Goal: Task Accomplishment & Management: Use online tool/utility

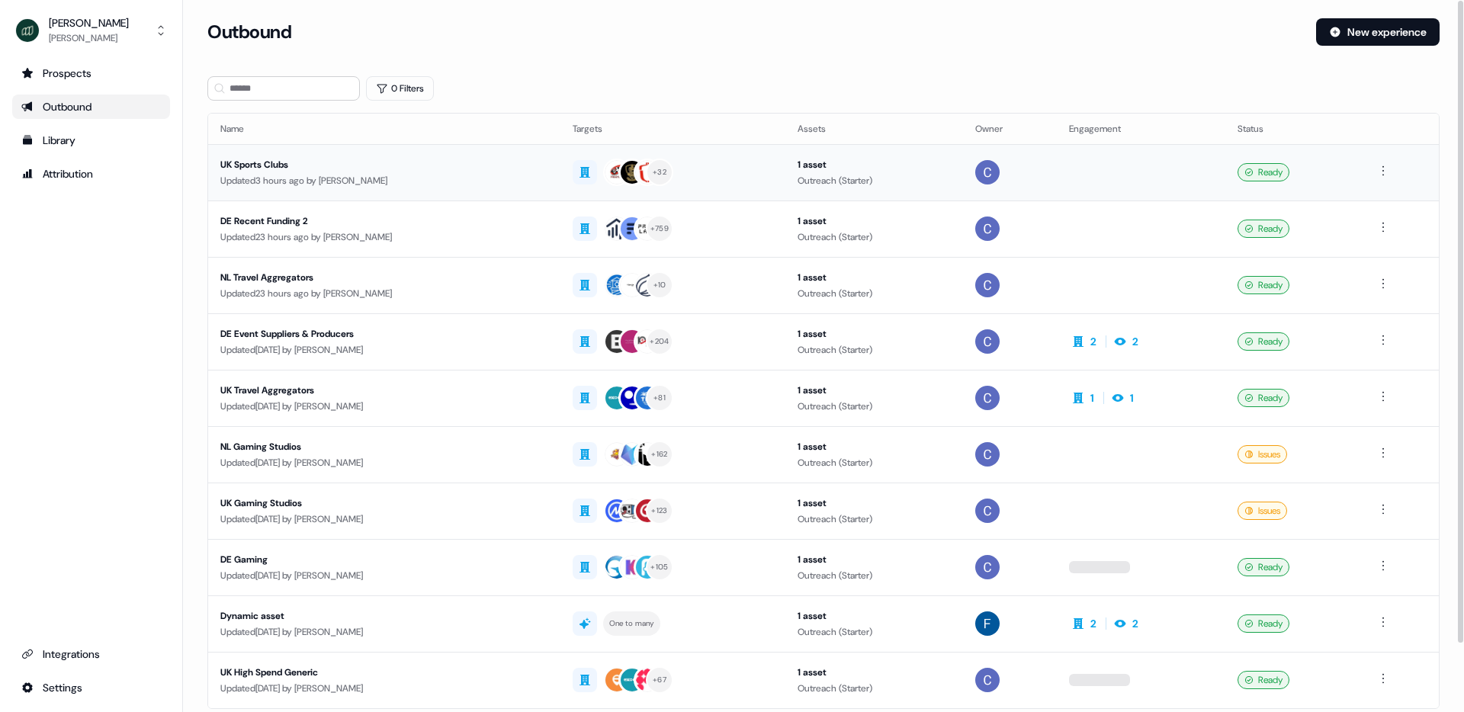
click at [278, 172] on div "UK Sports Clubs" at bounding box center [384, 164] width 328 height 15
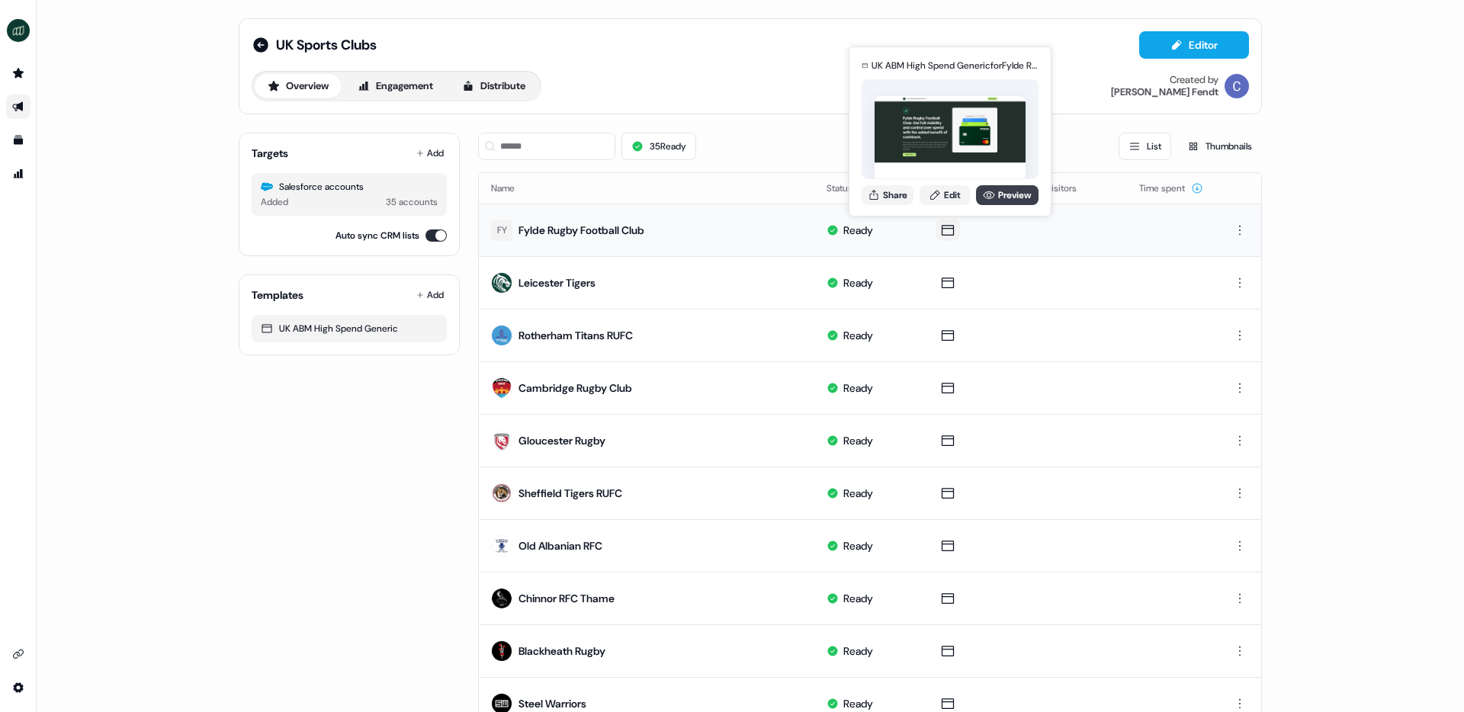
click at [995, 192] on link "Preview" at bounding box center [1007, 195] width 63 height 20
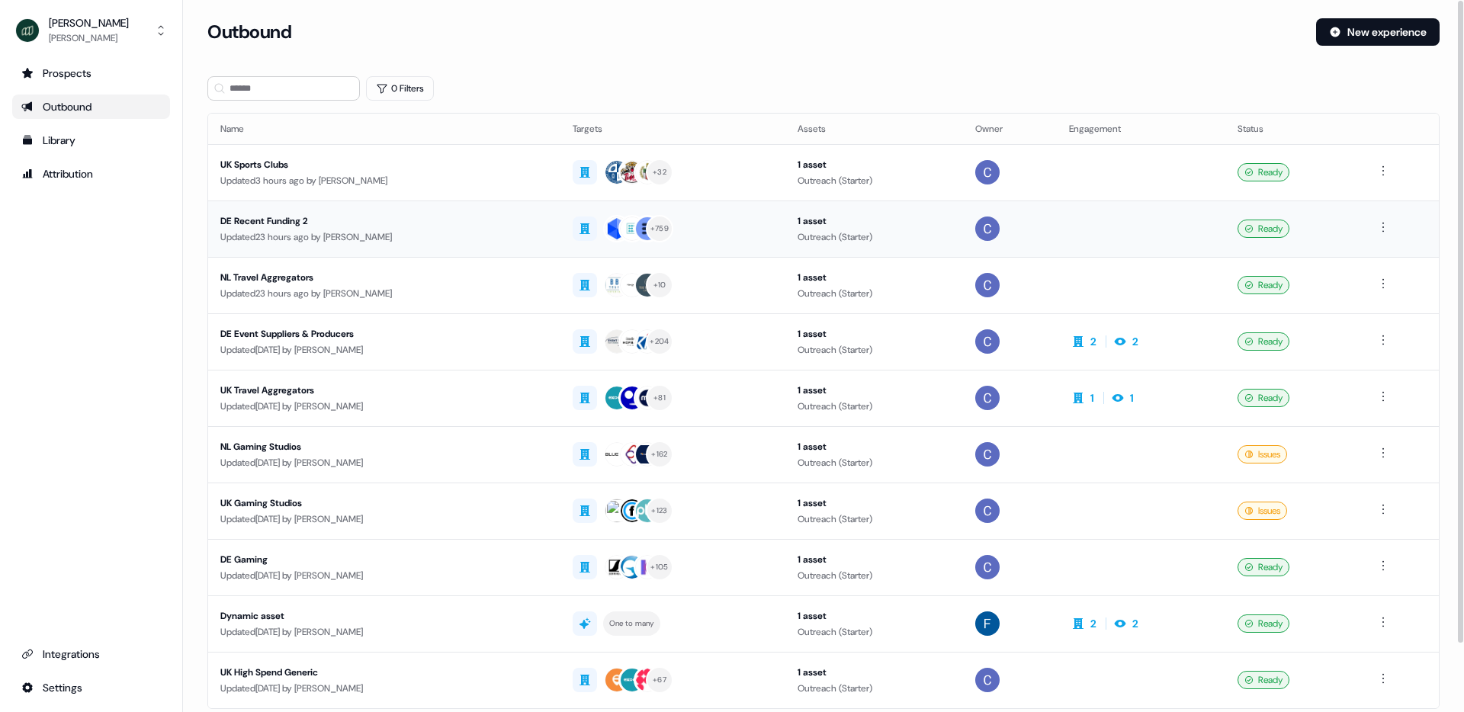
click at [262, 223] on div "DE Recent Funding 2" at bounding box center [384, 221] width 328 height 15
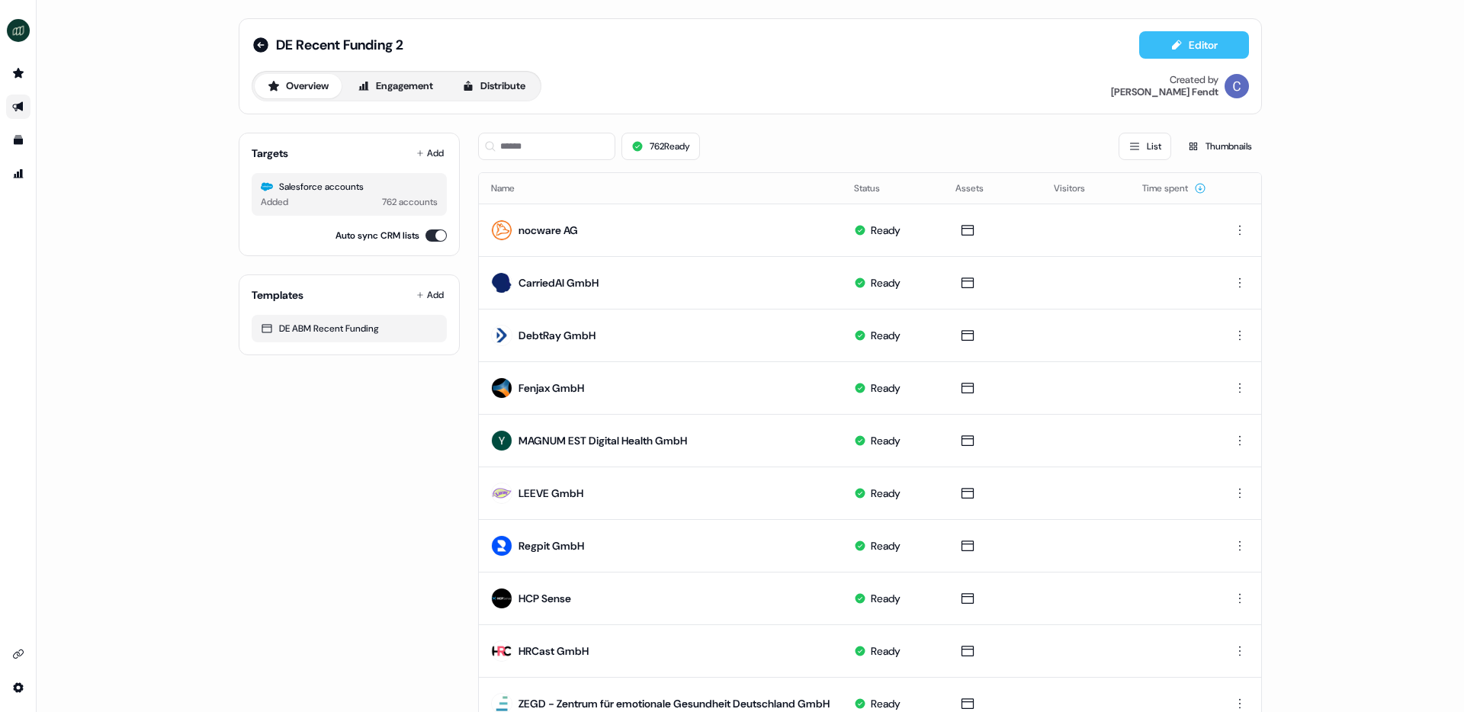
click at [1157, 45] on button "Editor" at bounding box center [1194, 44] width 110 height 27
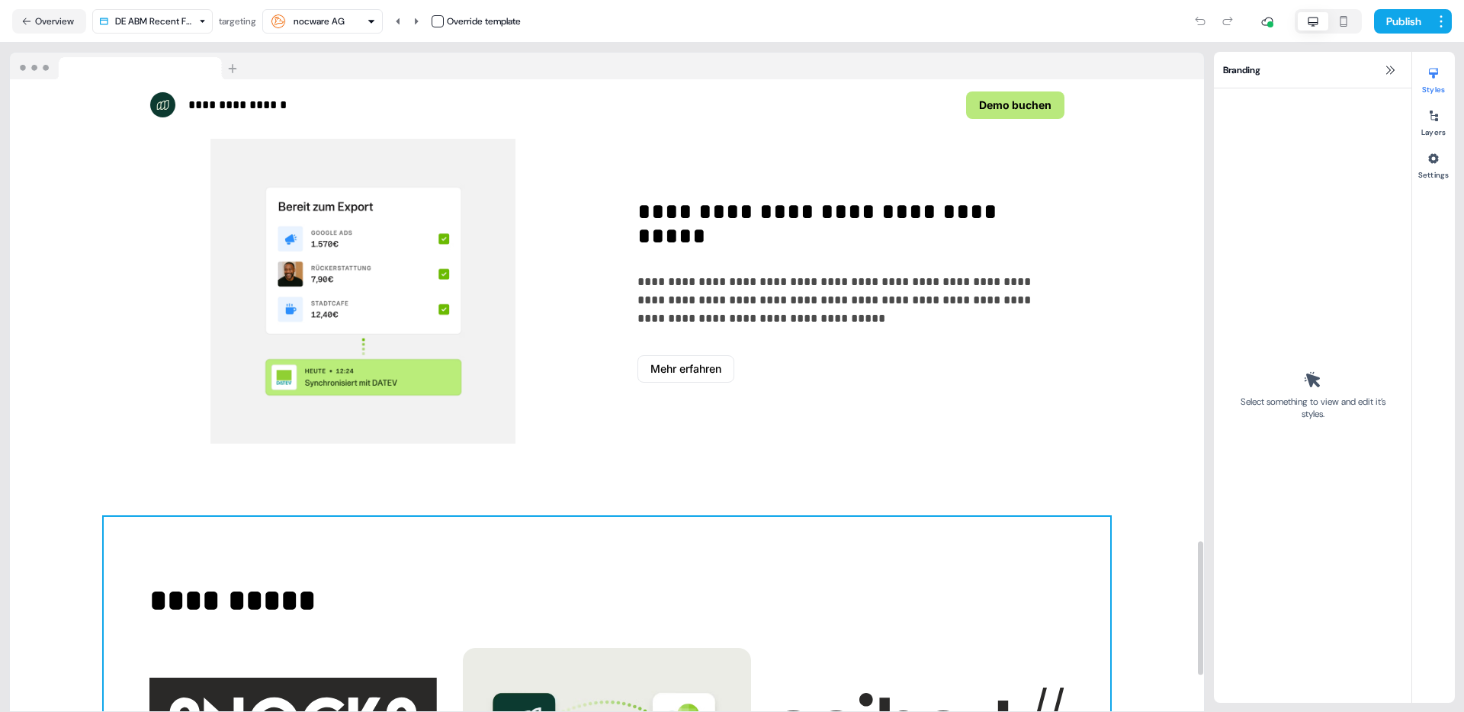
scroll to position [1518, 0]
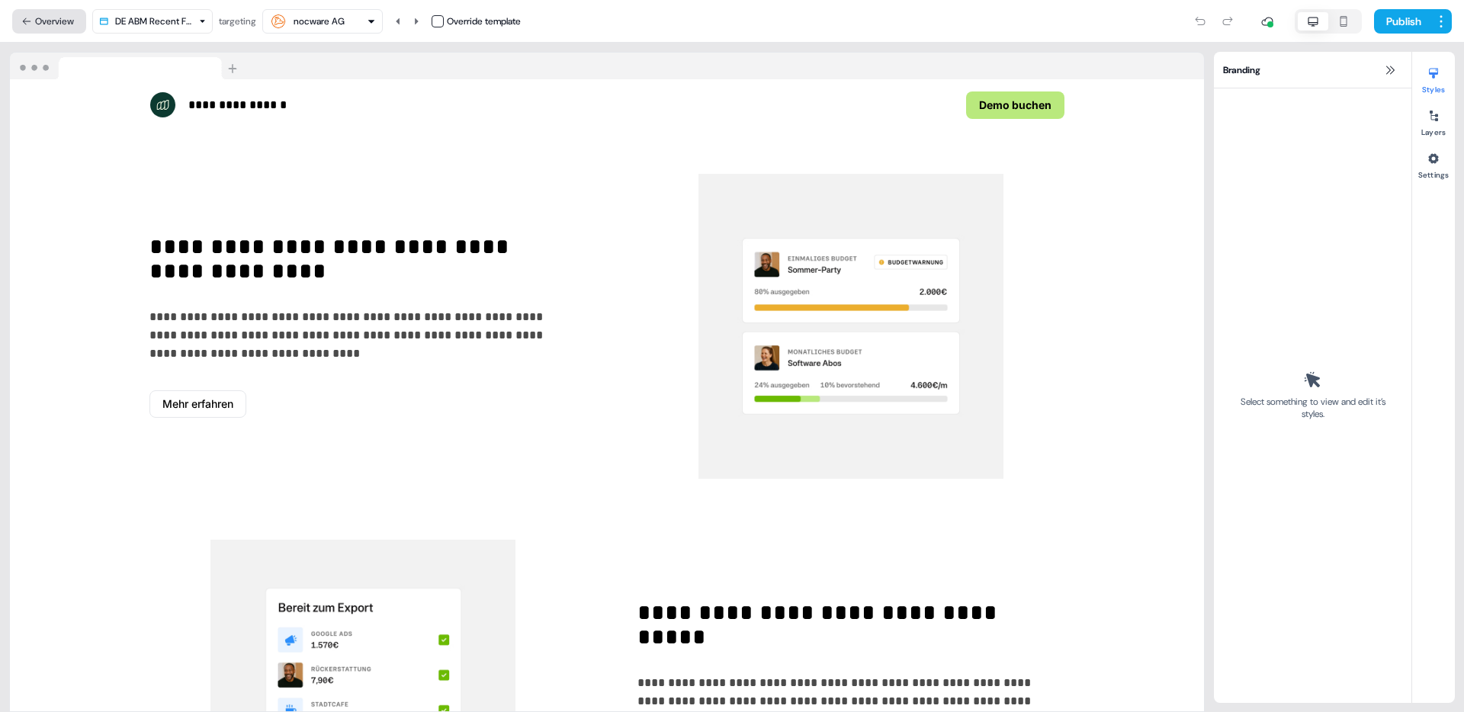
click at [21, 14] on button "Overview" at bounding box center [49, 21] width 74 height 24
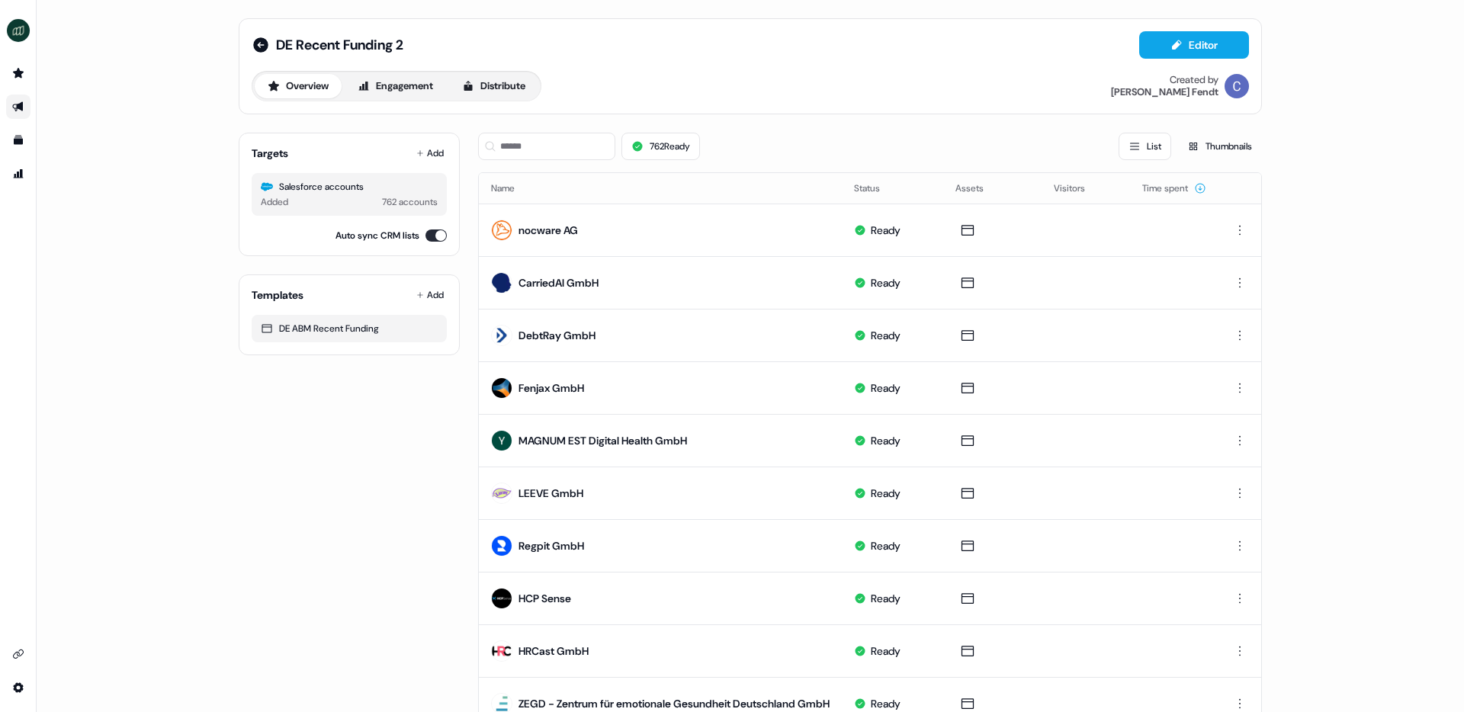
click at [9, 109] on link "Go to outbound experience" at bounding box center [18, 107] width 24 height 24
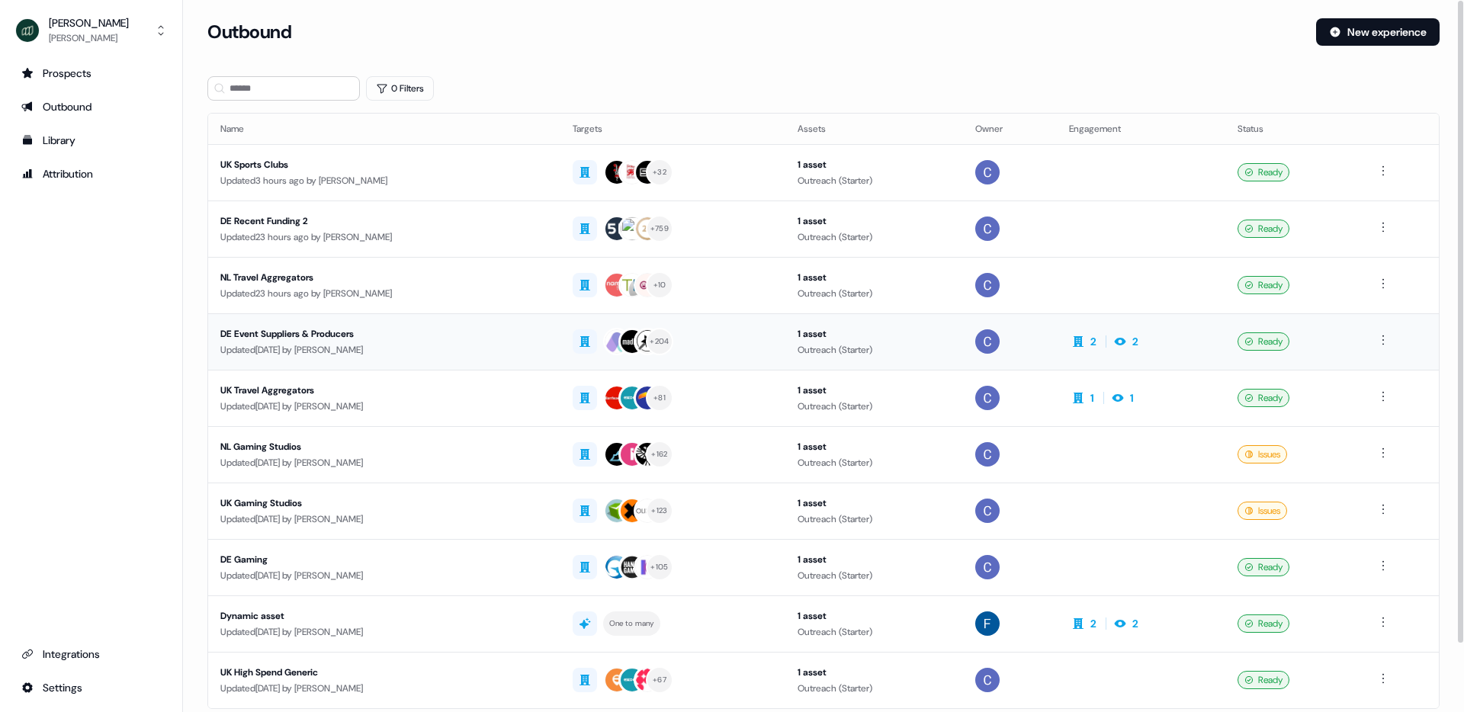
click at [294, 334] on div "DE Event Suppliers & Producers" at bounding box center [384, 333] width 328 height 15
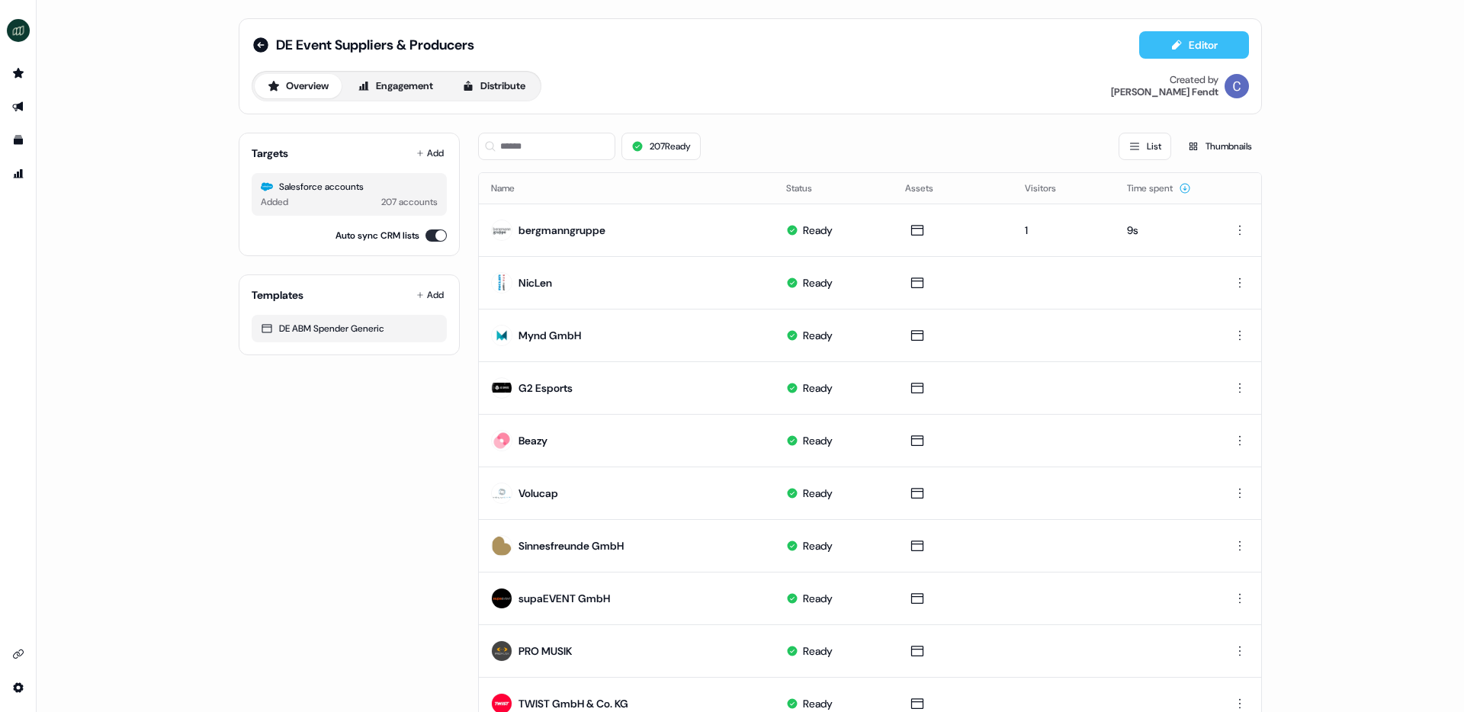
click at [1182, 43] on button "Editor" at bounding box center [1194, 44] width 110 height 27
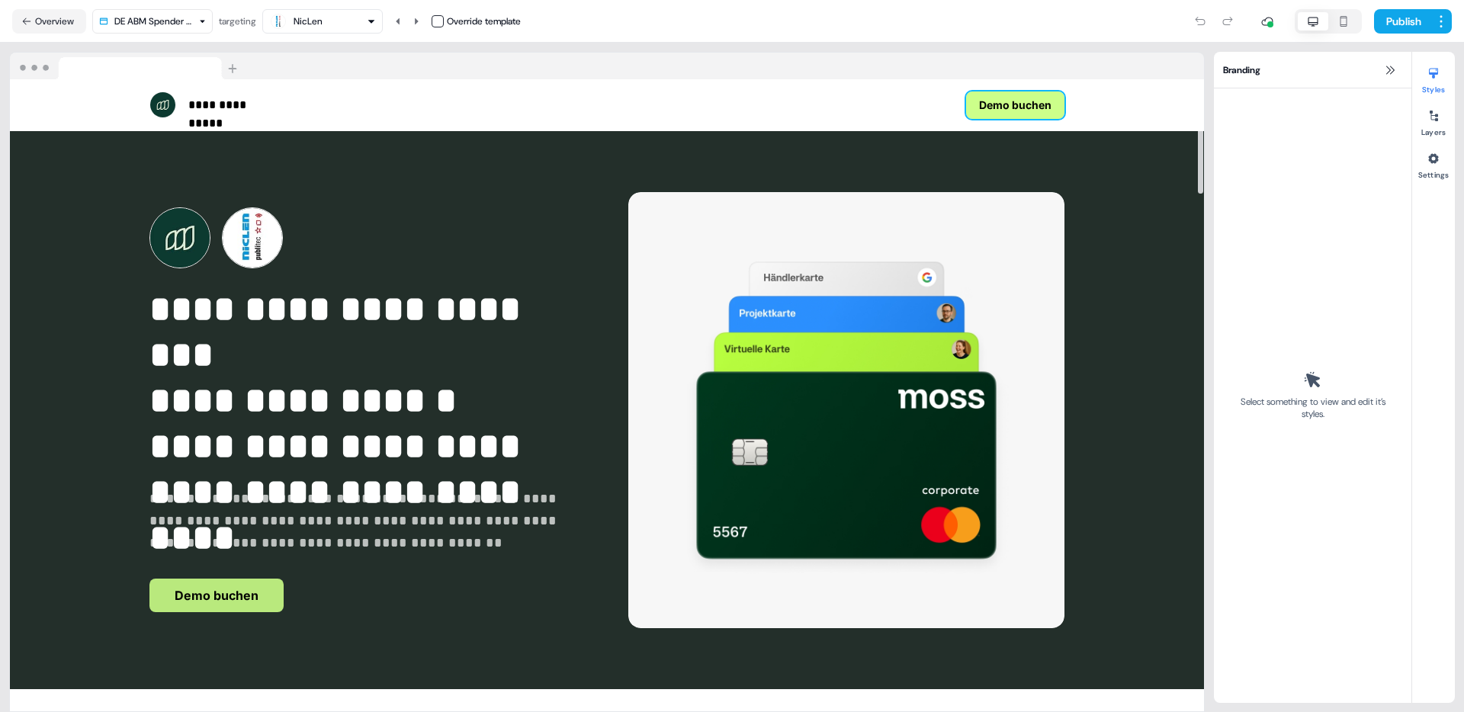
click at [1026, 102] on button "Demo buchen" at bounding box center [1015, 105] width 98 height 27
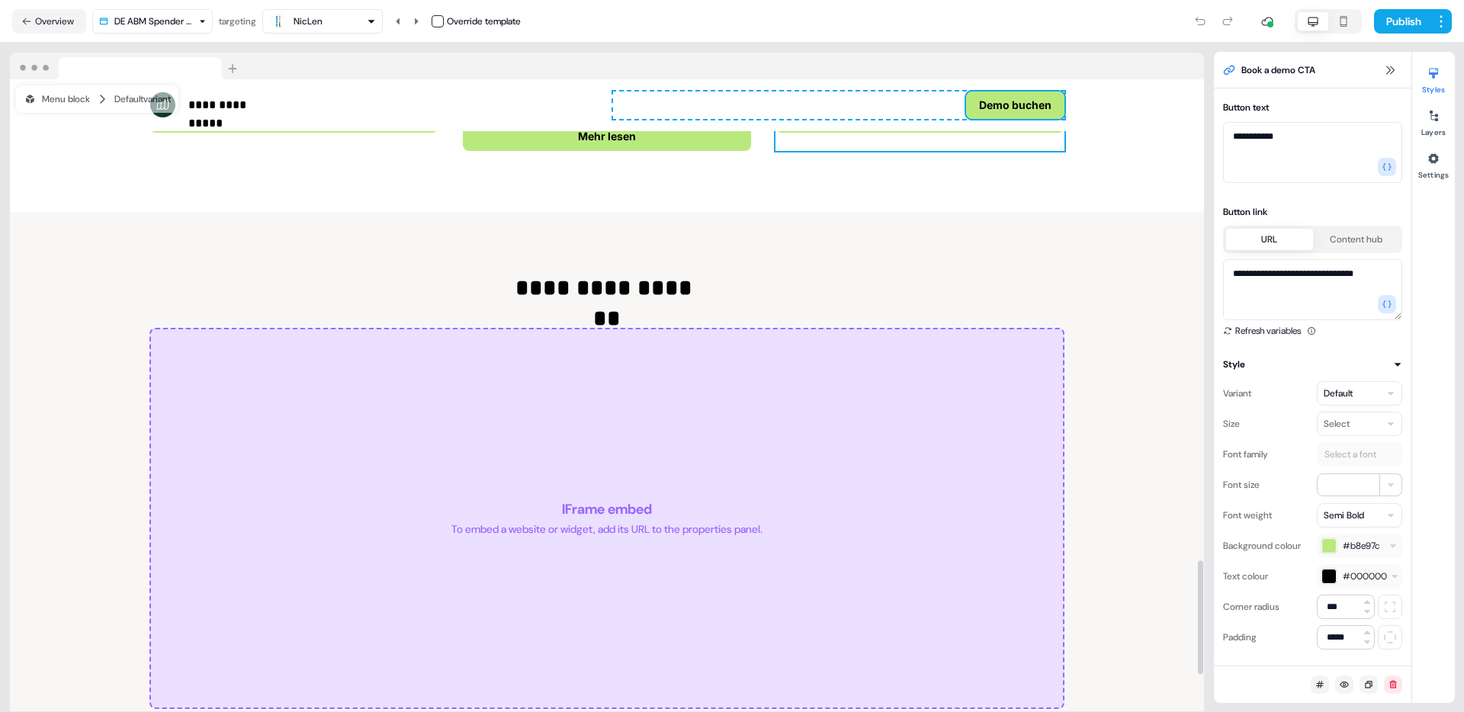
scroll to position [2674, 0]
click at [369, 27] on div "NicLen" at bounding box center [322, 21] width 107 height 18
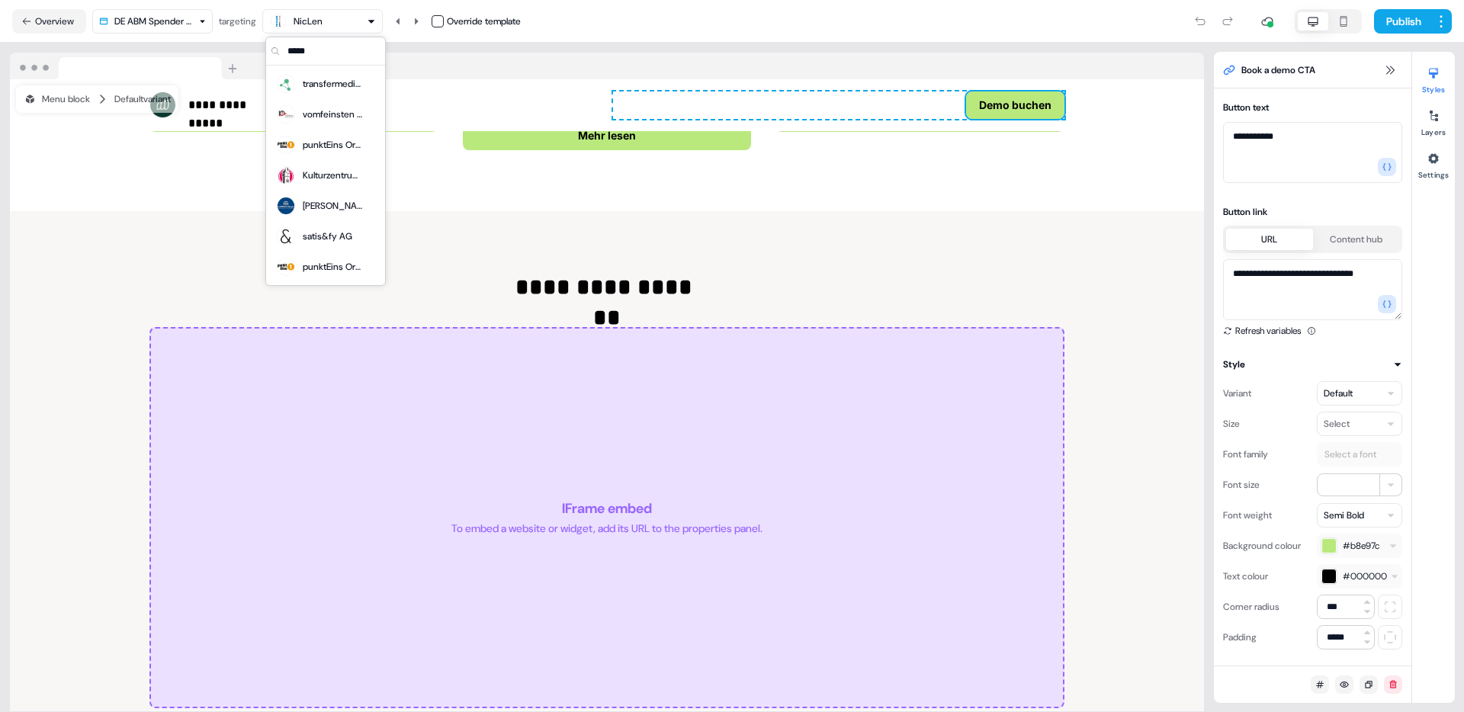
scroll to position [0, 0]
type input "*****"
click at [337, 231] on div "satis&fy AG" at bounding box center [328, 236] width 50 height 15
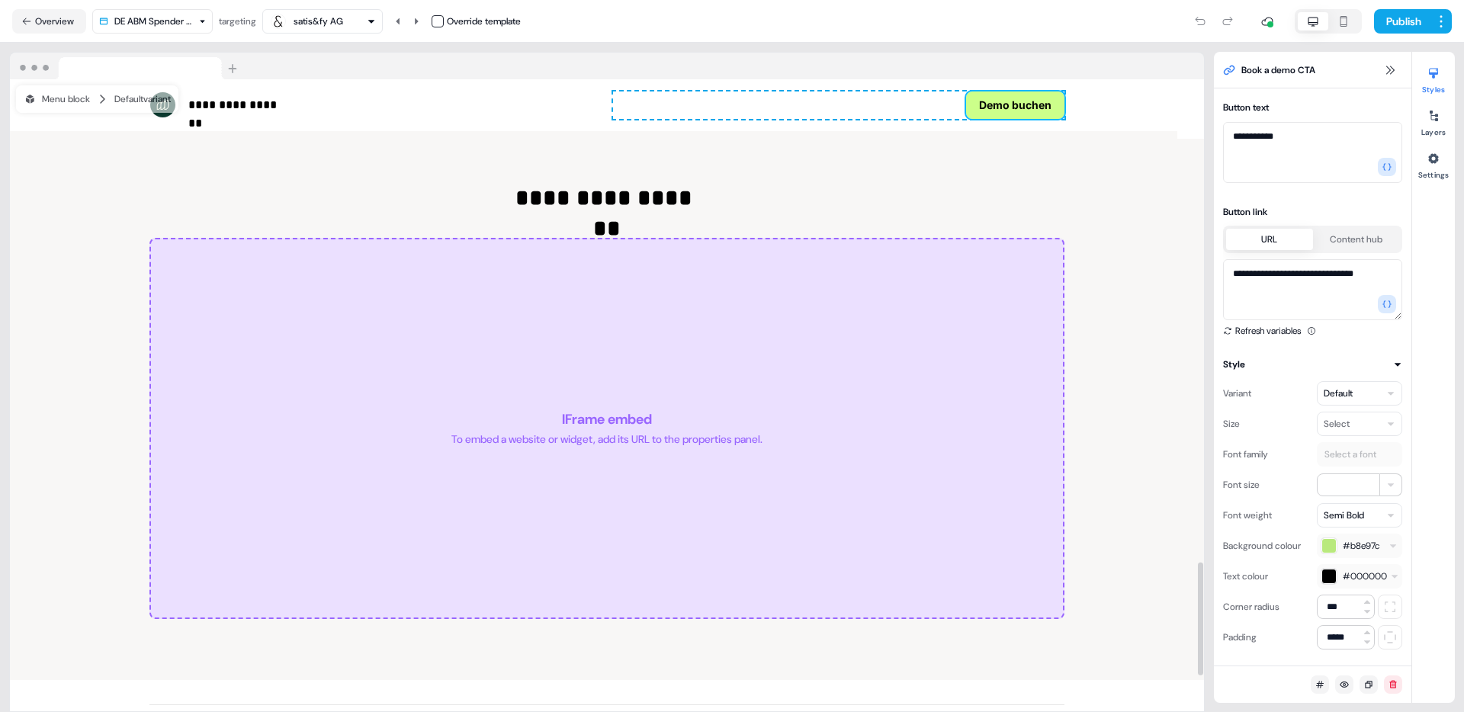
scroll to position [2689, 0]
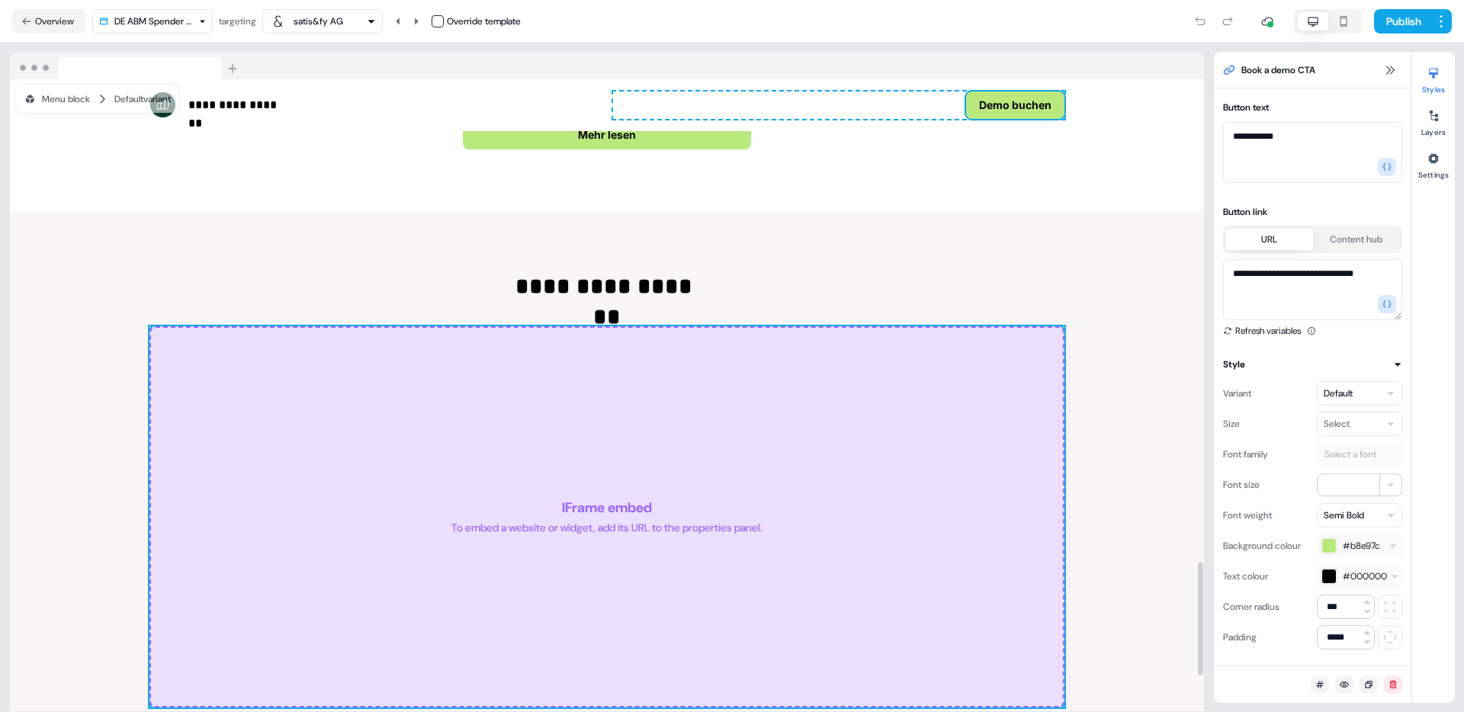
click at [268, 452] on div "IFrame embed To embed a website or widget, add its URL to the properties panel." at bounding box center [606, 516] width 915 height 381
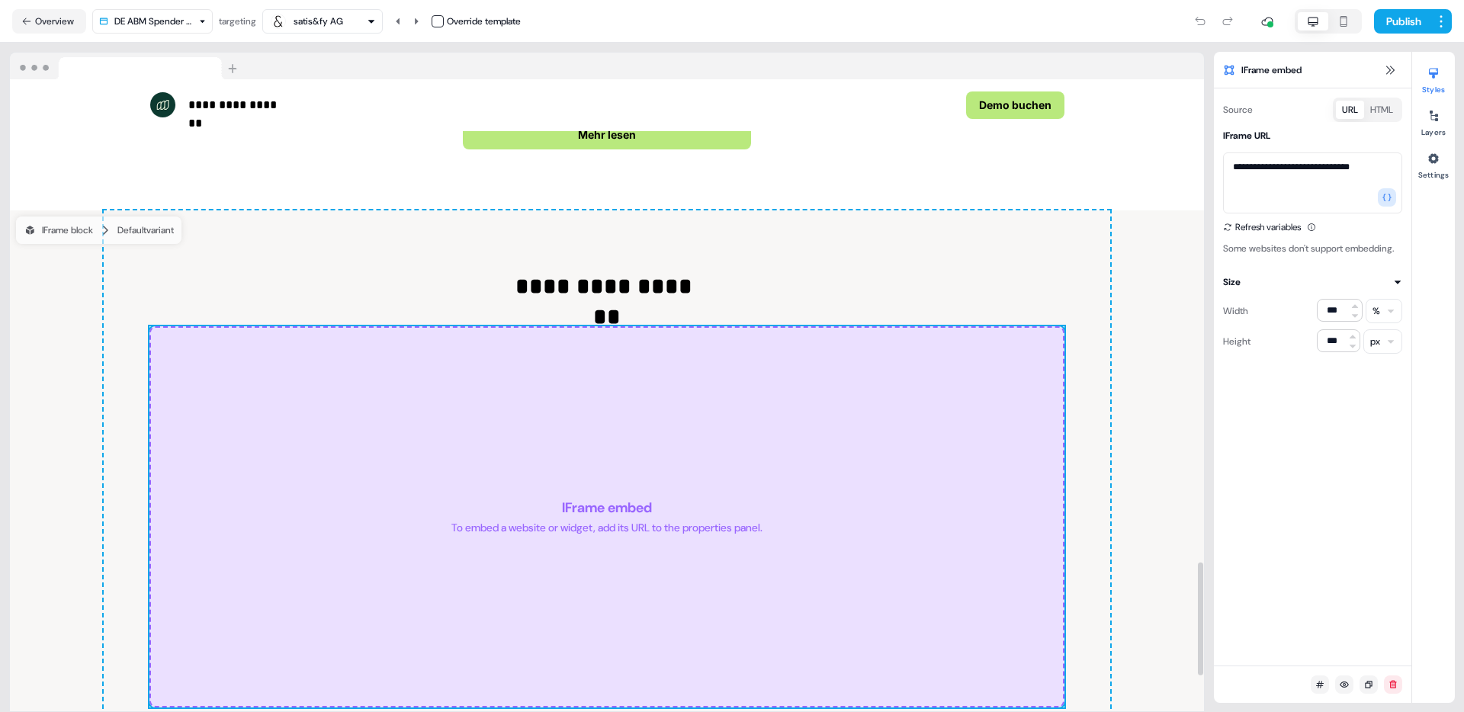
click at [230, 303] on div "**********" at bounding box center [607, 489] width 1007 height 558
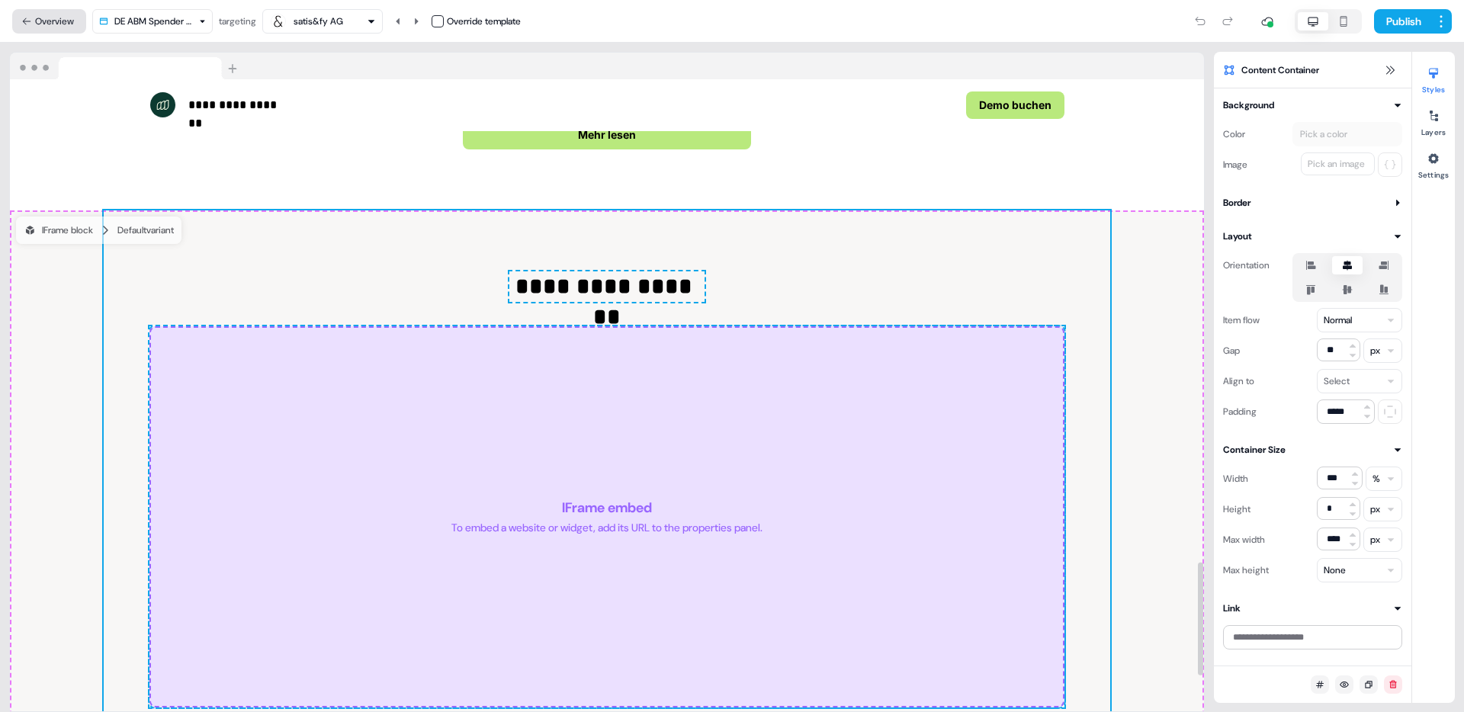
click at [25, 21] on icon at bounding box center [27, 21] width 8 height 7
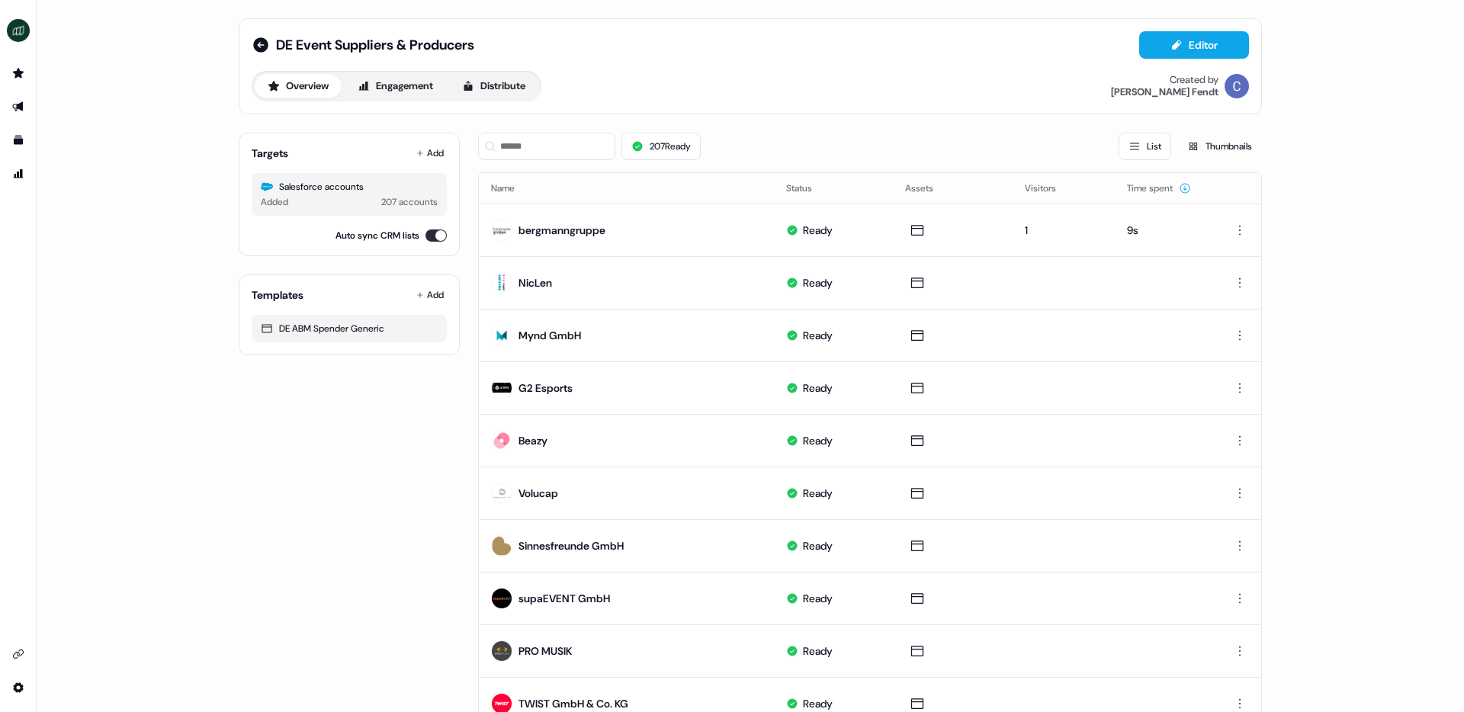
click at [539, 127] on div "207 Ready List Thumbnails" at bounding box center [870, 146] width 784 height 52
click at [539, 136] on input at bounding box center [546, 146] width 137 height 27
click at [574, 155] on input at bounding box center [546, 146] width 137 height 27
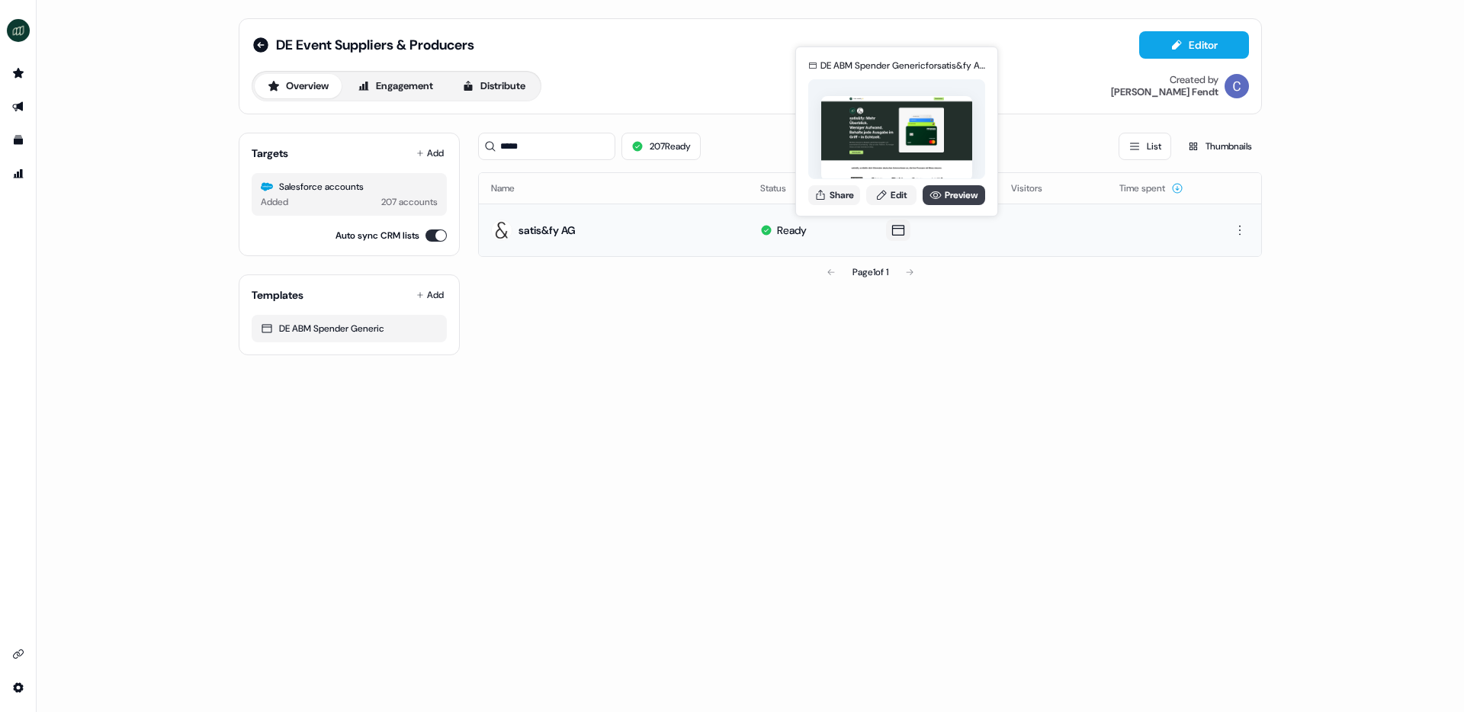
click at [952, 193] on link "Preview" at bounding box center [954, 195] width 63 height 20
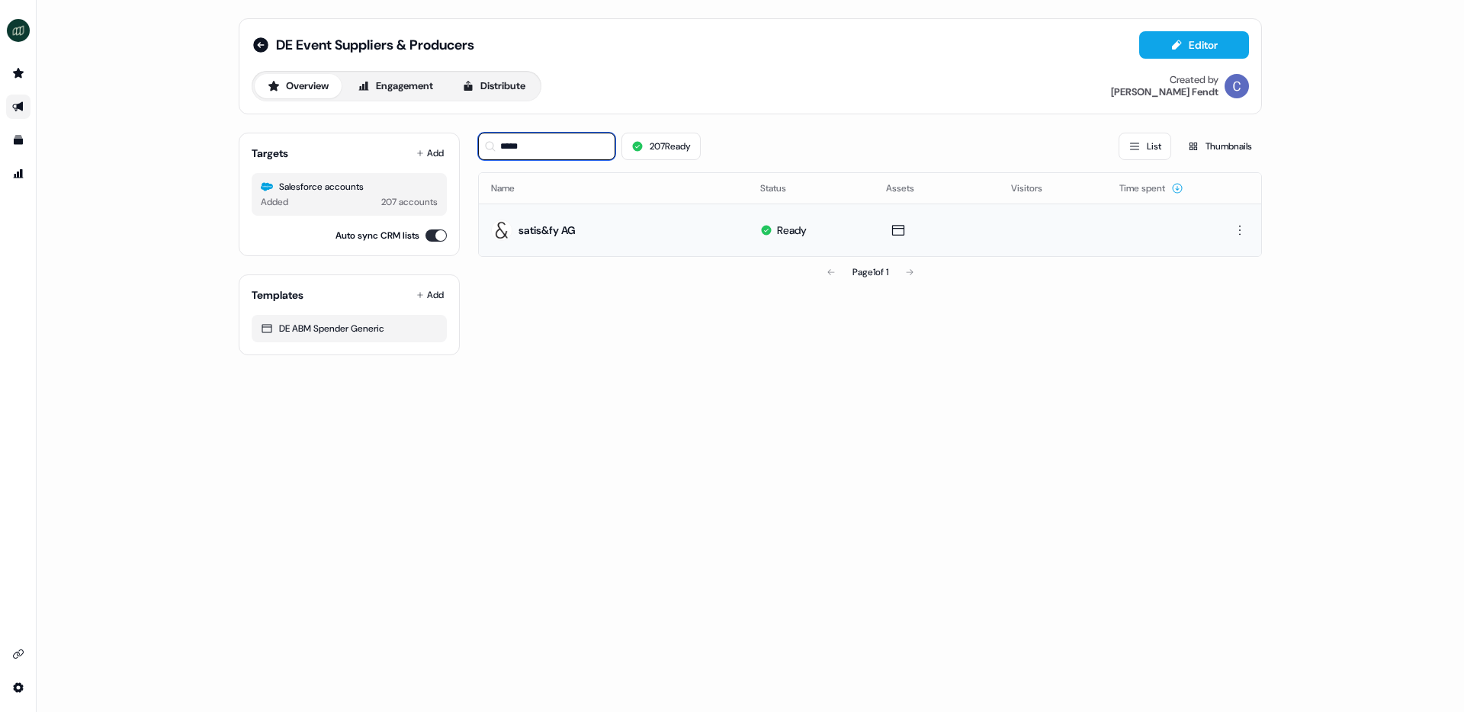
click at [529, 140] on input "*****" at bounding box center [546, 146] width 137 height 27
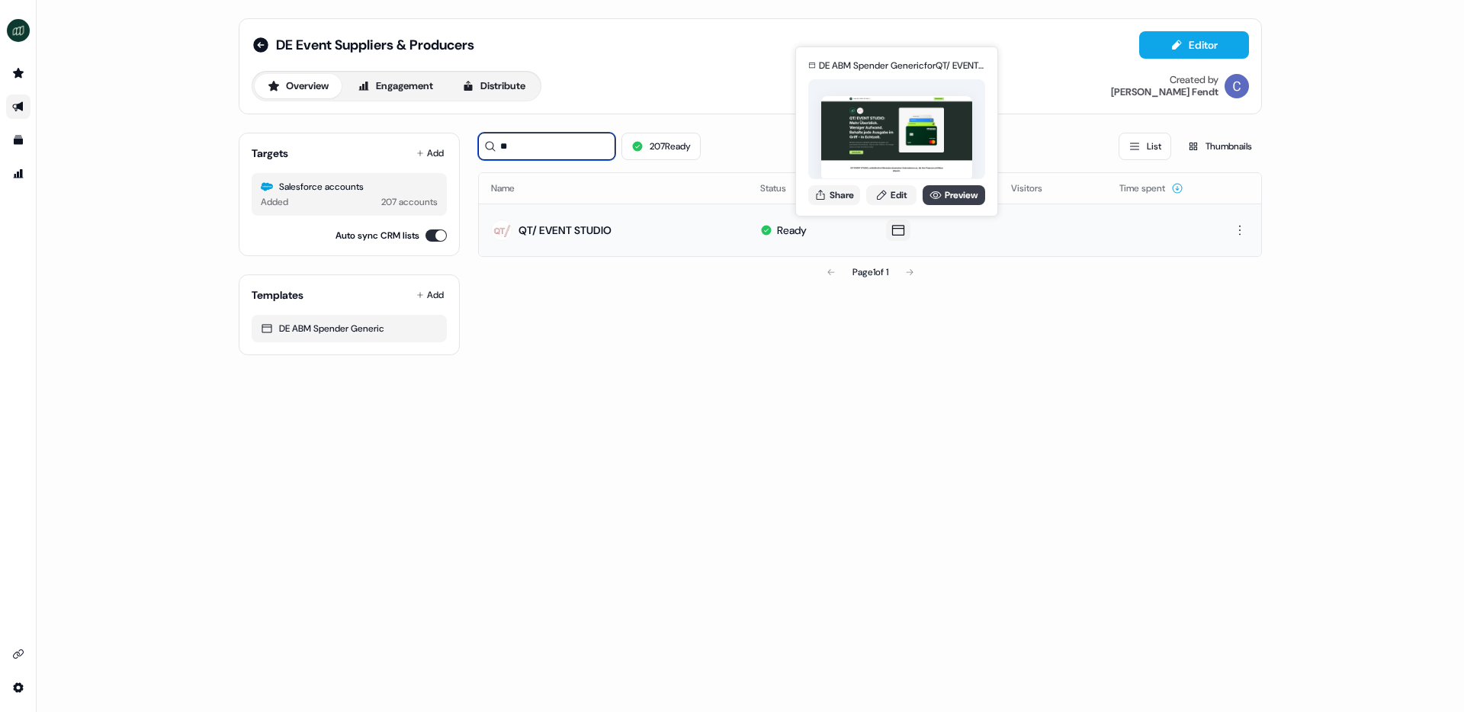
type input "**"
click at [978, 194] on link "Preview" at bounding box center [954, 195] width 63 height 20
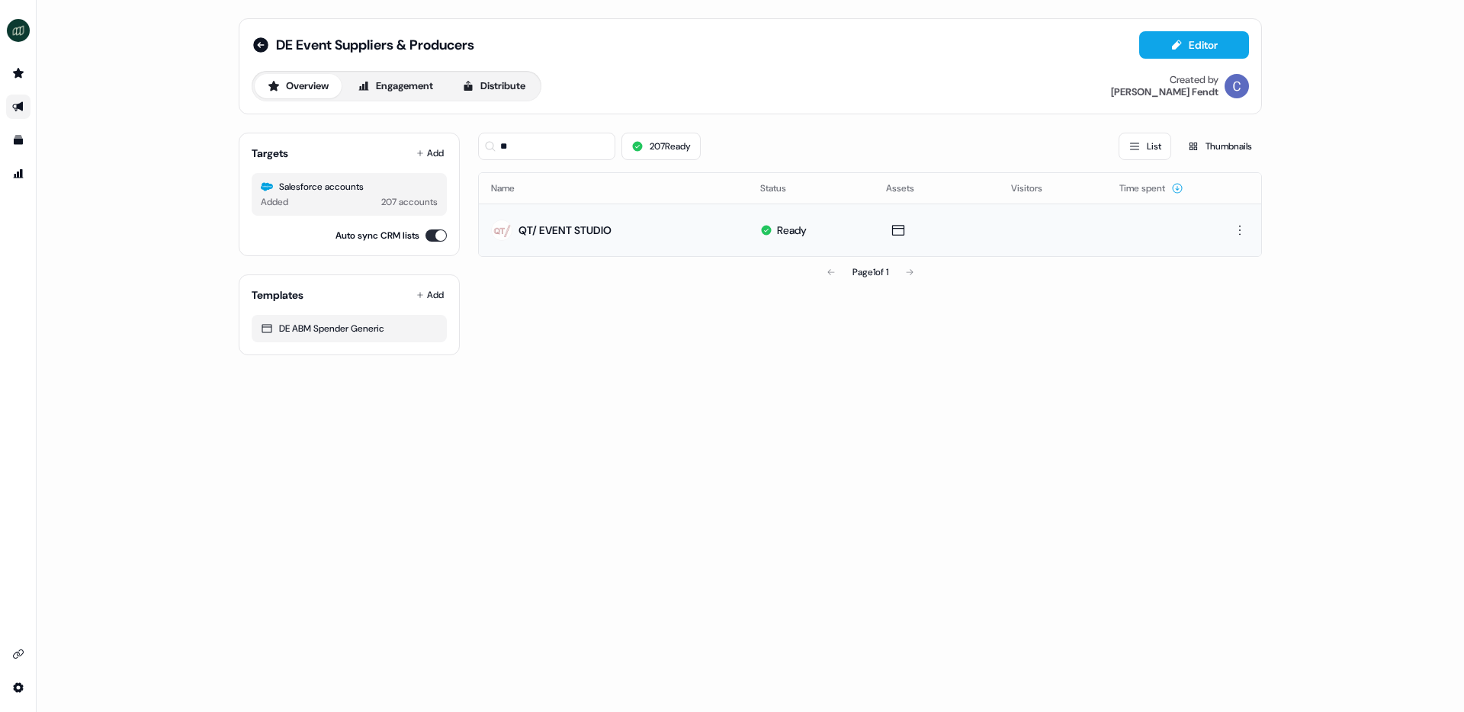
click at [12, 108] on icon "Go to outbound experience" at bounding box center [18, 107] width 12 height 12
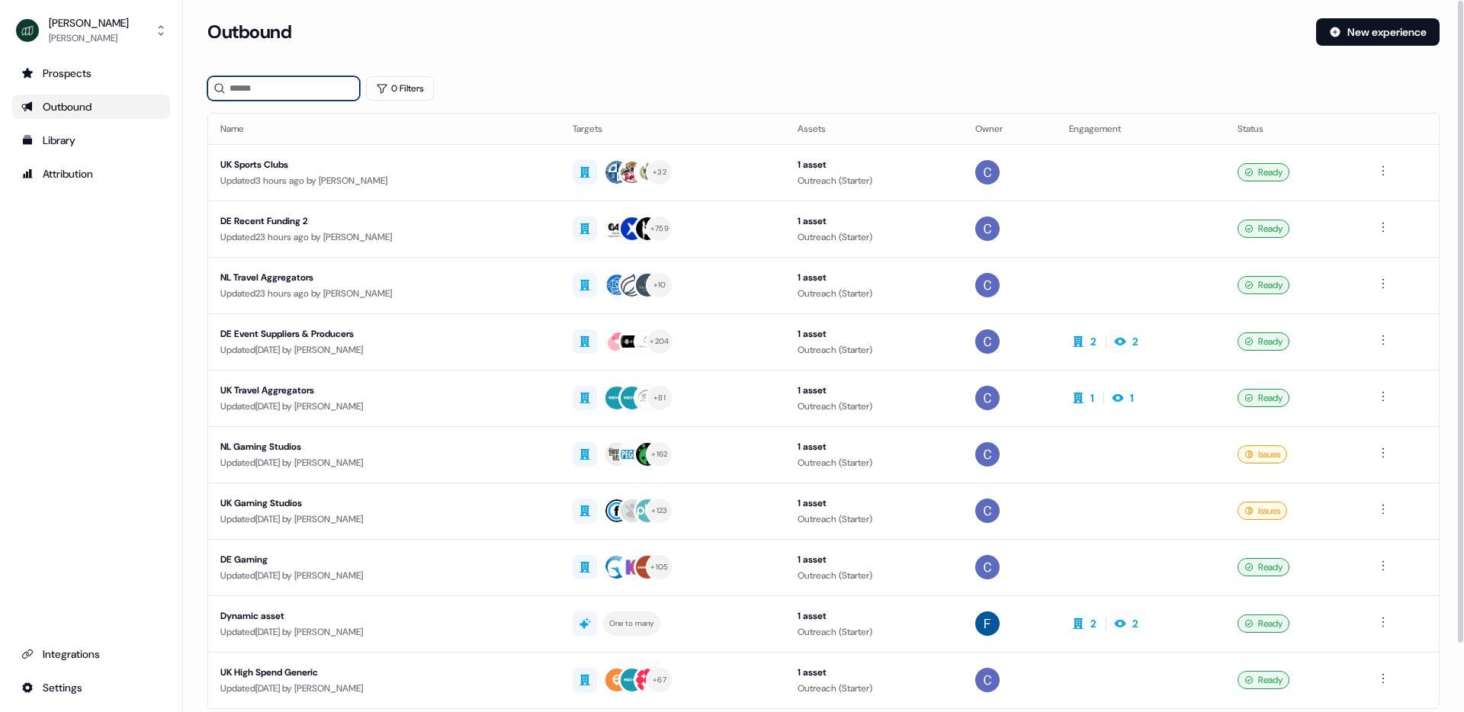
click at [304, 92] on input at bounding box center [283, 88] width 153 height 24
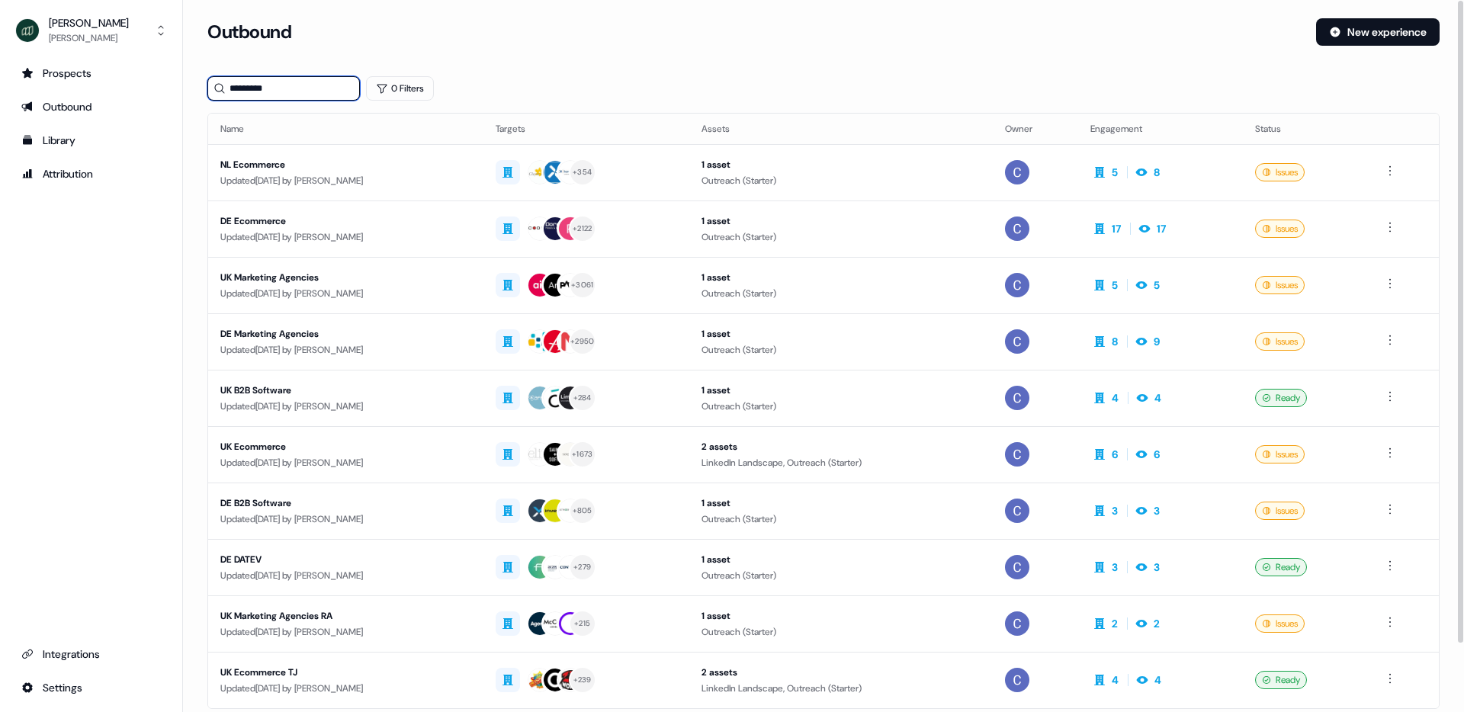
click at [267, 85] on input "*********" at bounding box center [283, 88] width 153 height 24
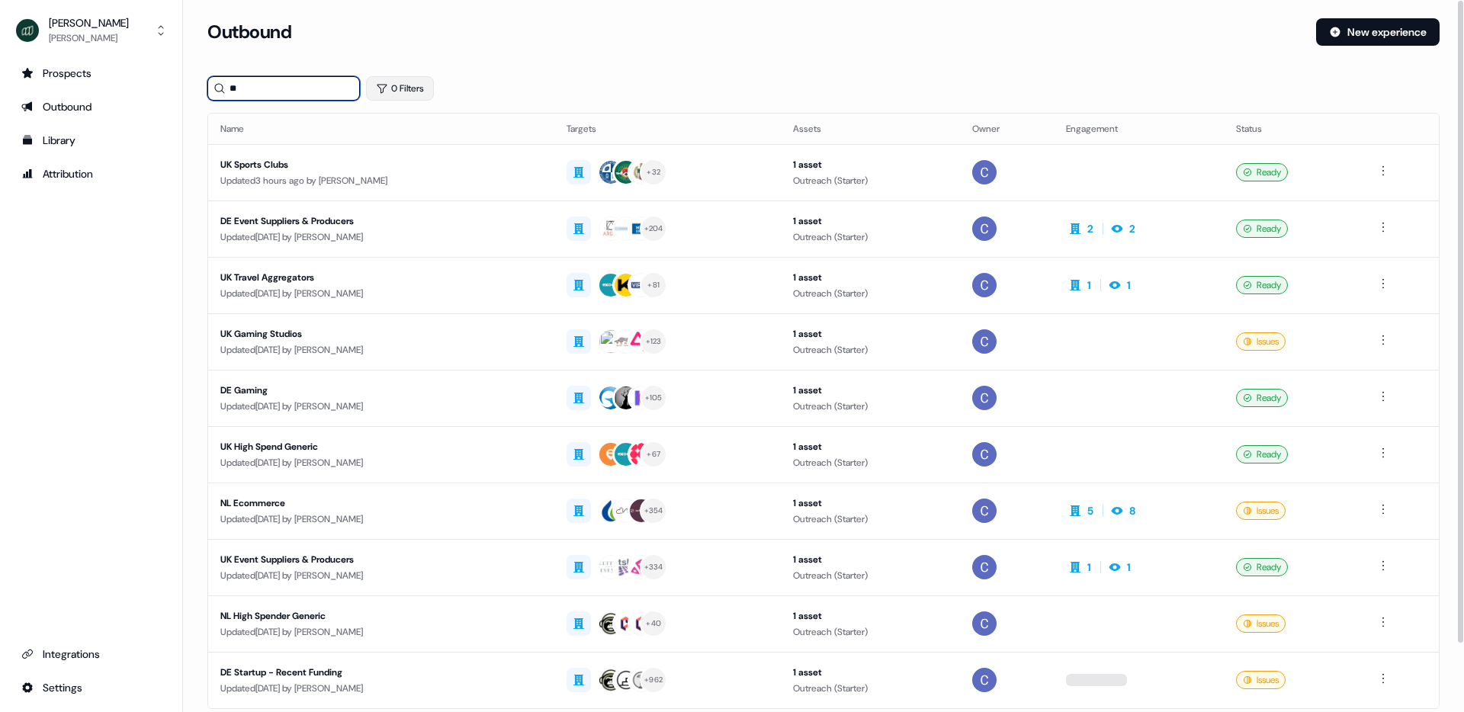
type input "**"
click at [416, 88] on button "0 Filters" at bounding box center [400, 88] width 68 height 24
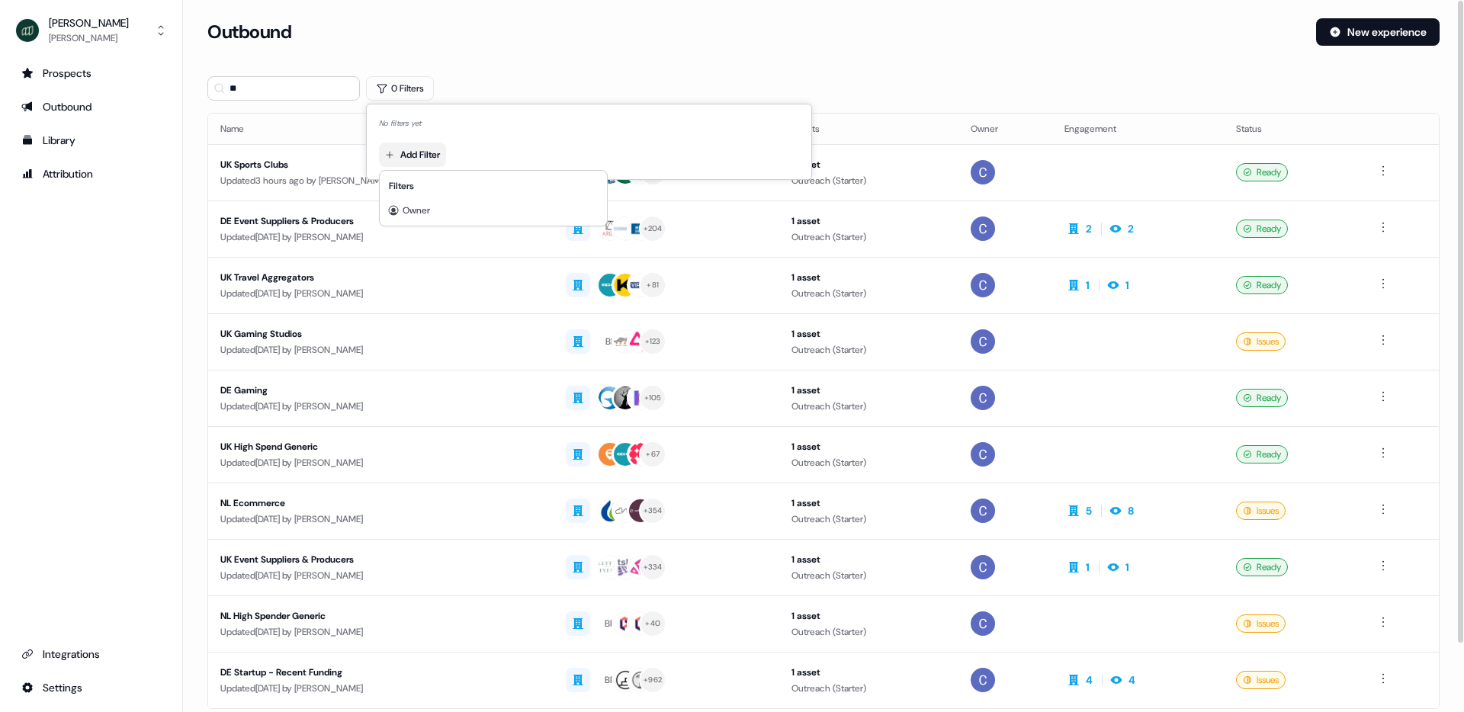
click at [421, 155] on html "For the best experience switch devices to a bigger screen. Go to [DOMAIN_NAME] …" at bounding box center [732, 356] width 1464 height 712
click at [470, 85] on html "For the best experience switch devices to a bigger screen. Go to [DOMAIN_NAME] …" at bounding box center [732, 356] width 1464 height 712
click at [489, 82] on div "** 0 Filters" at bounding box center [823, 88] width 1232 height 24
click at [319, 450] on div "UK High Spend Generic" at bounding box center [380, 446] width 321 height 15
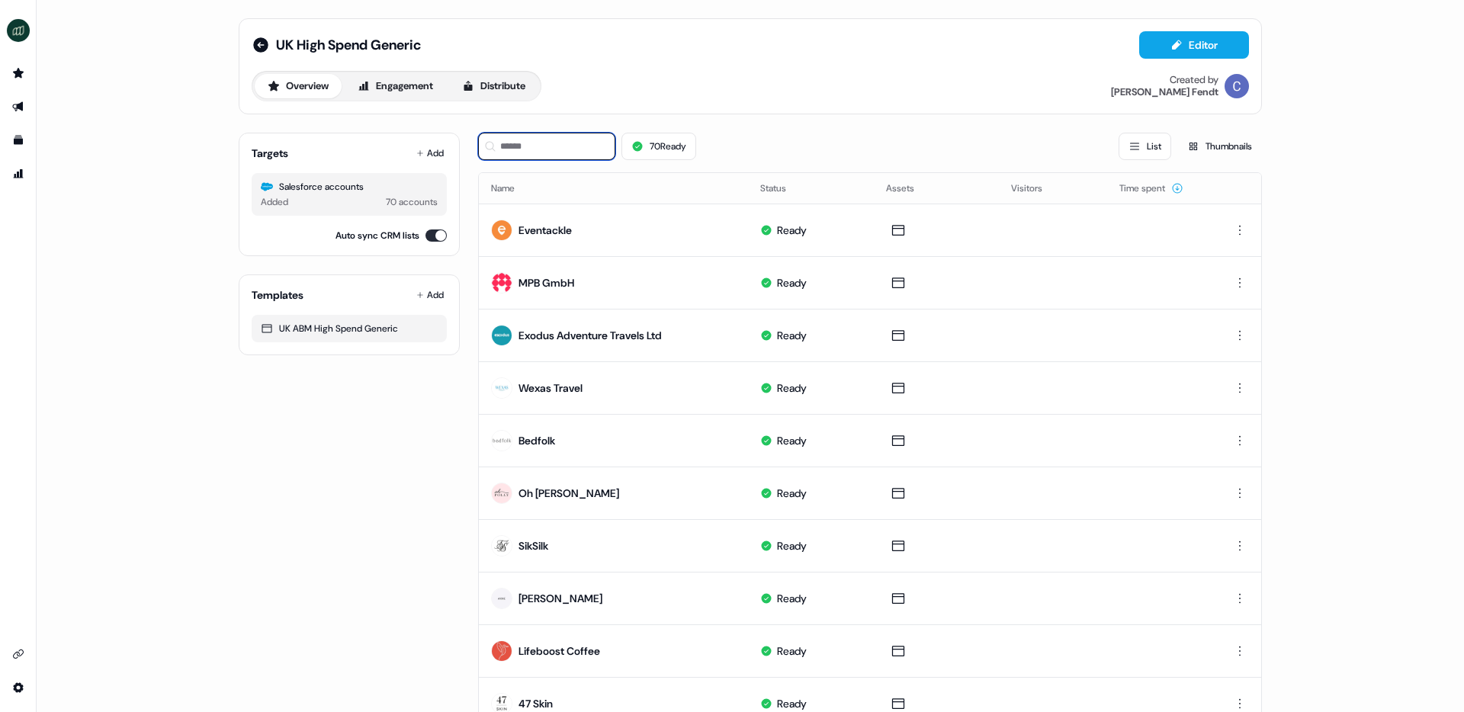
click at [568, 147] on input at bounding box center [546, 146] width 137 height 27
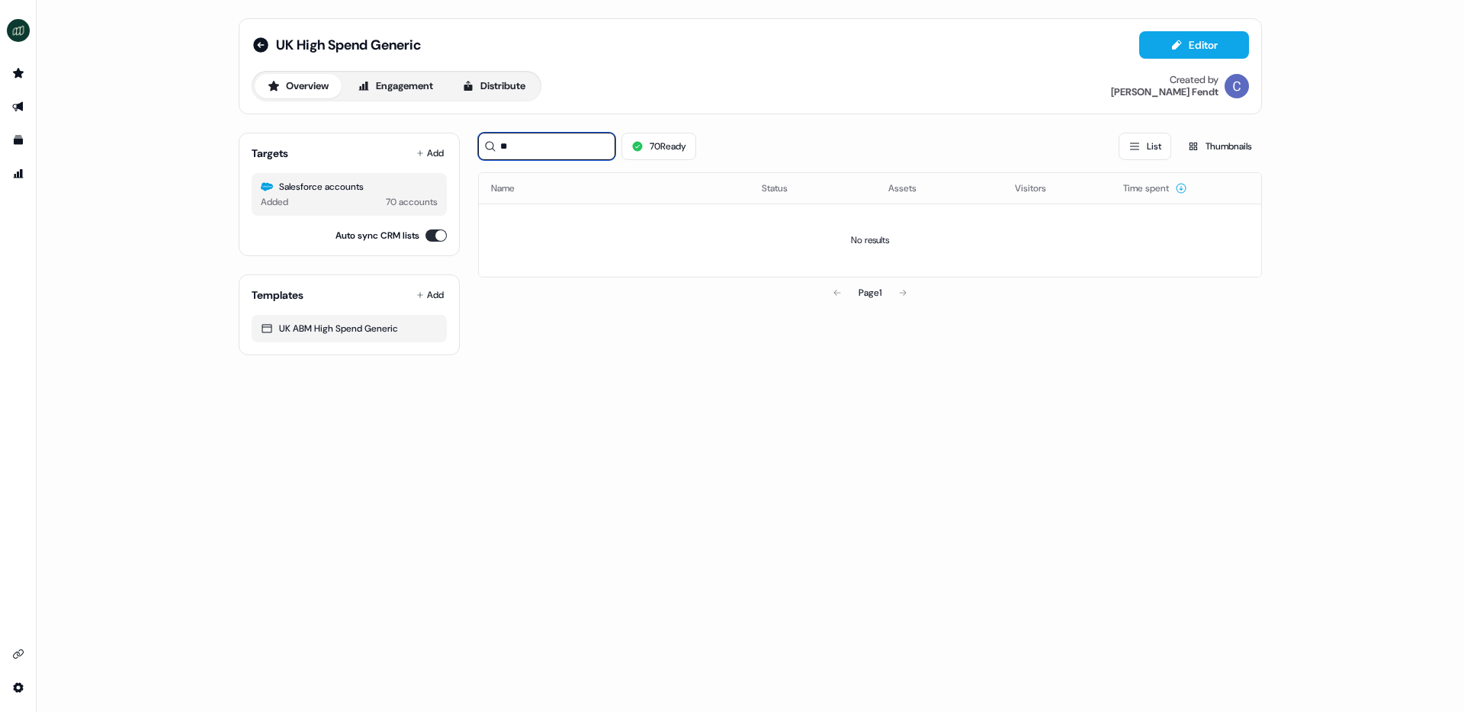
type input "*"
type input "****"
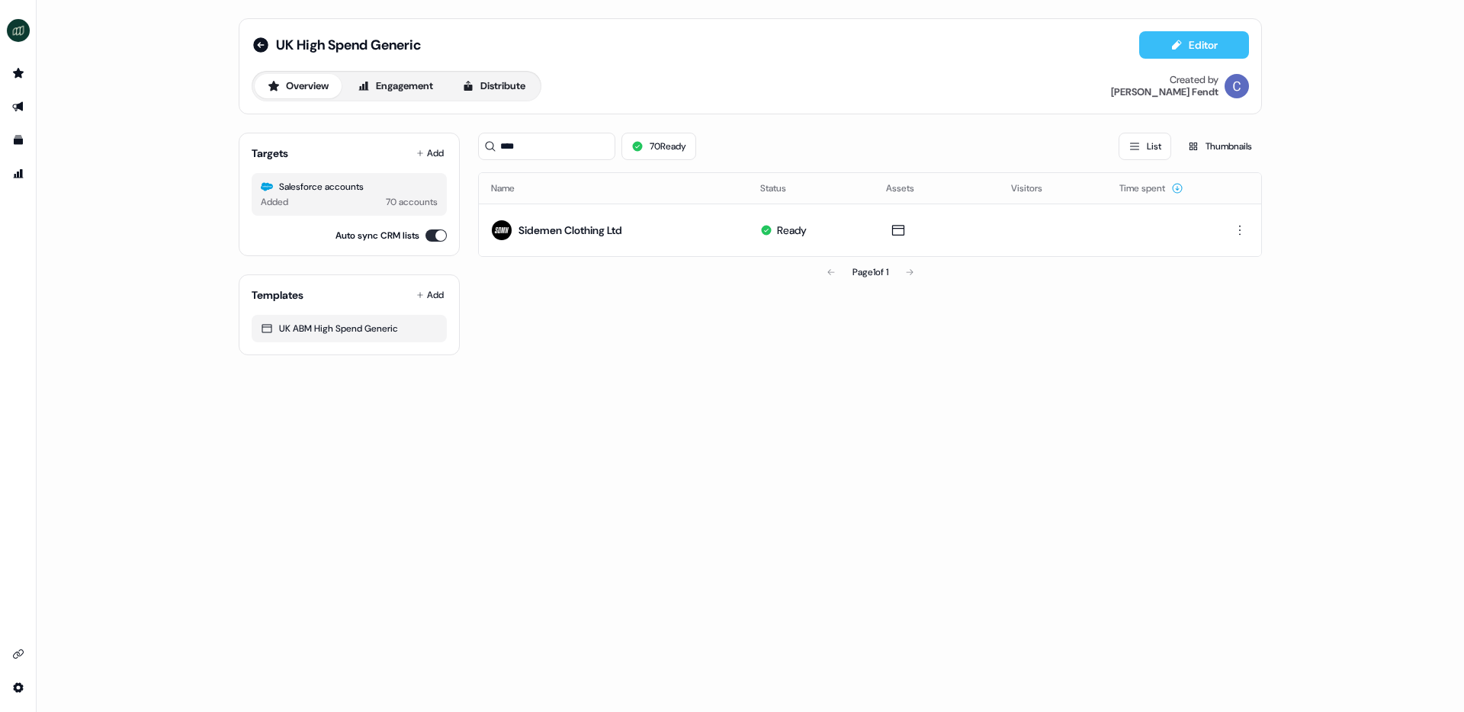
click at [1180, 40] on icon at bounding box center [1176, 45] width 12 height 12
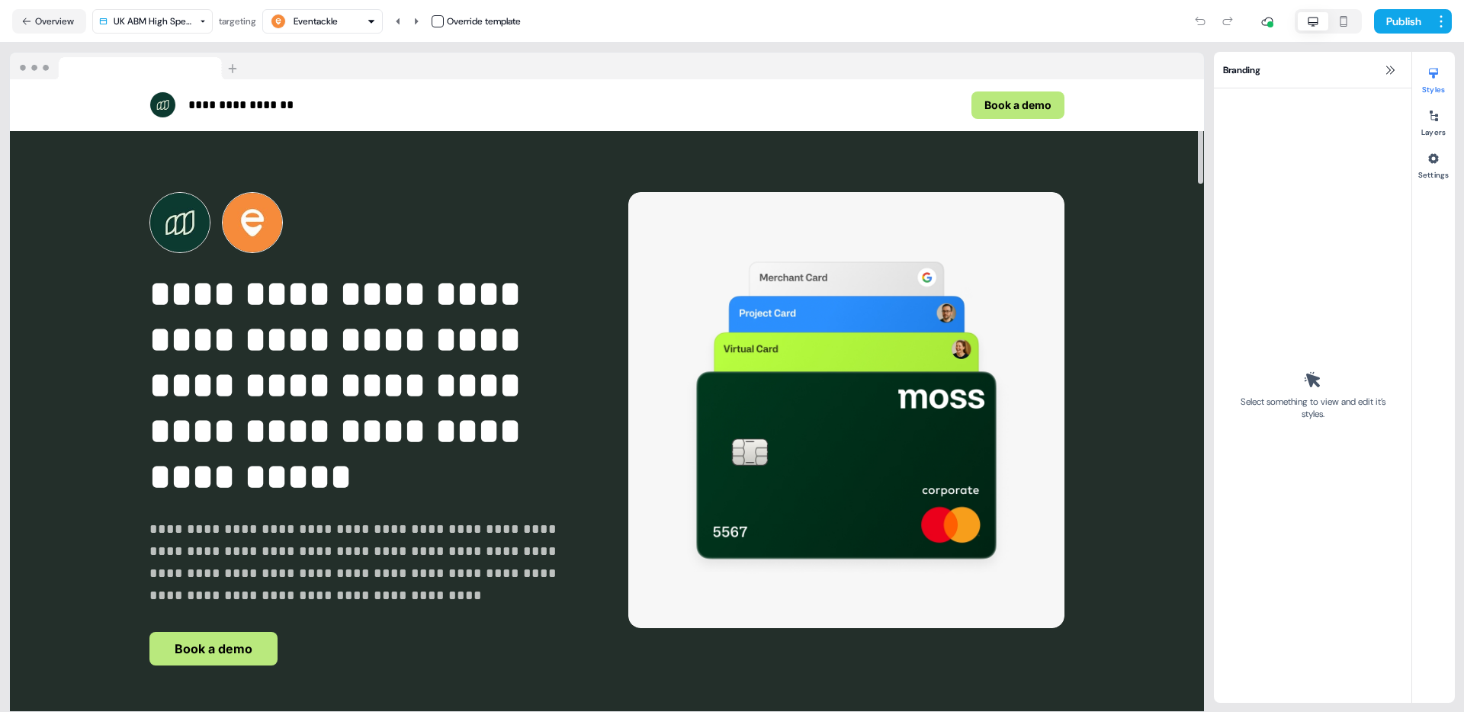
click at [332, 12] on div "Eventackle" at bounding box center [303, 21] width 69 height 18
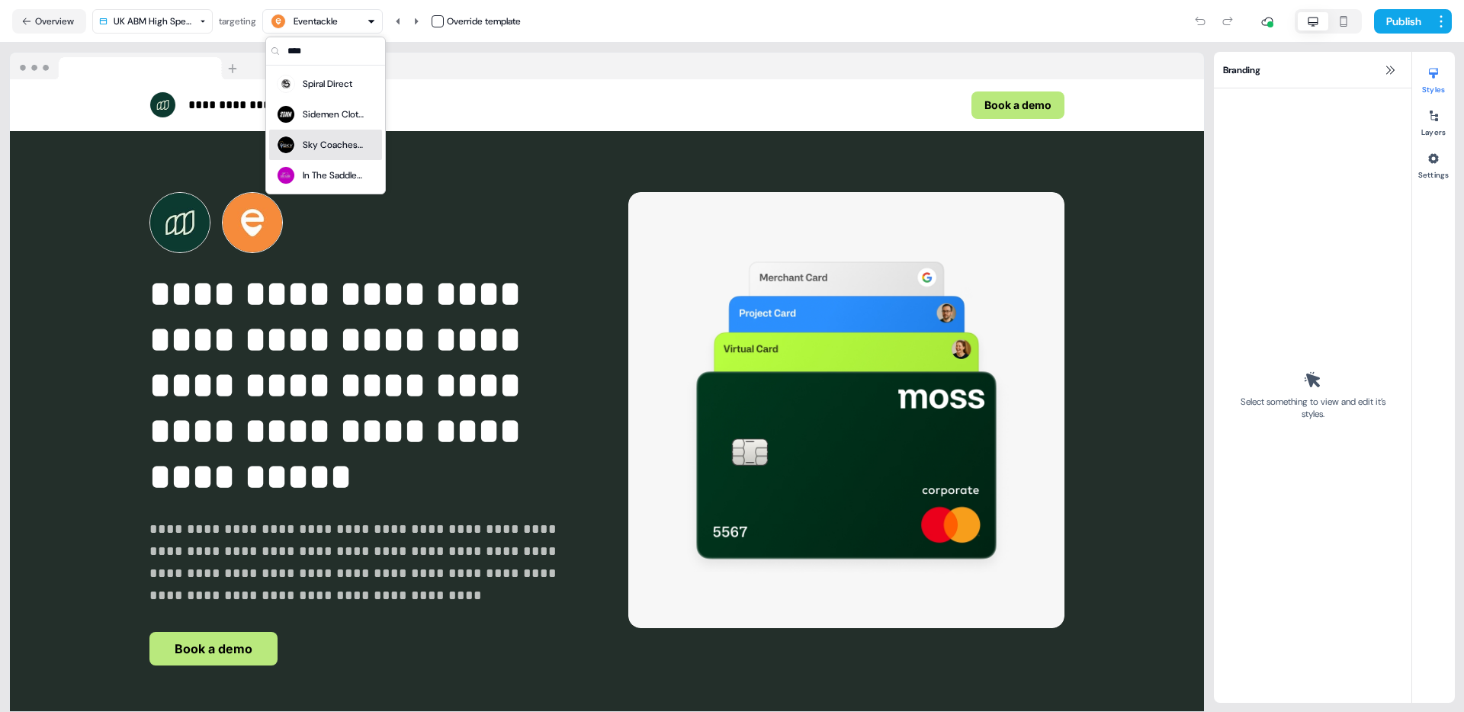
type input "****"
click at [326, 115] on div "Sidemen Clothing Ltd" at bounding box center [333, 114] width 61 height 15
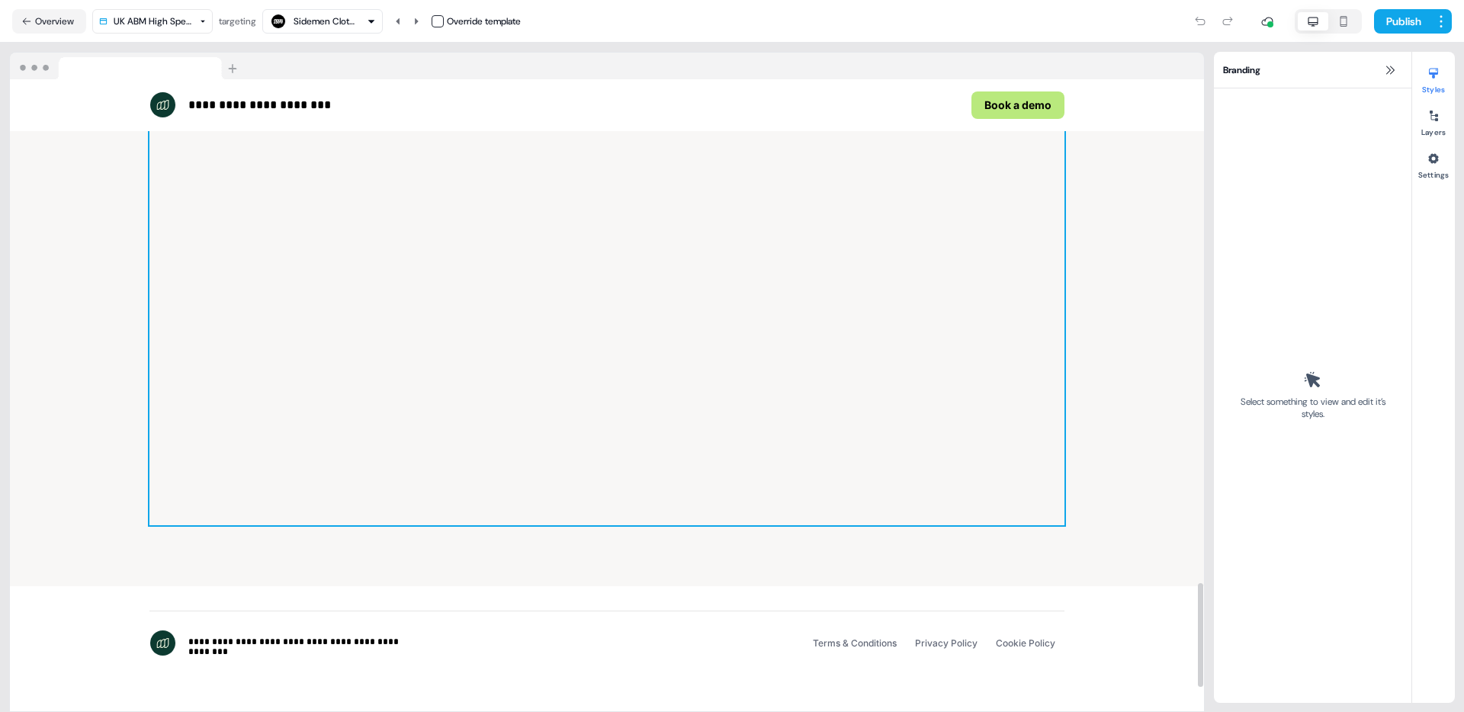
scroll to position [3028, 0]
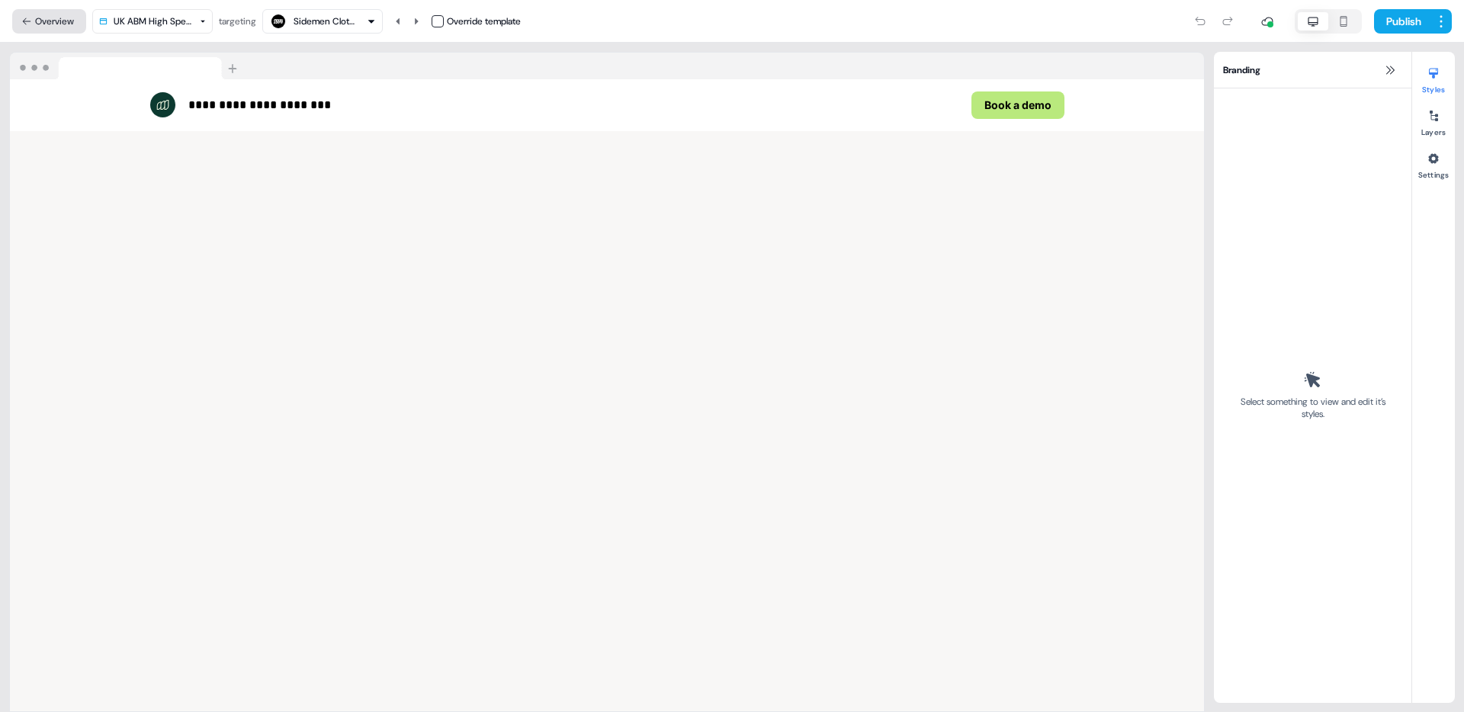
click at [40, 15] on button "Overview" at bounding box center [49, 21] width 74 height 24
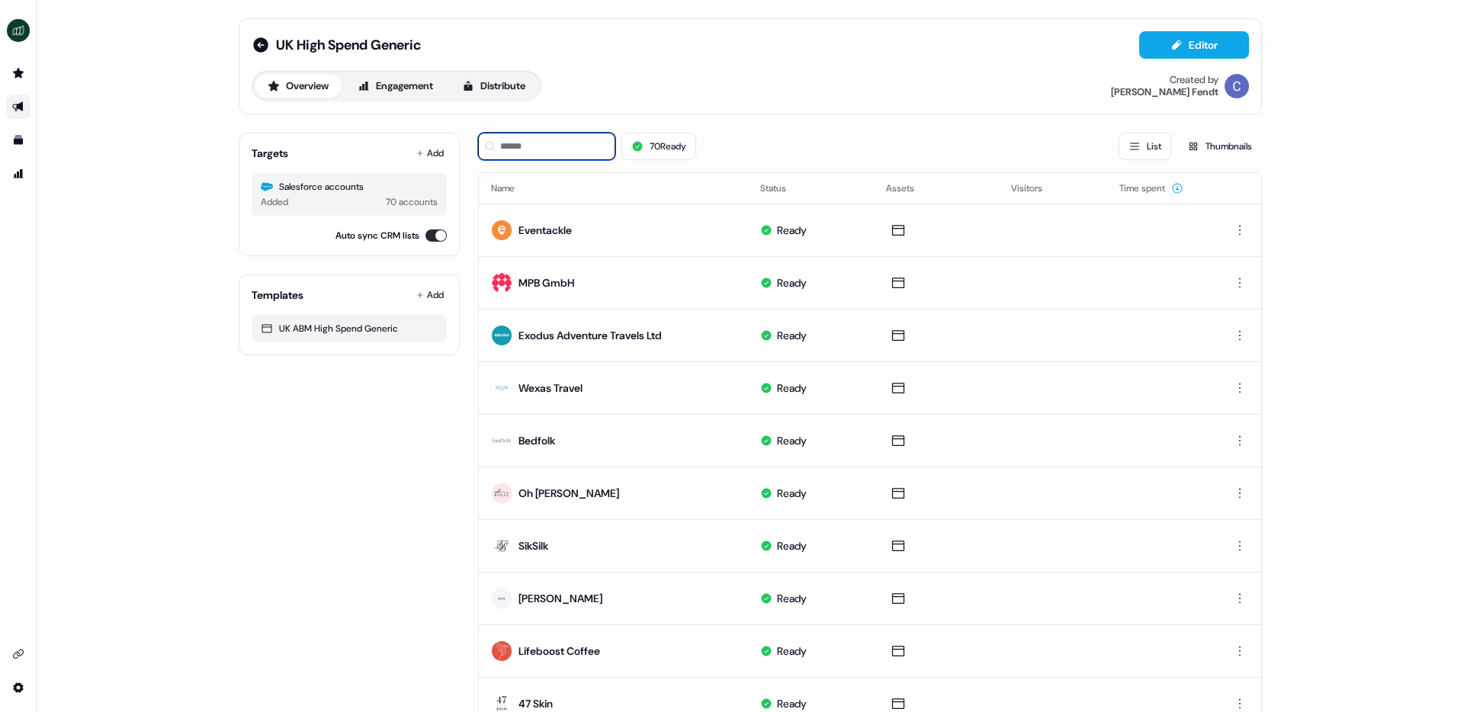
click at [507, 146] on input at bounding box center [546, 146] width 137 height 27
type input "*"
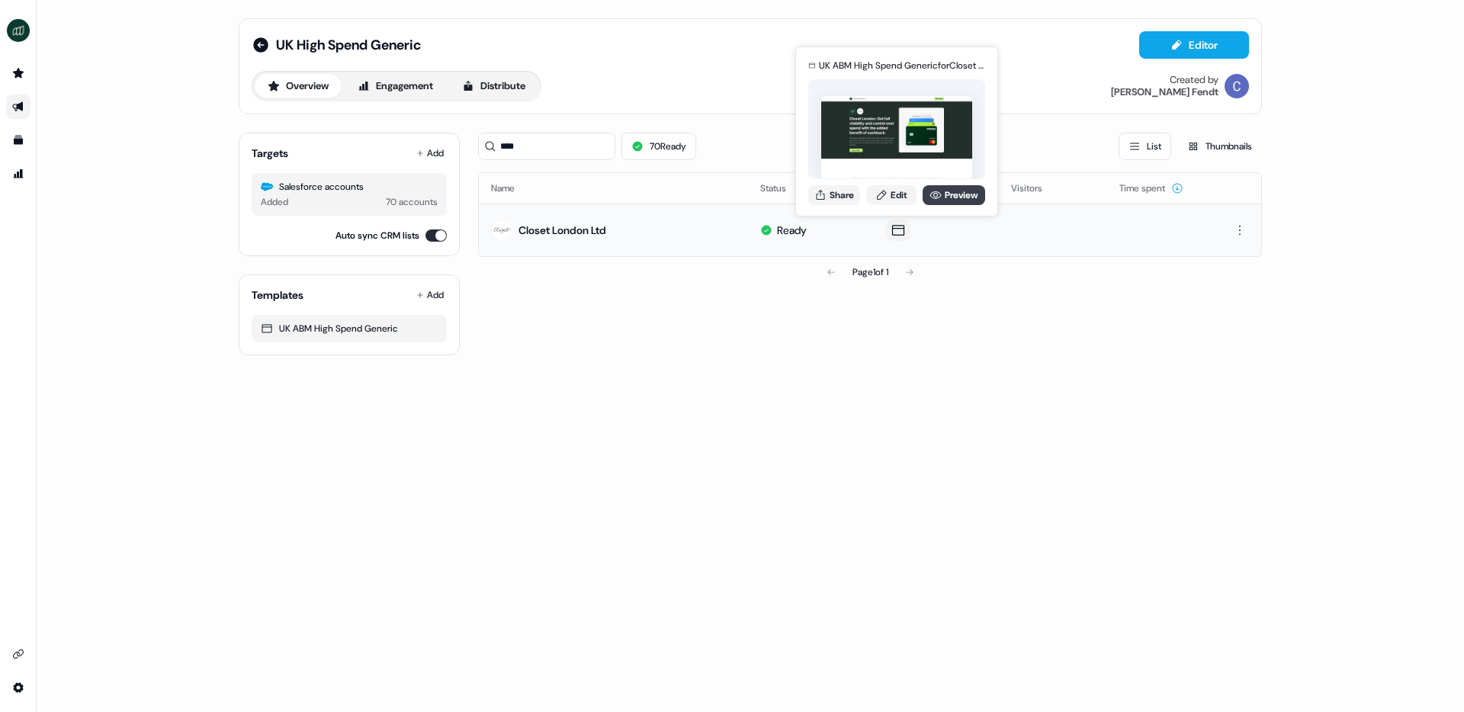
click at [955, 196] on link "Preview" at bounding box center [954, 195] width 63 height 20
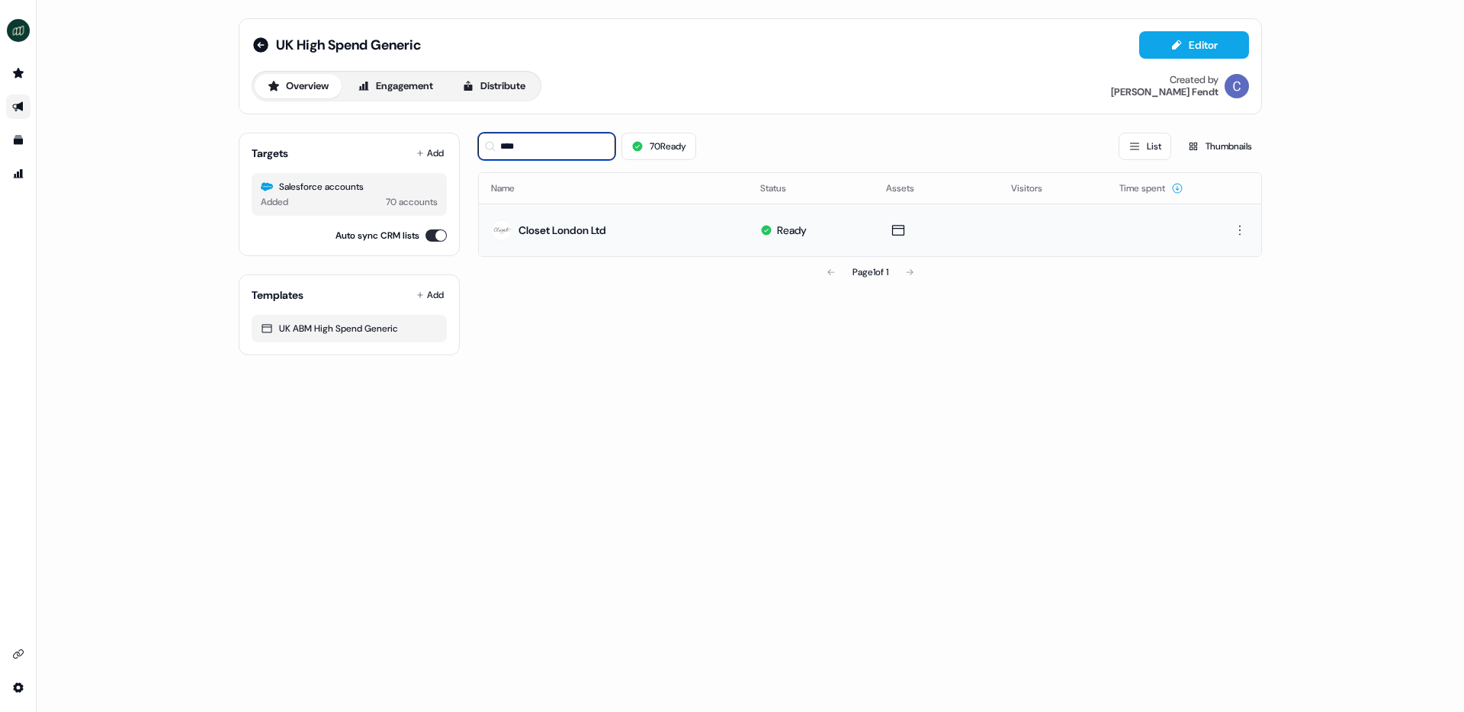
click at [544, 153] on input "****" at bounding box center [546, 146] width 137 height 27
type input "*"
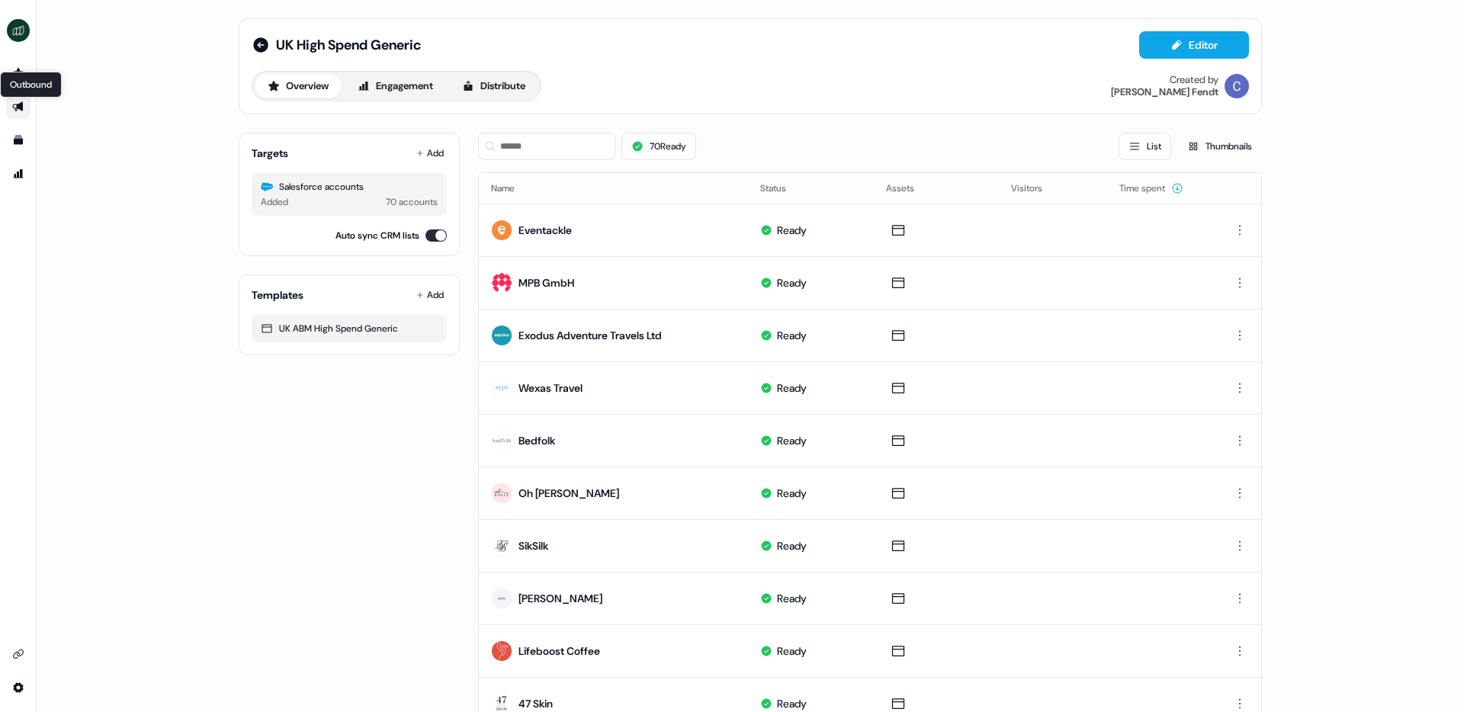
click at [19, 106] on icon "Go to outbound experience" at bounding box center [17, 107] width 11 height 10
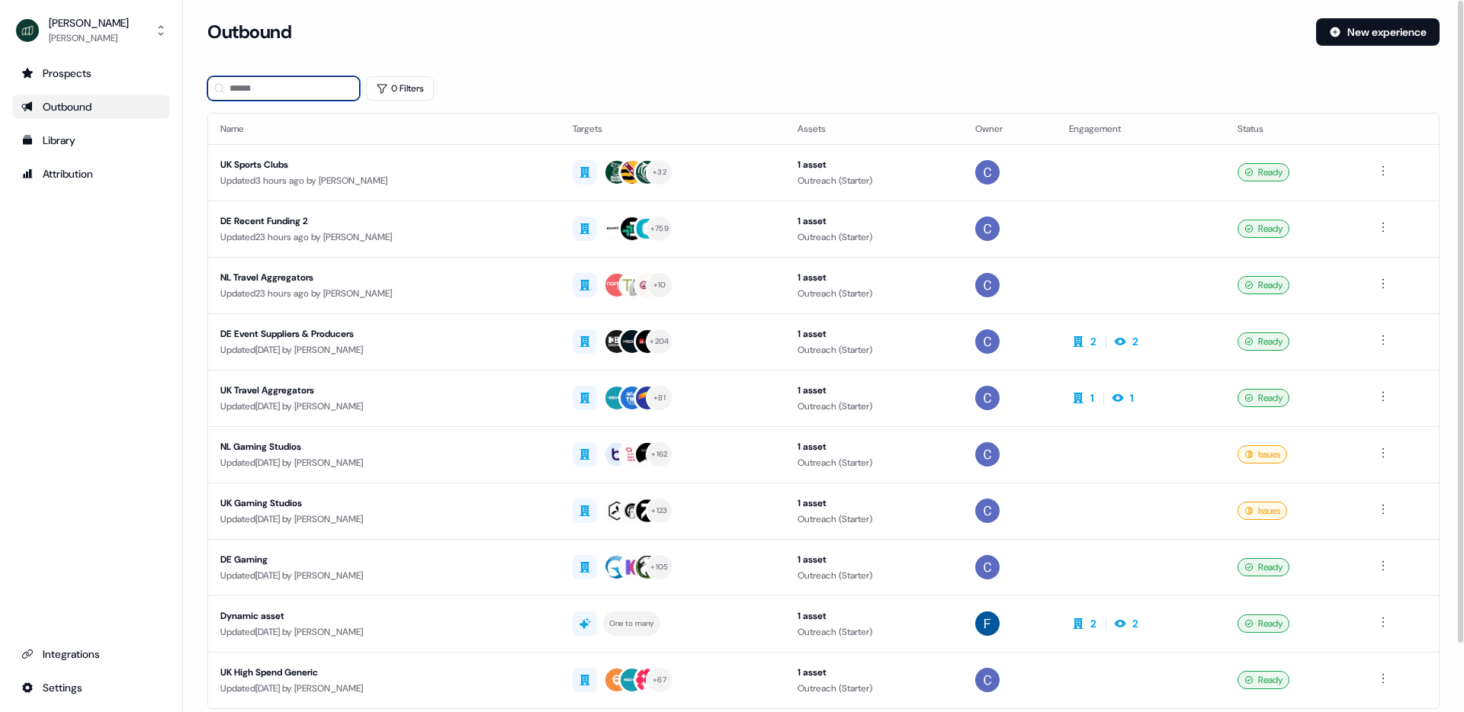
click at [275, 85] on input at bounding box center [283, 88] width 153 height 24
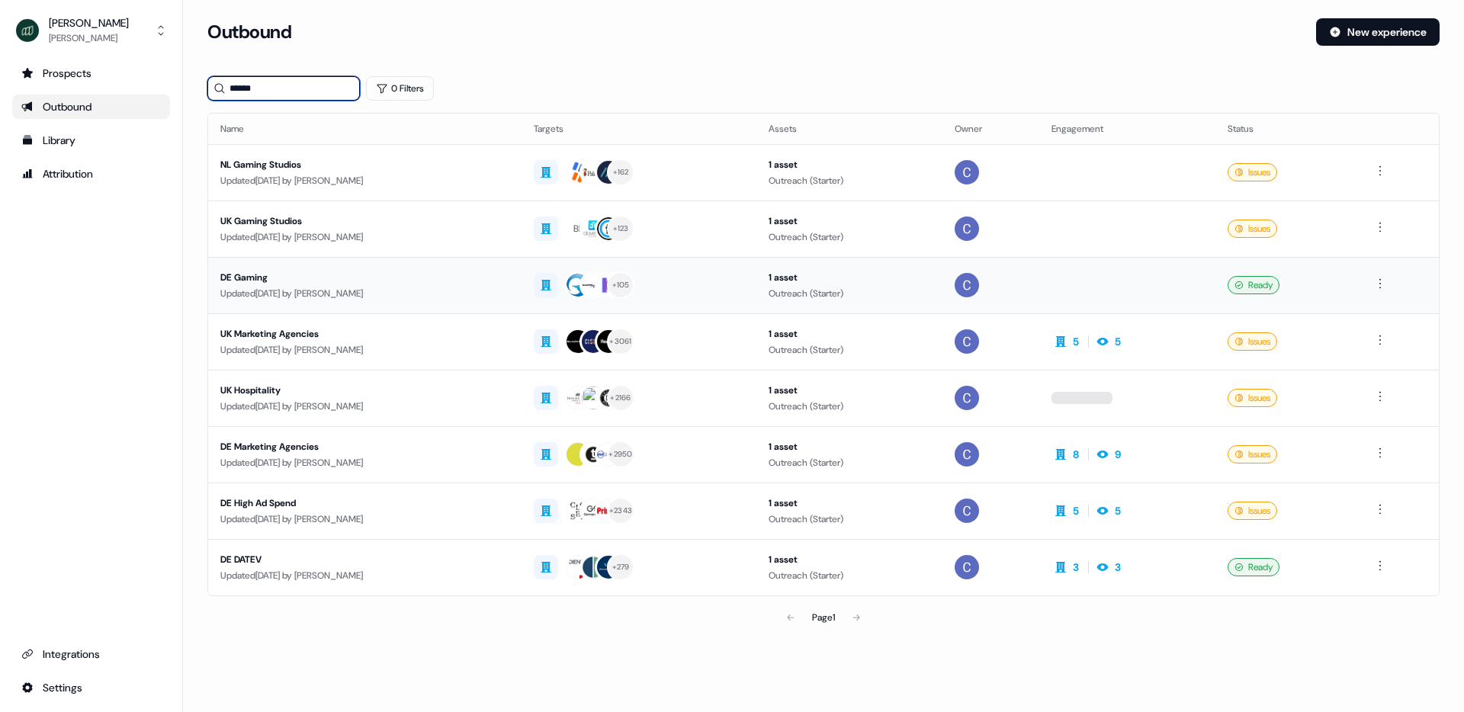
type input "******"
click at [255, 270] on div "DE Gaming" at bounding box center [364, 277] width 289 height 15
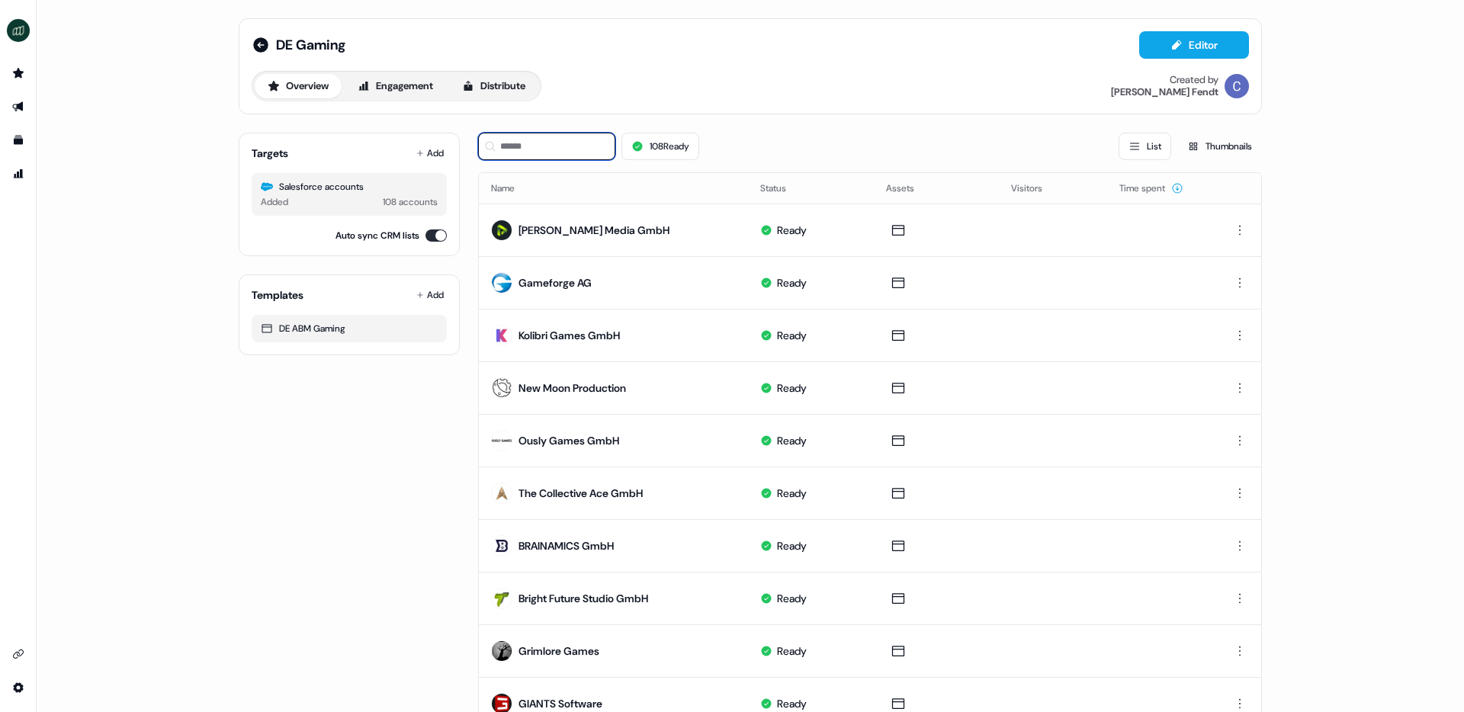
click at [567, 146] on input at bounding box center [546, 146] width 137 height 27
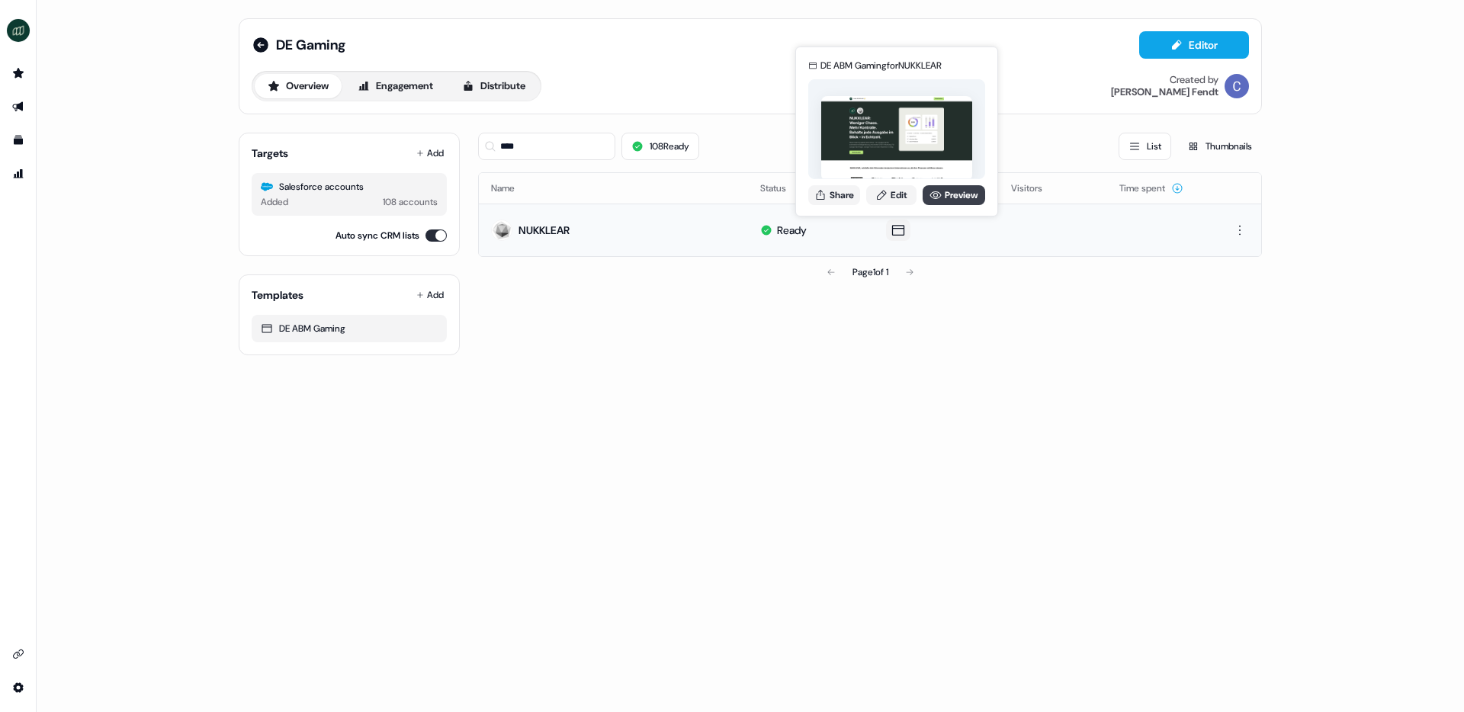
click at [944, 194] on link "Preview" at bounding box center [954, 195] width 63 height 20
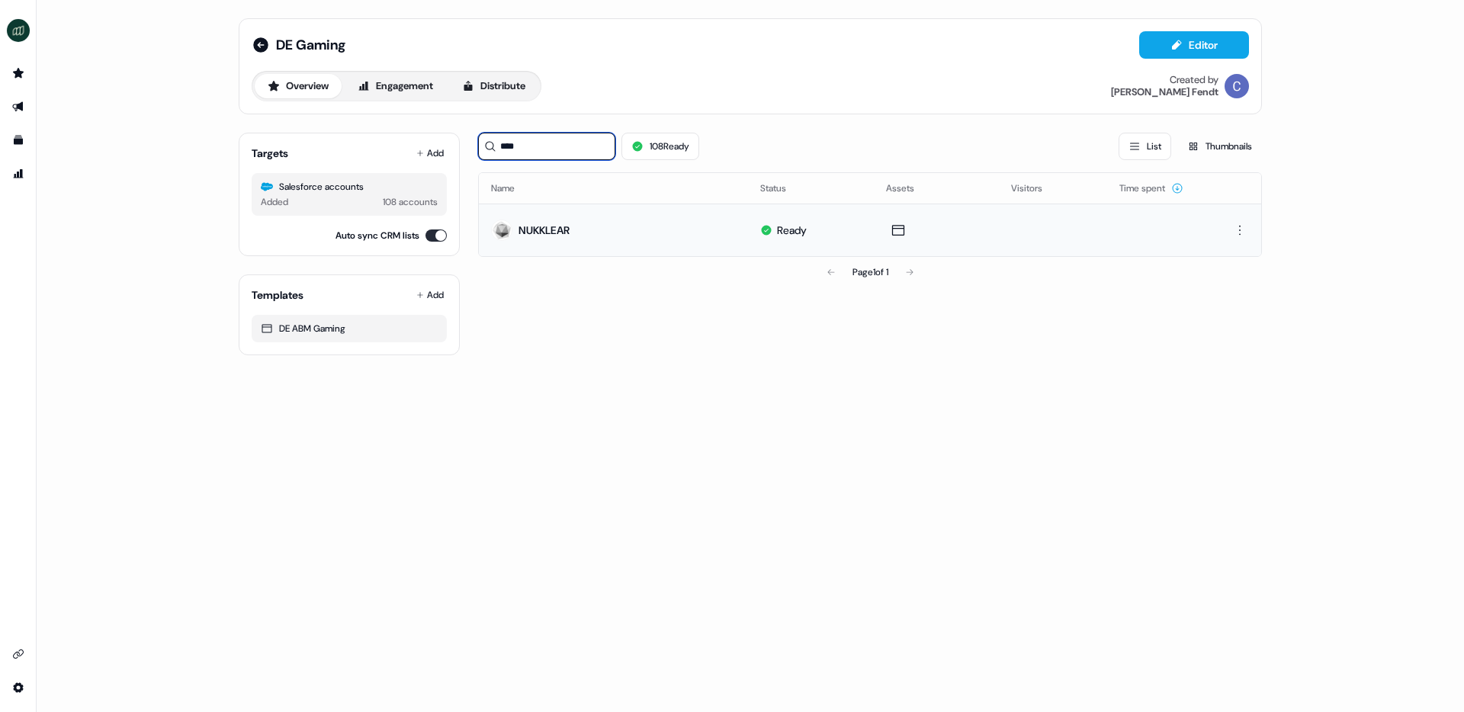
click at [515, 151] on input "****" at bounding box center [546, 146] width 137 height 27
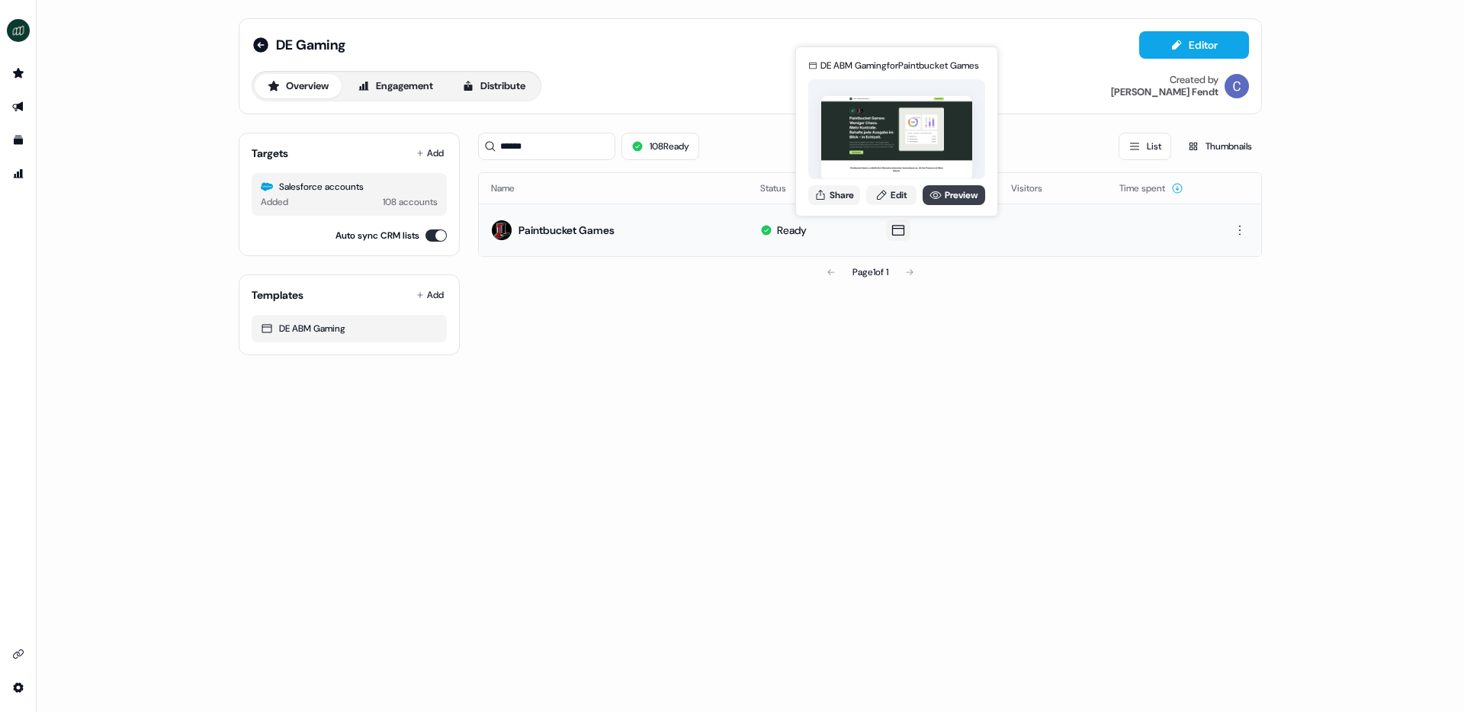
click at [961, 189] on link "Preview" at bounding box center [954, 195] width 63 height 20
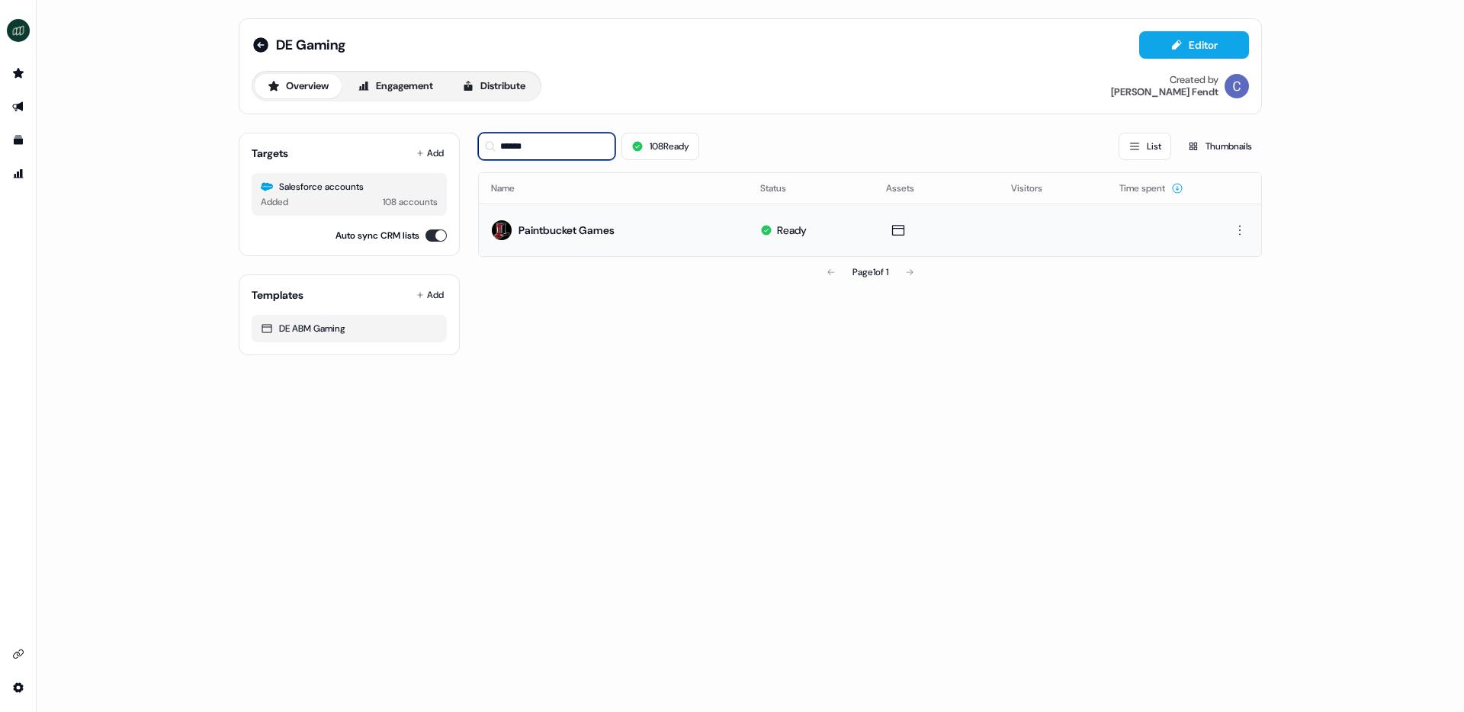
click at [560, 149] on input "******" at bounding box center [546, 146] width 137 height 27
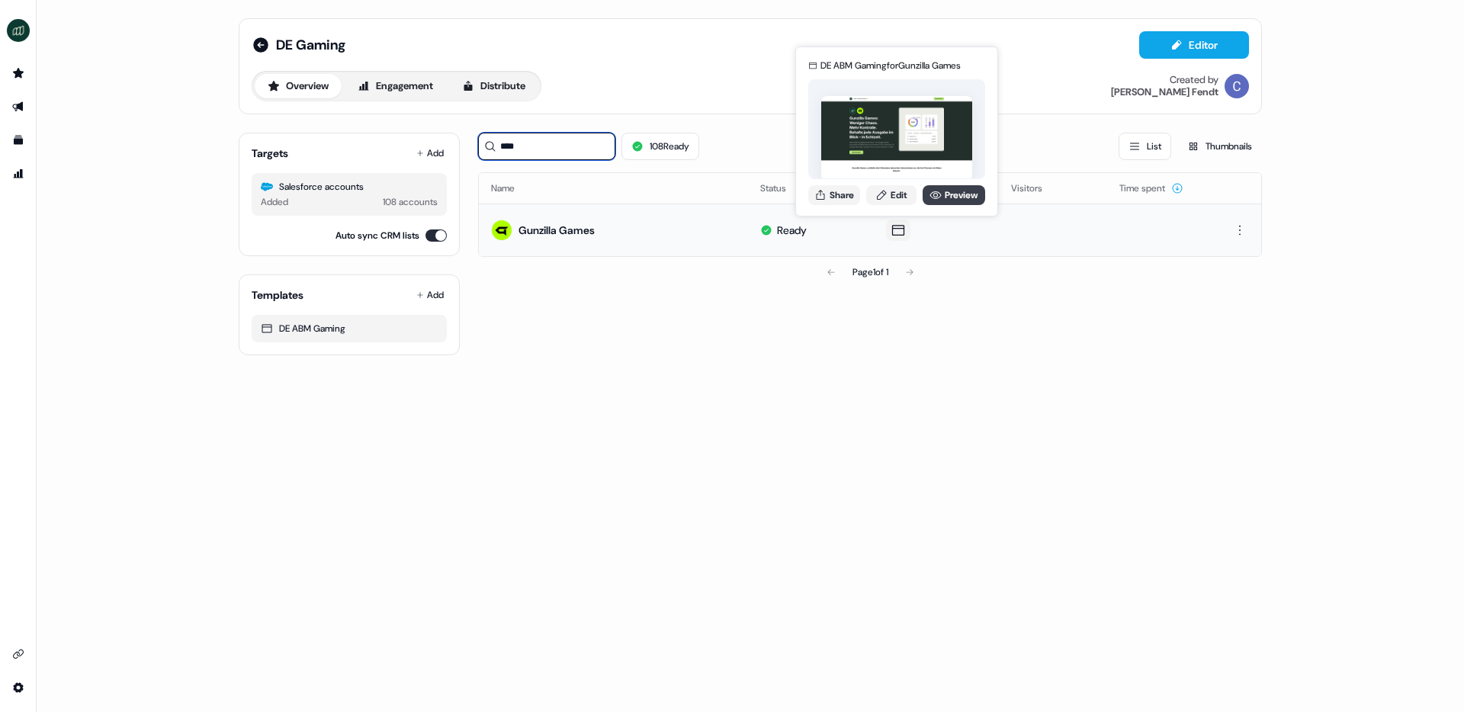
type input "****"
click at [952, 195] on link "Preview" at bounding box center [954, 195] width 63 height 20
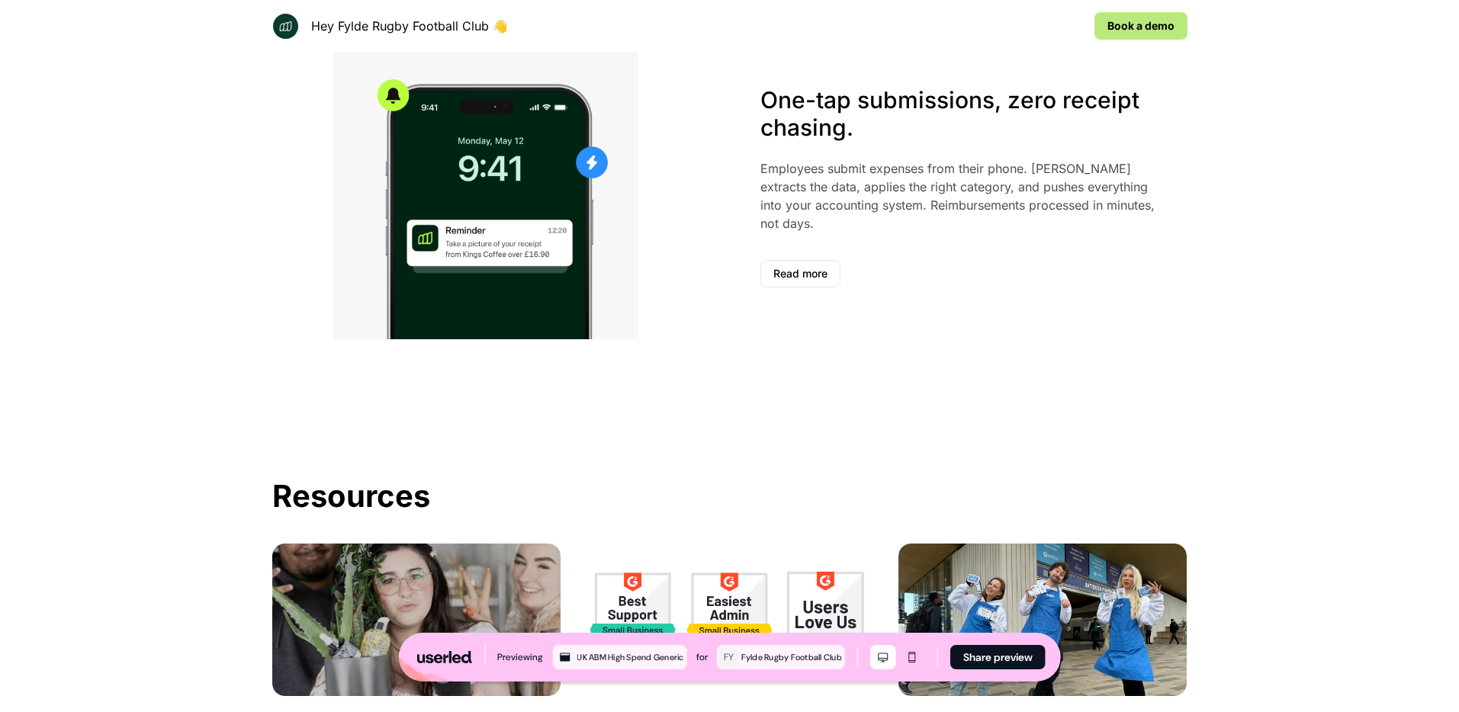
scroll to position [2413, 0]
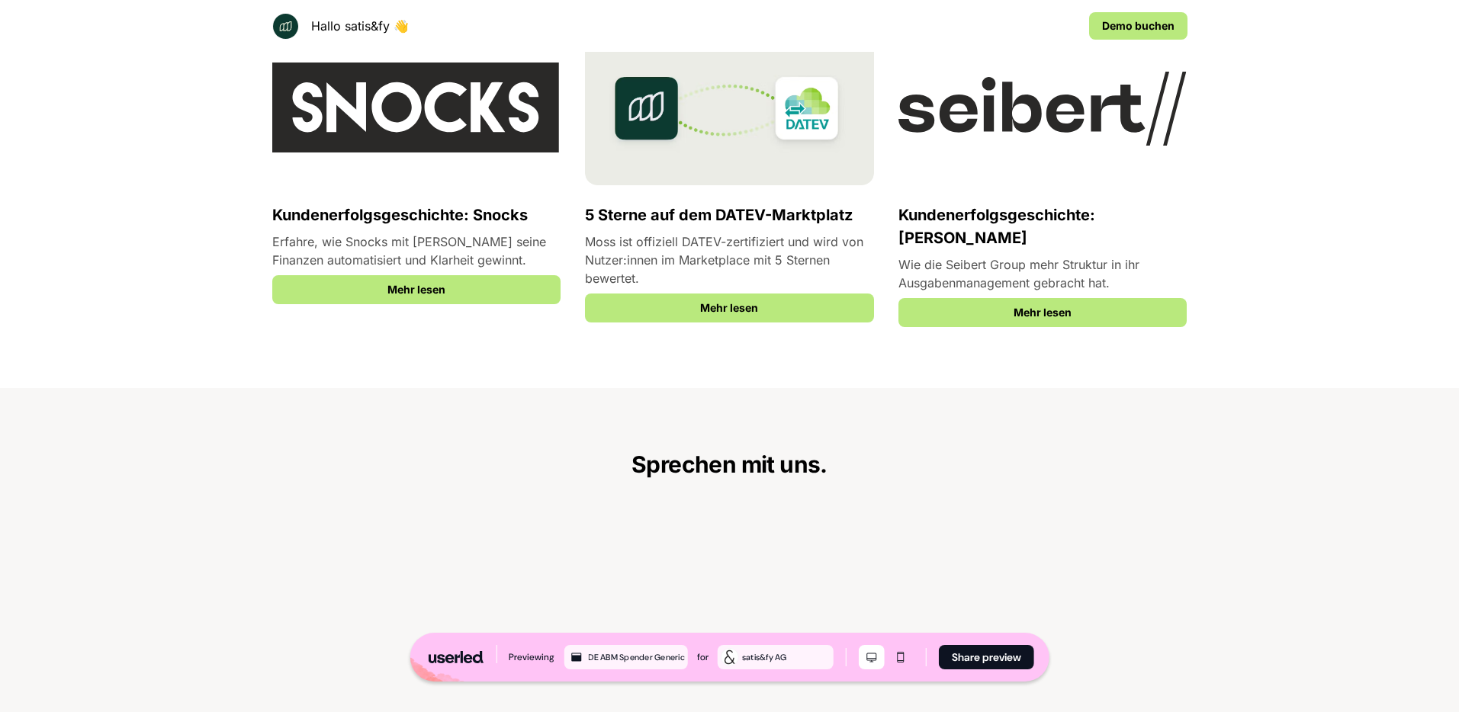
scroll to position [2799, 0]
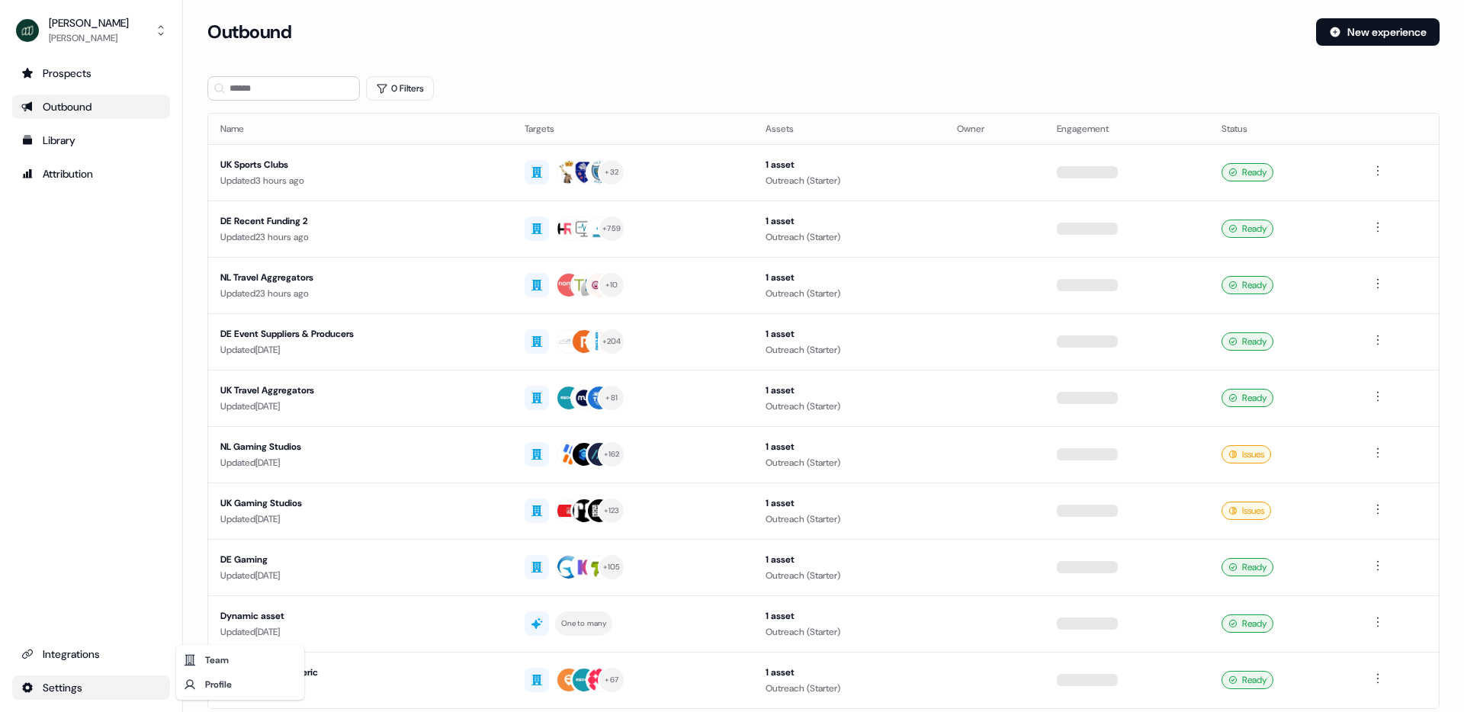
click at [78, 685] on html "For the best experience switch devices to a bigger screen. Go to Userled.io Mos…" at bounding box center [732, 356] width 1464 height 712
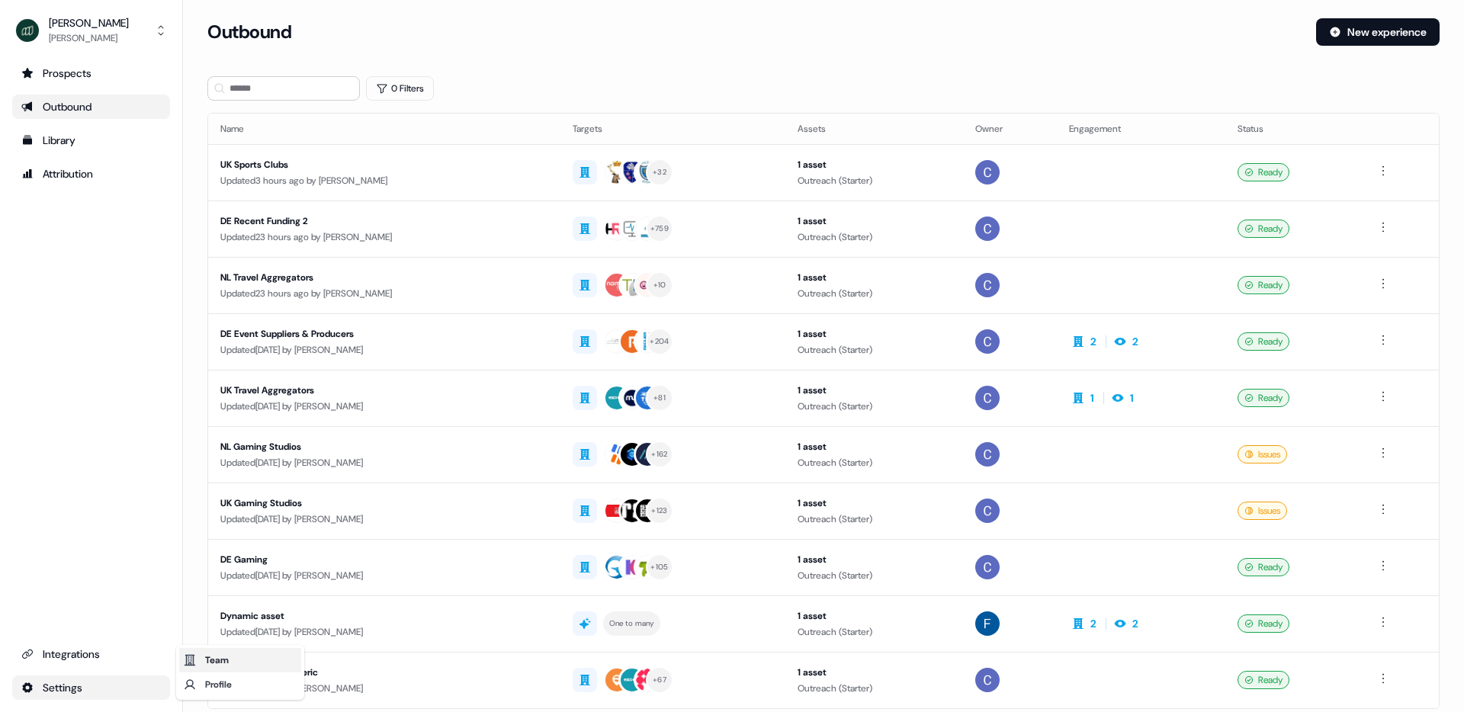
click at [225, 658] on div "Team" at bounding box center [240, 660] width 122 height 24
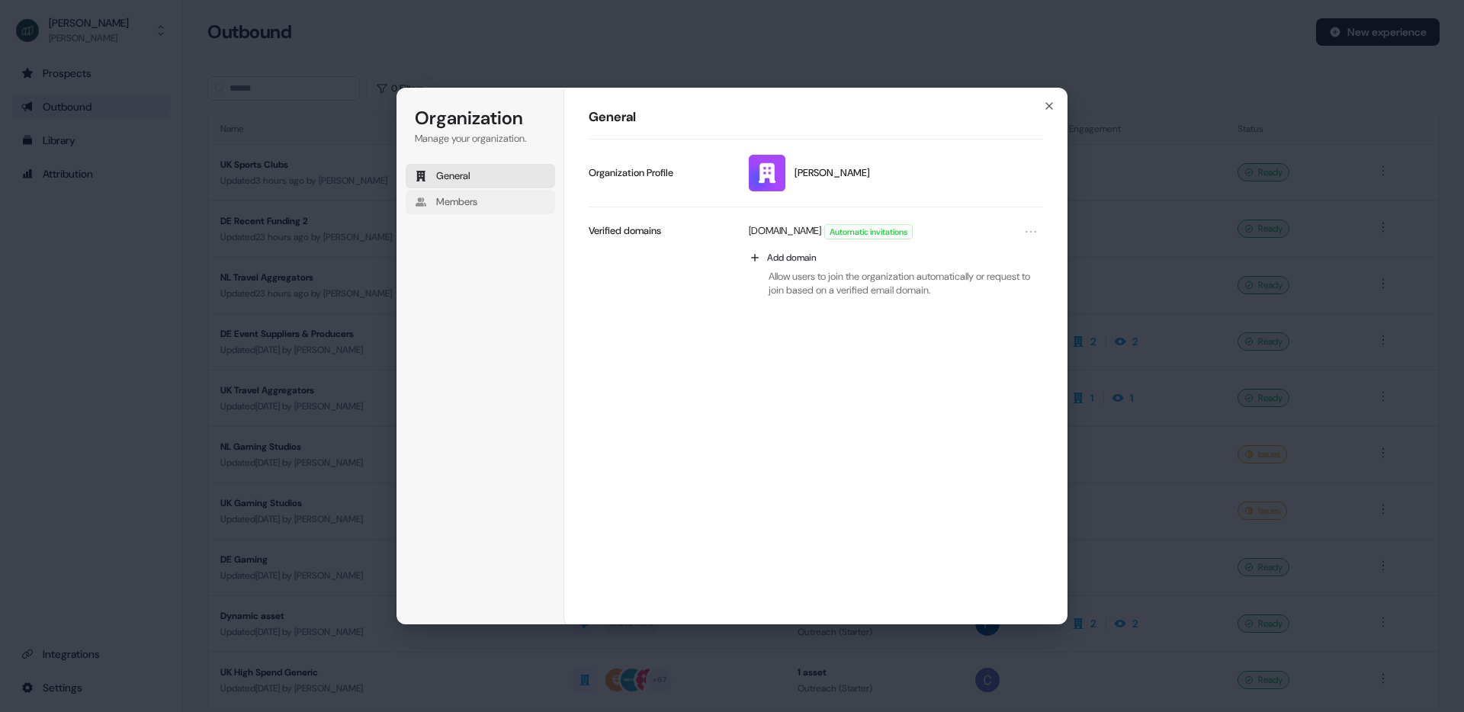
click at [466, 201] on span "Members" at bounding box center [456, 202] width 41 height 14
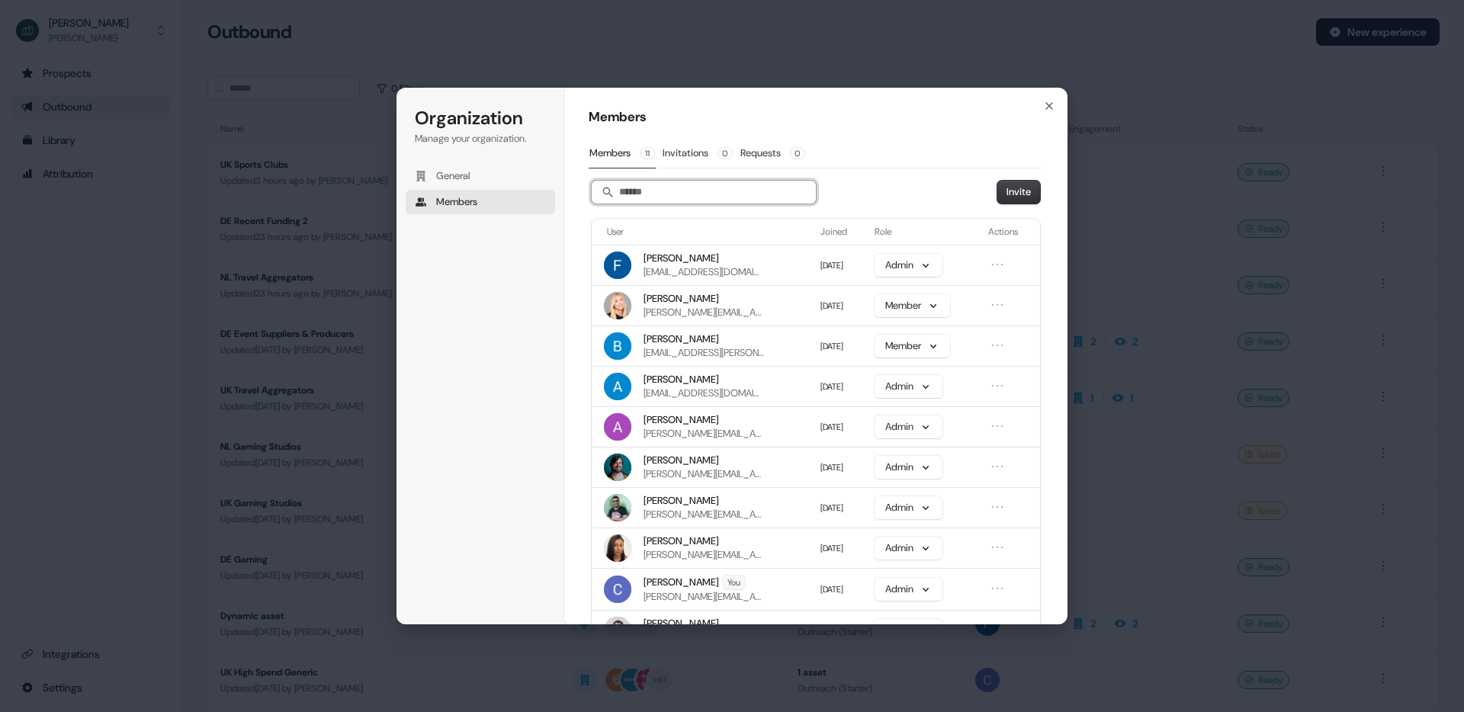
click at [756, 198] on input "Search" at bounding box center [704, 192] width 224 height 23
type input "******"
click at [1049, 103] on icon "button" at bounding box center [1049, 106] width 12 height 12
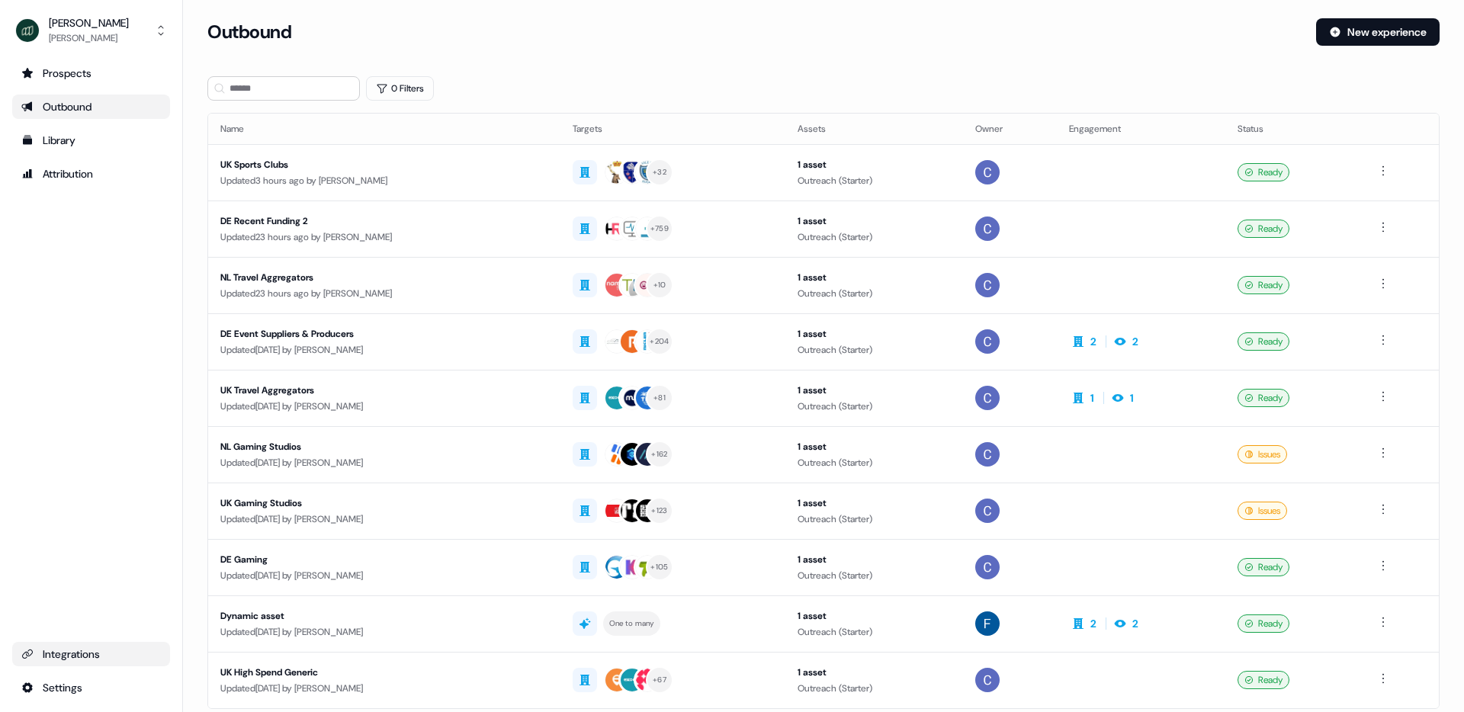
click at [85, 653] on div "Integrations" at bounding box center [91, 654] width 140 height 15
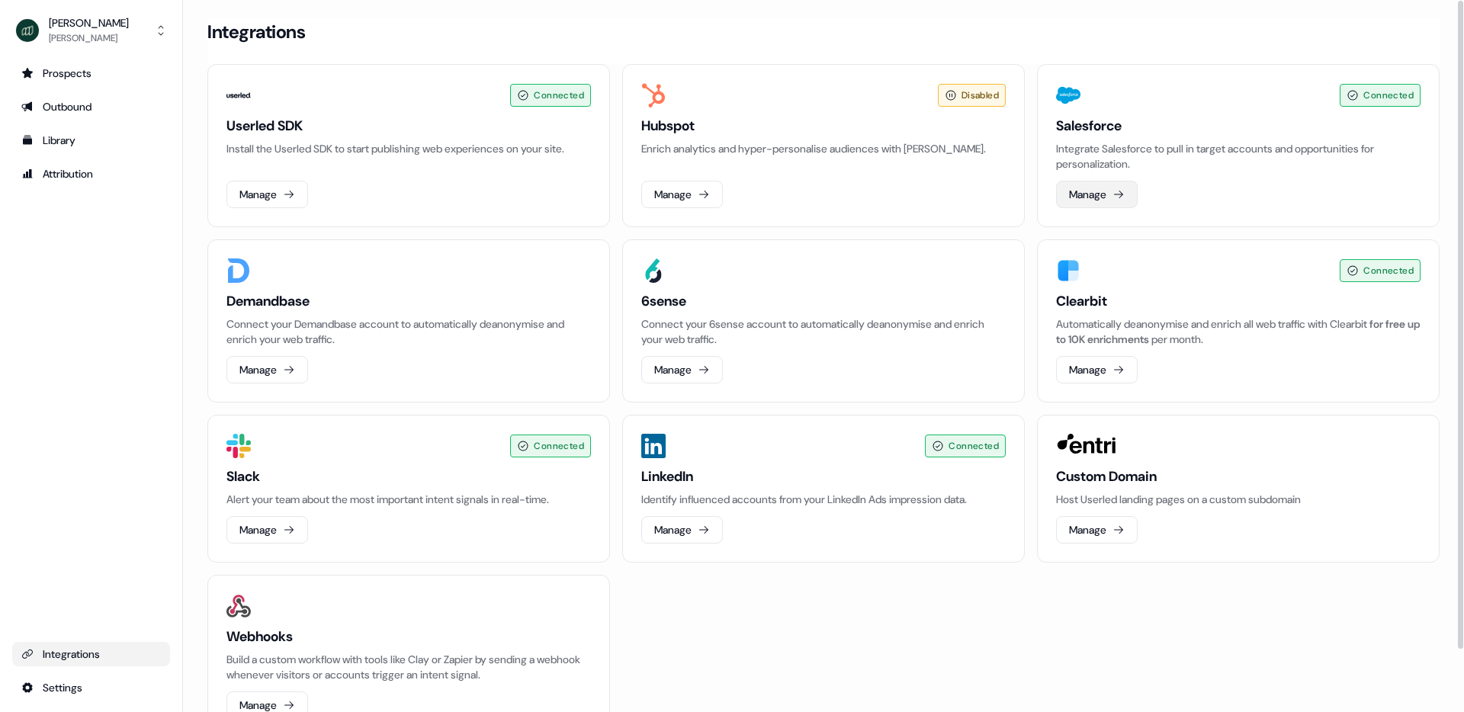
click at [1108, 189] on button "Manage" at bounding box center [1097, 194] width 82 height 27
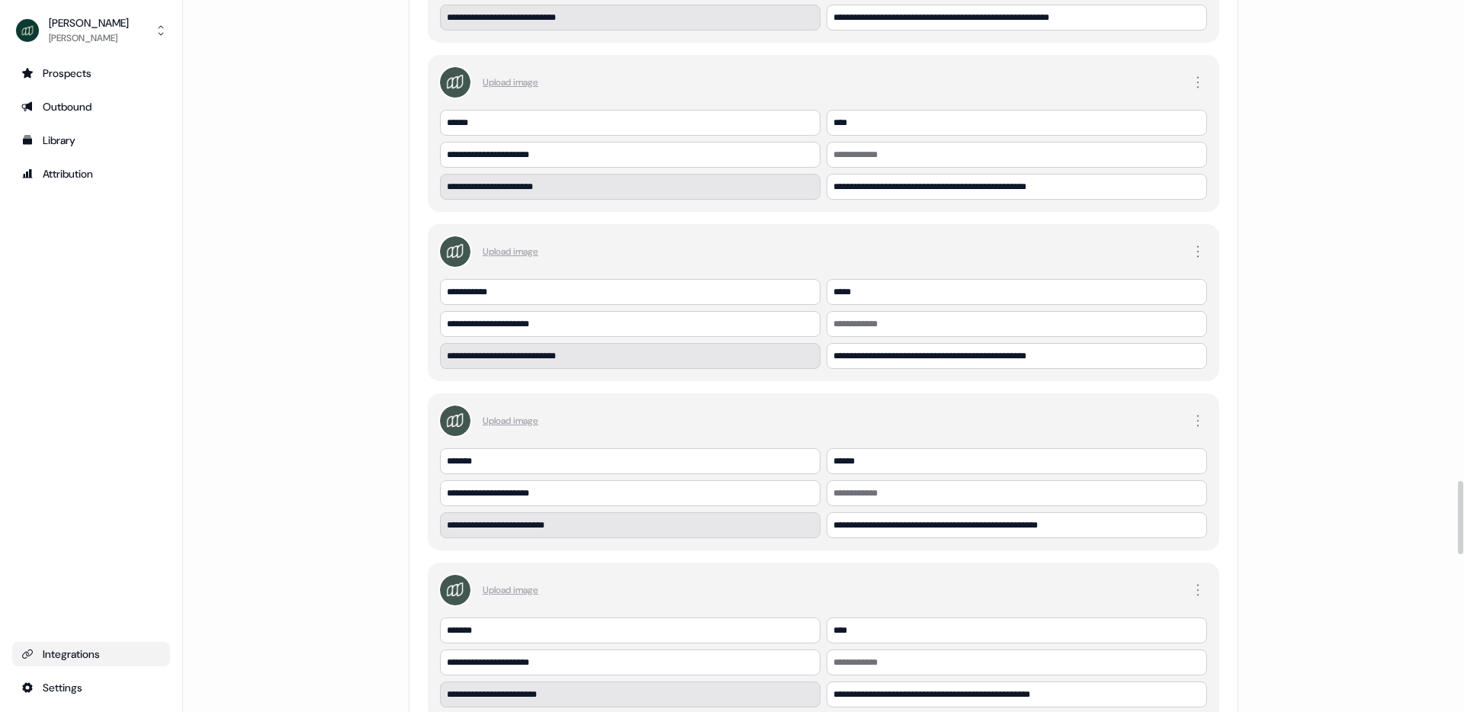
scroll to position [4670, 0]
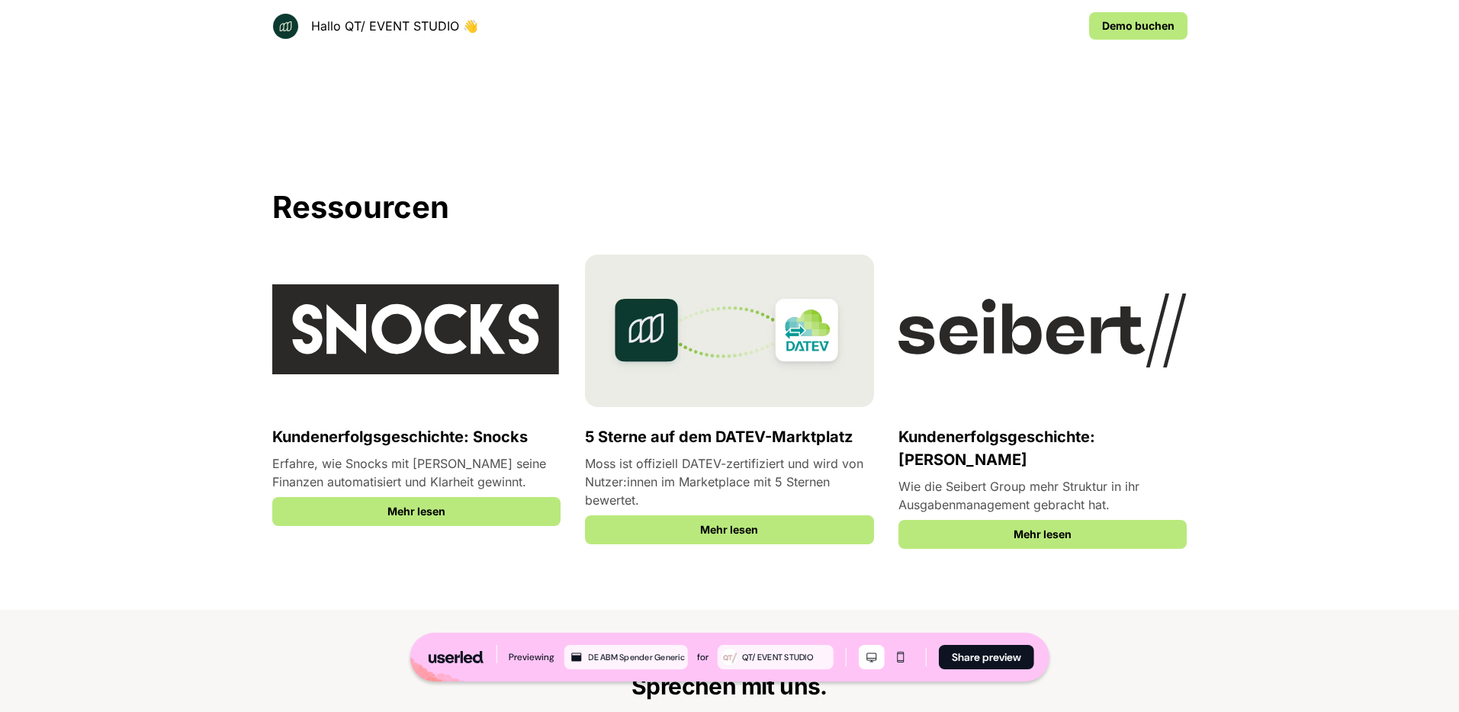
scroll to position [2827, 0]
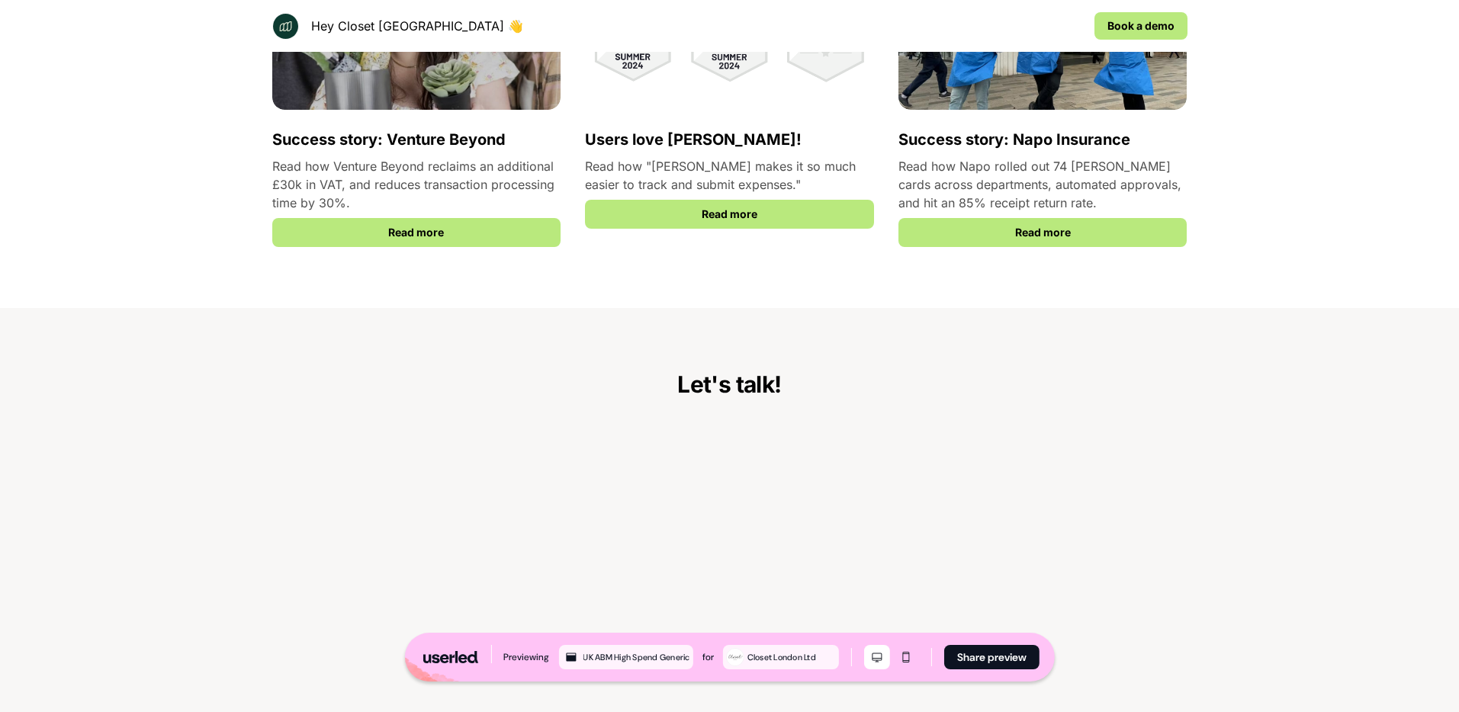
scroll to position [2832, 0]
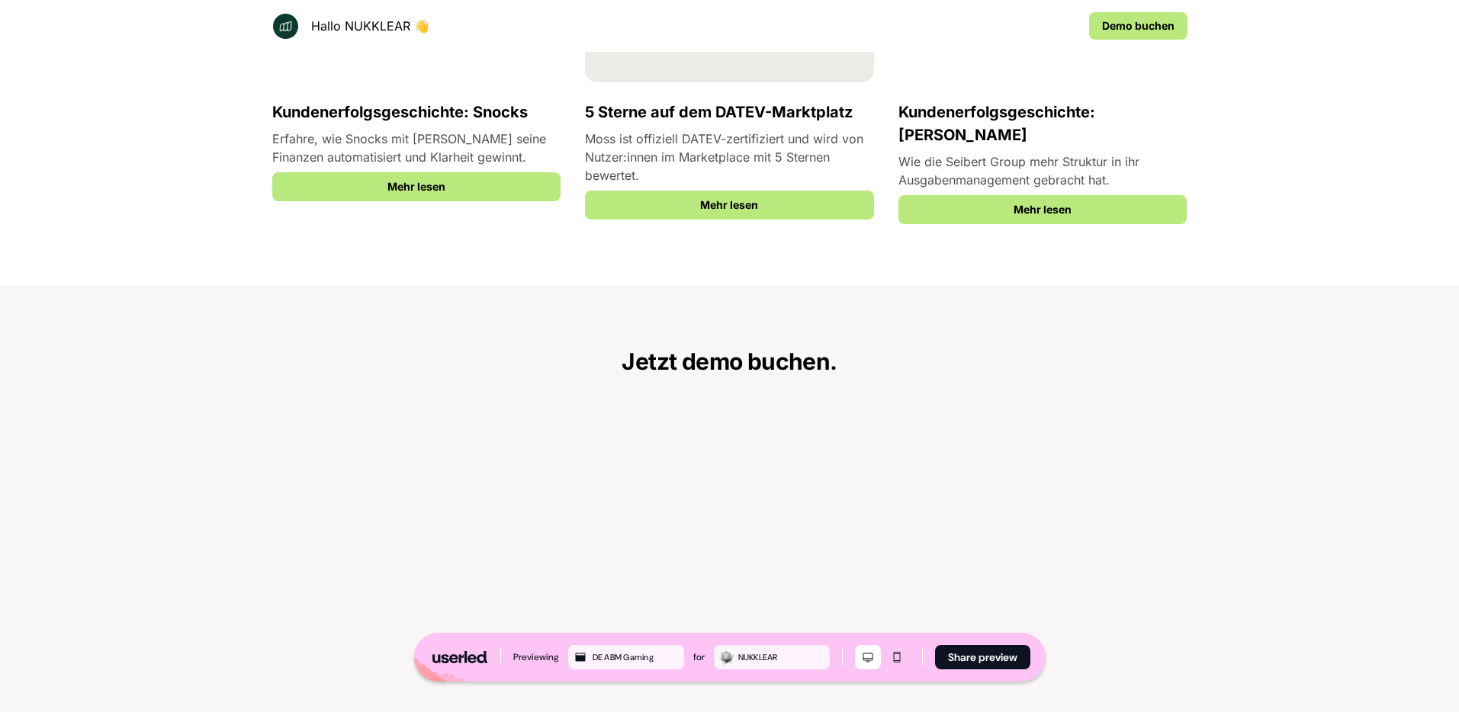
scroll to position [2631, 0]
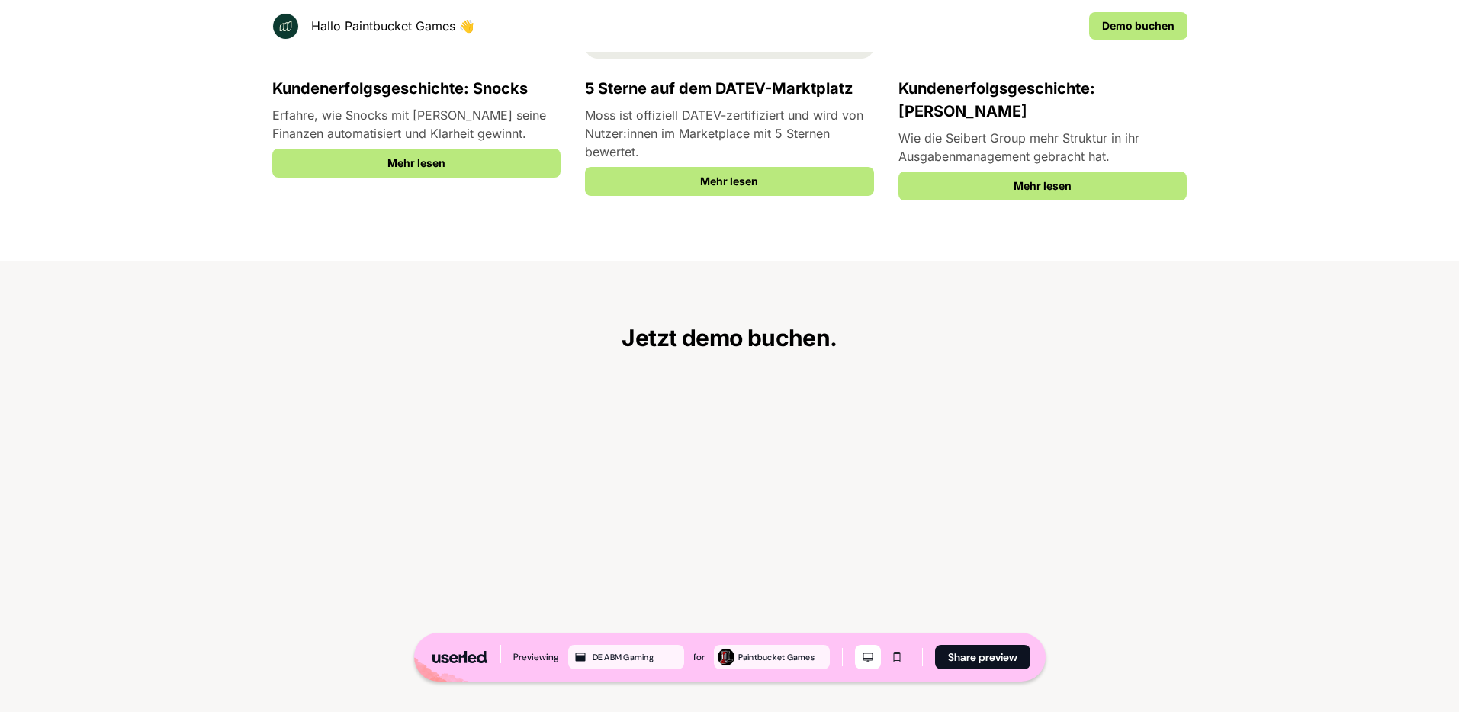
scroll to position [2633, 0]
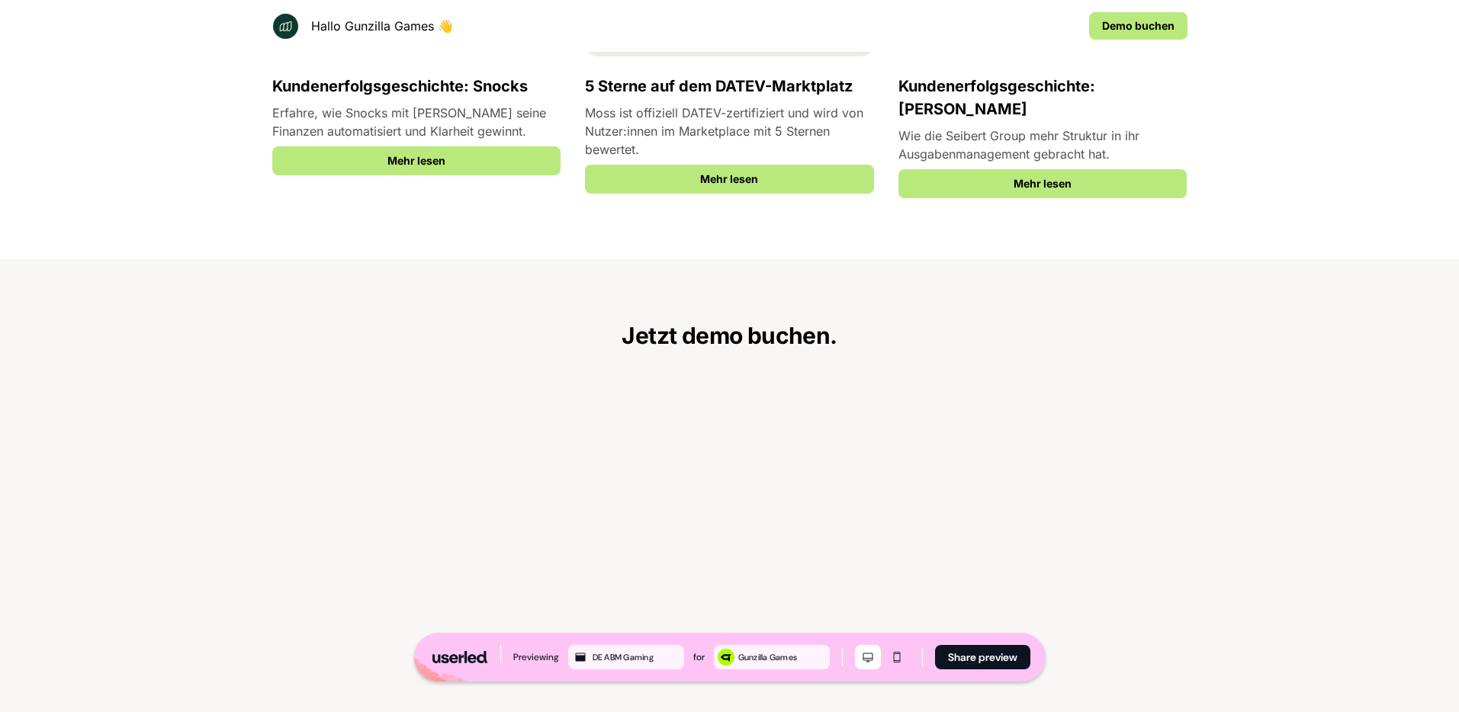
scroll to position [2674, 0]
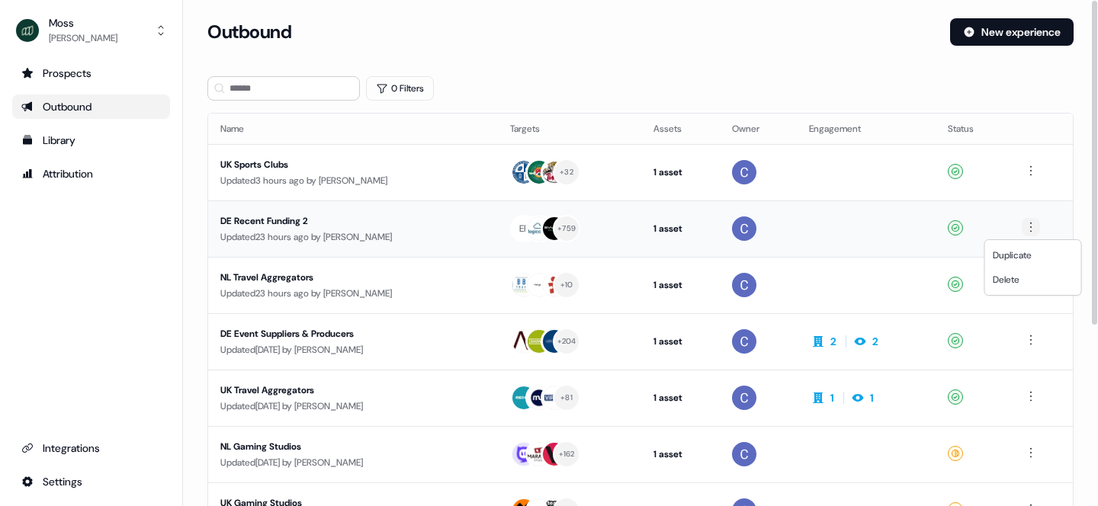
click at [1035, 230] on html "For the best experience switch devices to a bigger screen. Go to [DOMAIN_NAME] …" at bounding box center [549, 253] width 1098 height 506
click at [1010, 256] on span "Duplicate" at bounding box center [1012, 255] width 39 height 12
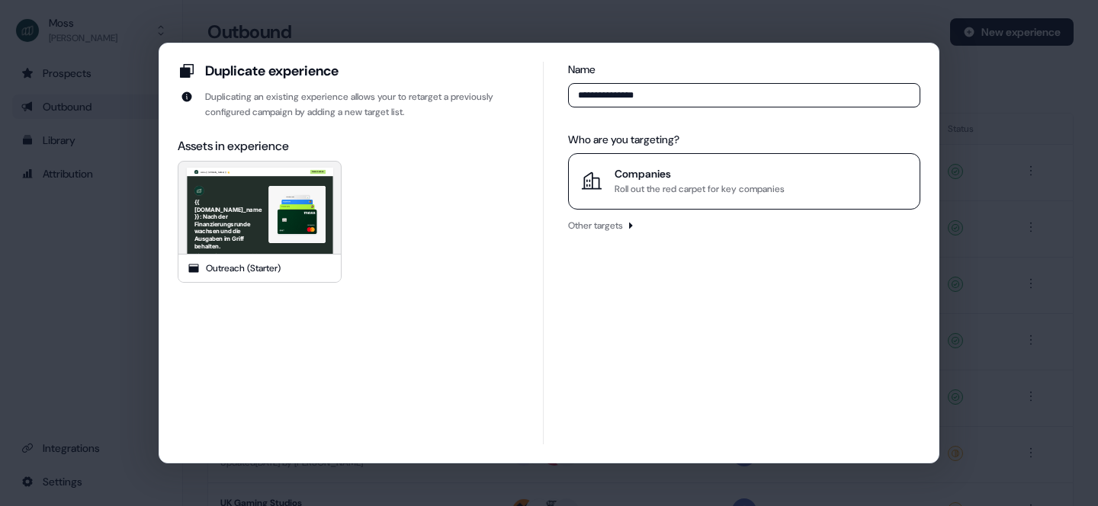
type input "**********"
click at [634, 178] on div "Companies" at bounding box center [700, 173] width 170 height 15
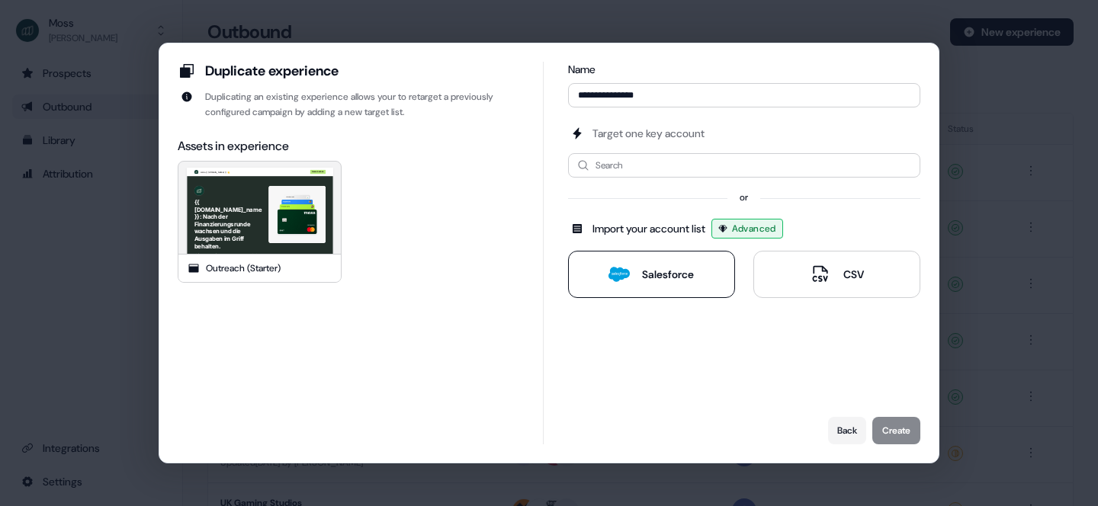
click at [618, 294] on button "Salesforce" at bounding box center [651, 274] width 167 height 47
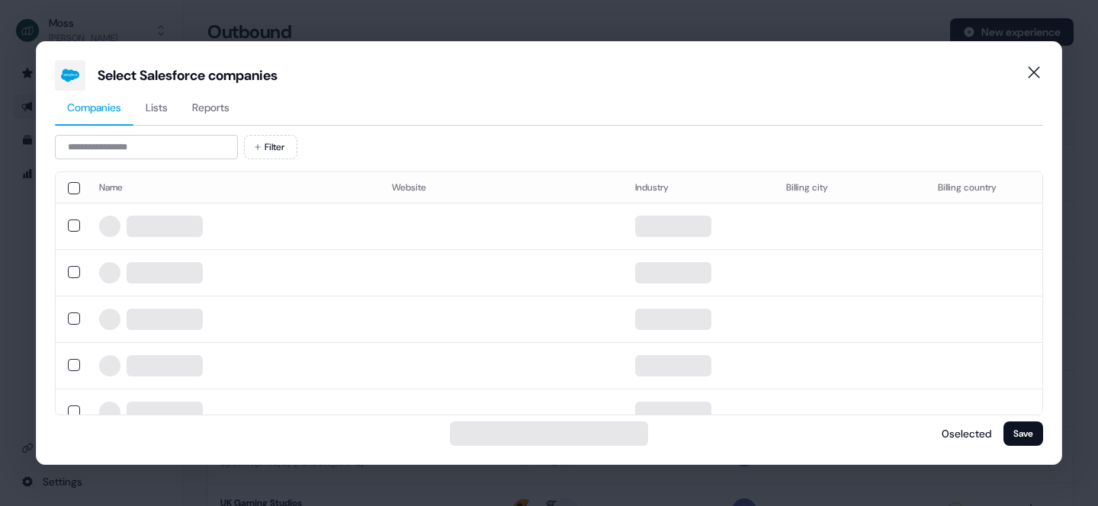
click at [228, 109] on span "Reports" at bounding box center [210, 107] width 37 height 15
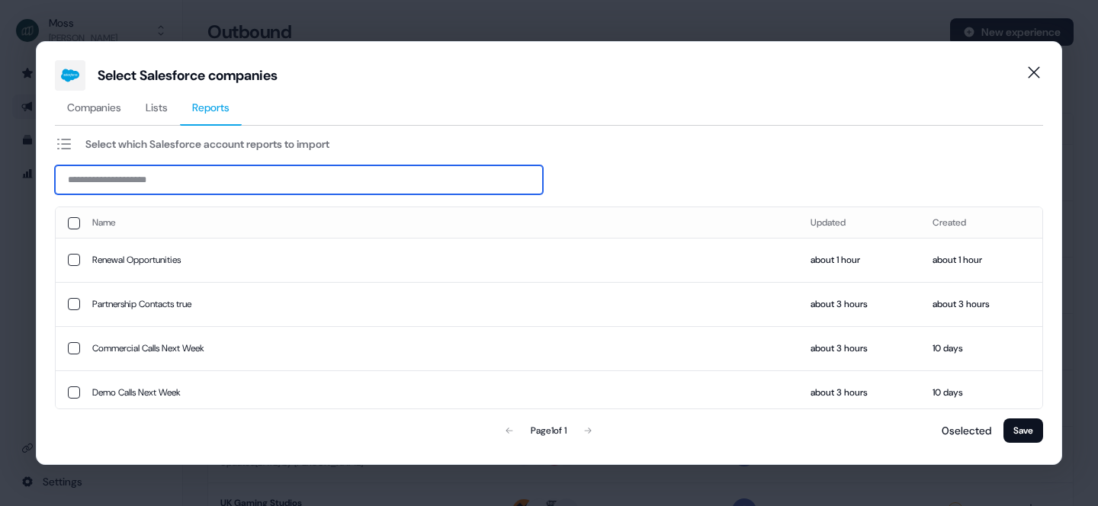
click at [183, 171] on input at bounding box center [299, 179] width 488 height 29
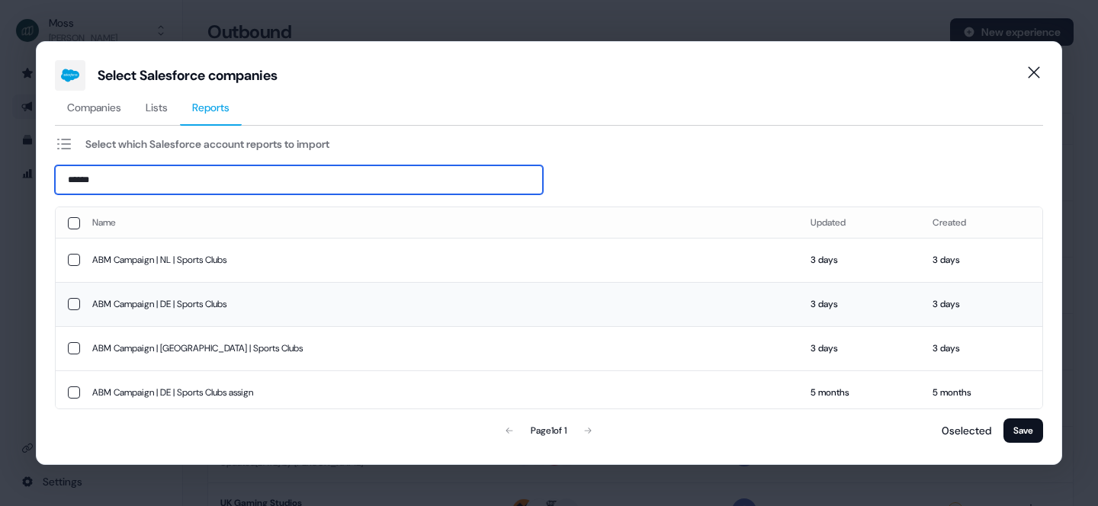
type input "******"
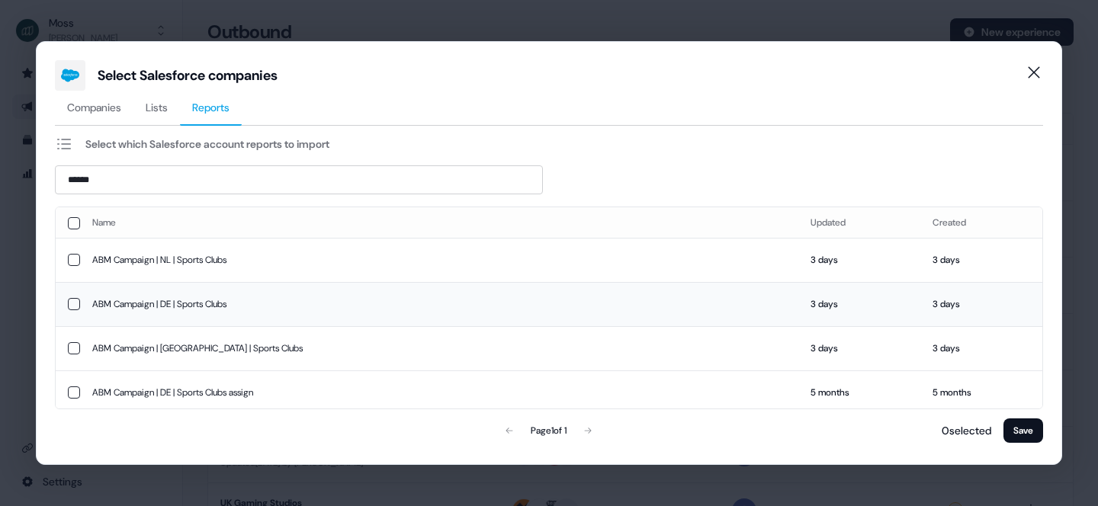
click at [189, 311] on td "ABM Campaign | DE | Sports Clubs" at bounding box center [439, 304] width 718 height 44
click at [1017, 428] on button "Save" at bounding box center [1023, 431] width 40 height 24
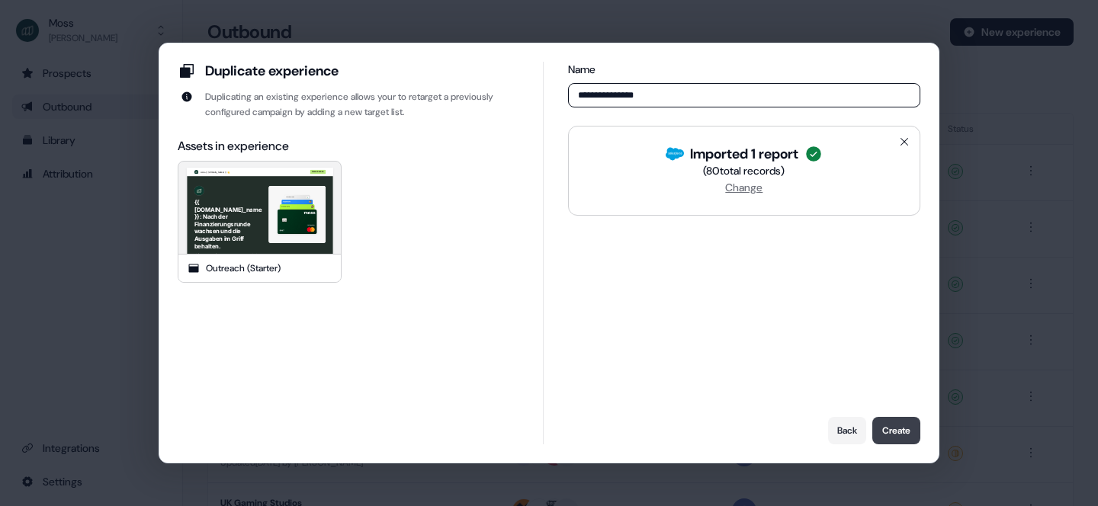
click at [888, 435] on button "Create" at bounding box center [896, 430] width 48 height 27
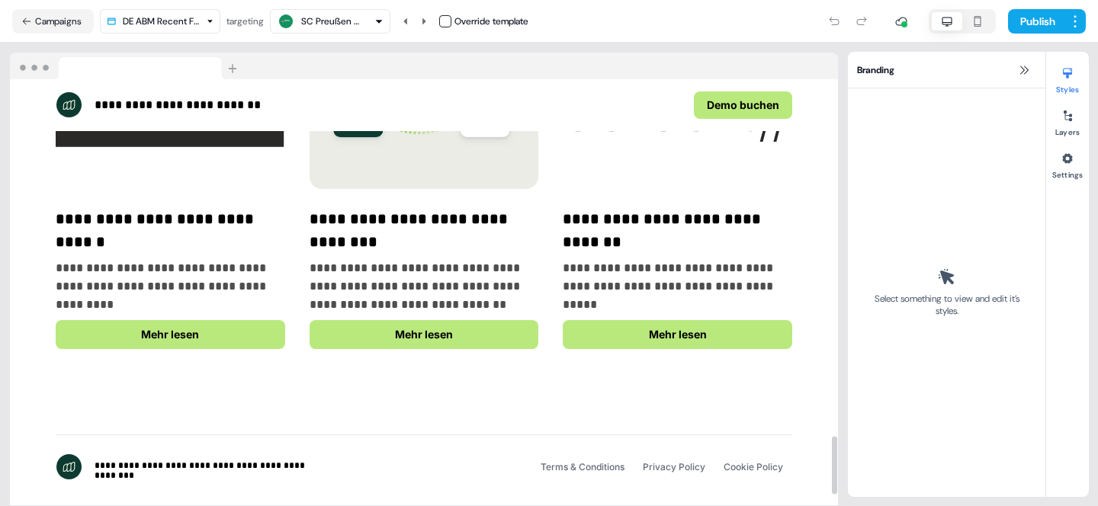
scroll to position [2670, 0]
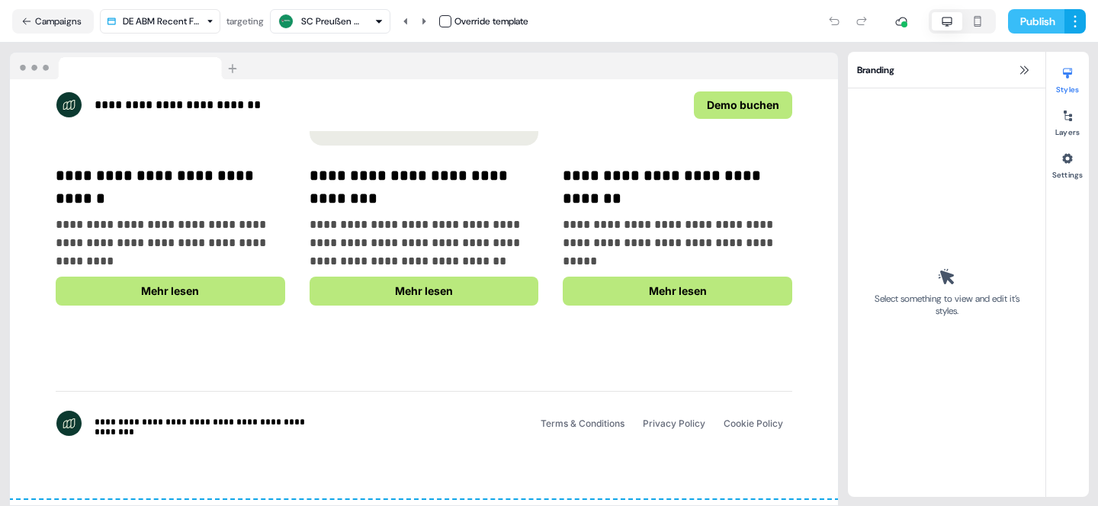
click at [1034, 23] on button "Publish" at bounding box center [1036, 21] width 56 height 24
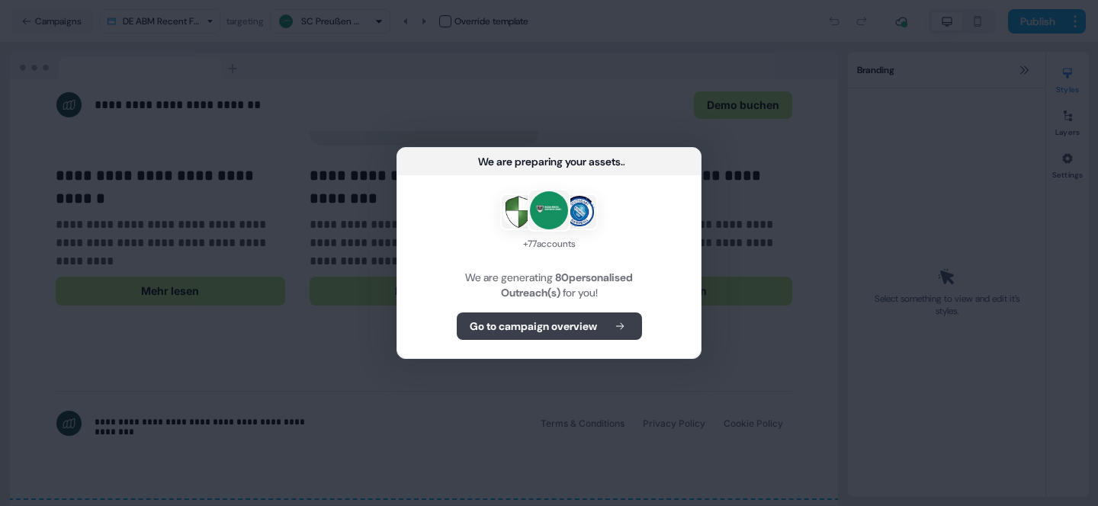
click at [561, 337] on button "Go to campaign overview" at bounding box center [549, 326] width 185 height 27
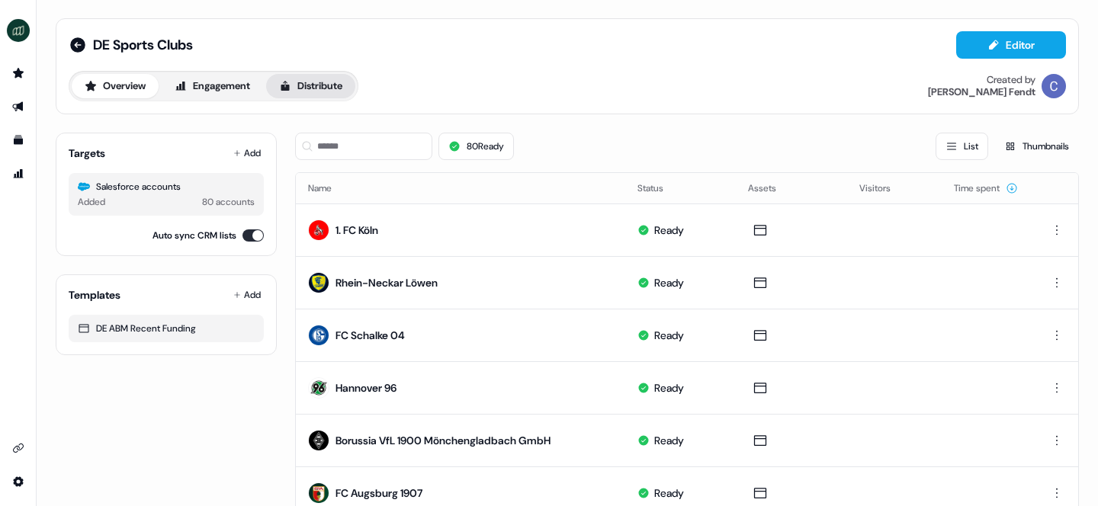
click at [321, 88] on button "Distribute" at bounding box center [310, 86] width 89 height 24
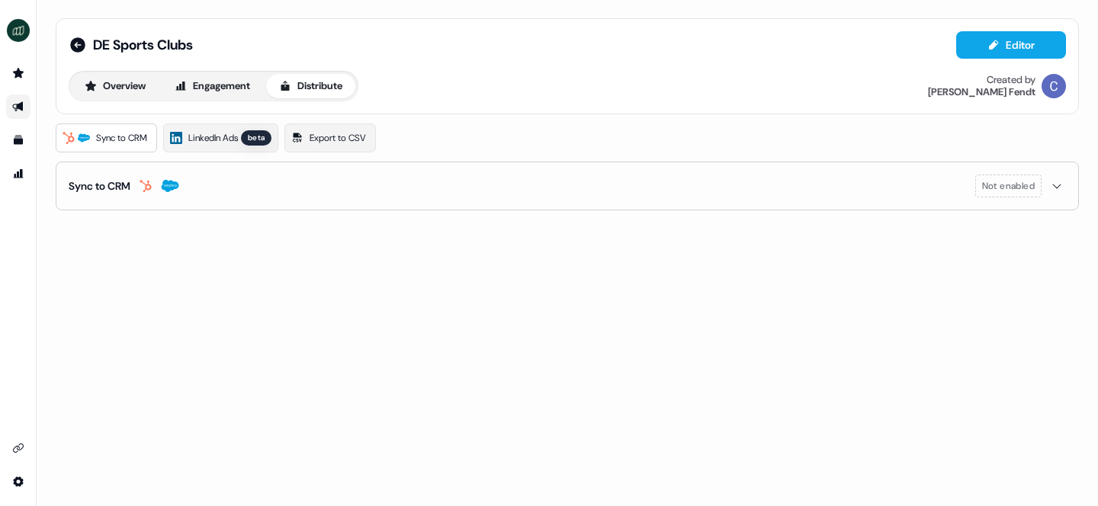
click at [123, 183] on div "Sync to CRM" at bounding box center [100, 185] width 62 height 15
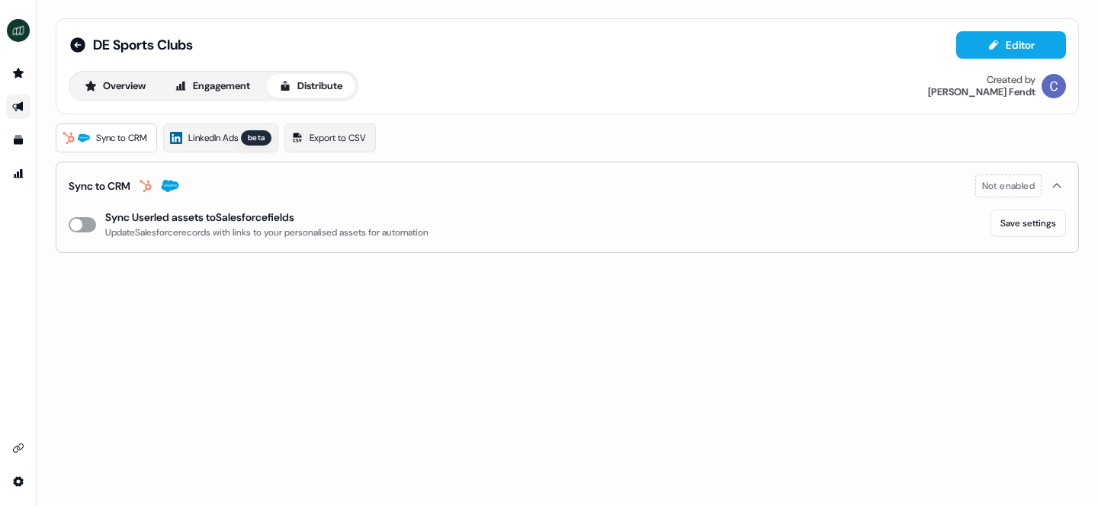
click at [80, 226] on button "enable-crm-asset-sync" at bounding box center [82, 224] width 27 height 15
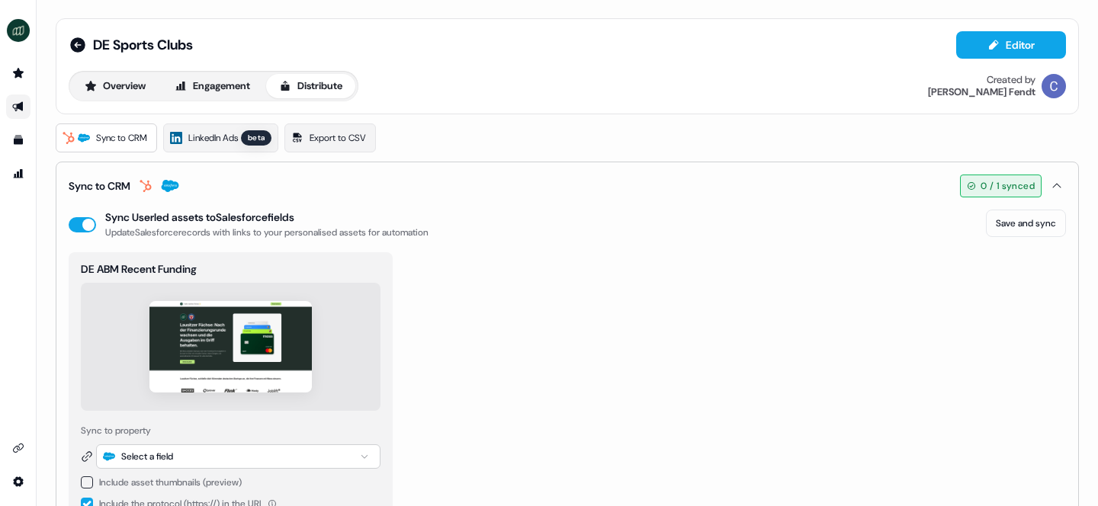
scroll to position [46, 0]
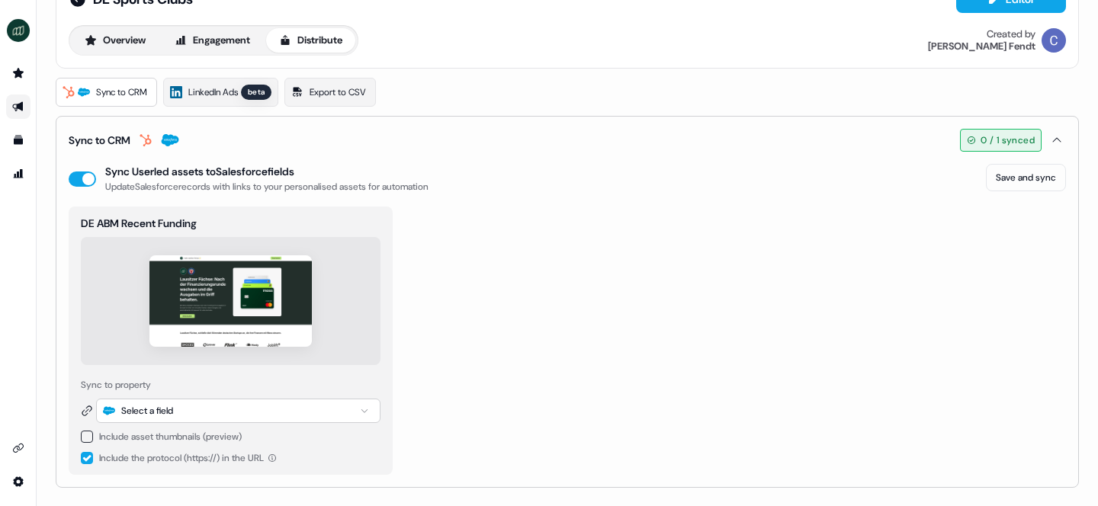
click at [85, 435] on button "button" at bounding box center [87, 437] width 12 height 12
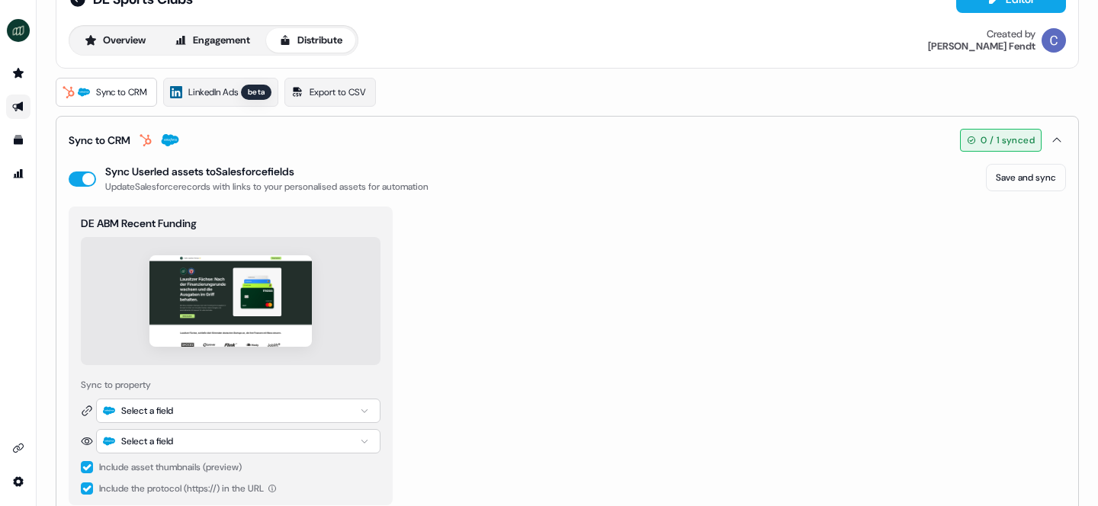
click at [87, 485] on button "button" at bounding box center [87, 489] width 12 height 12
click at [150, 414] on div "Select a field" at bounding box center [147, 410] width 52 height 15
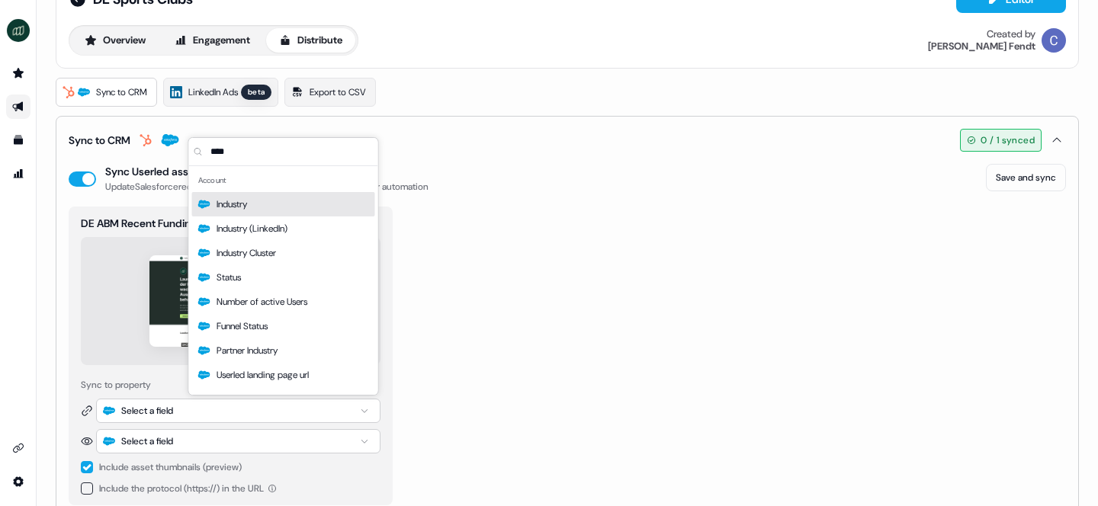
type input "*****"
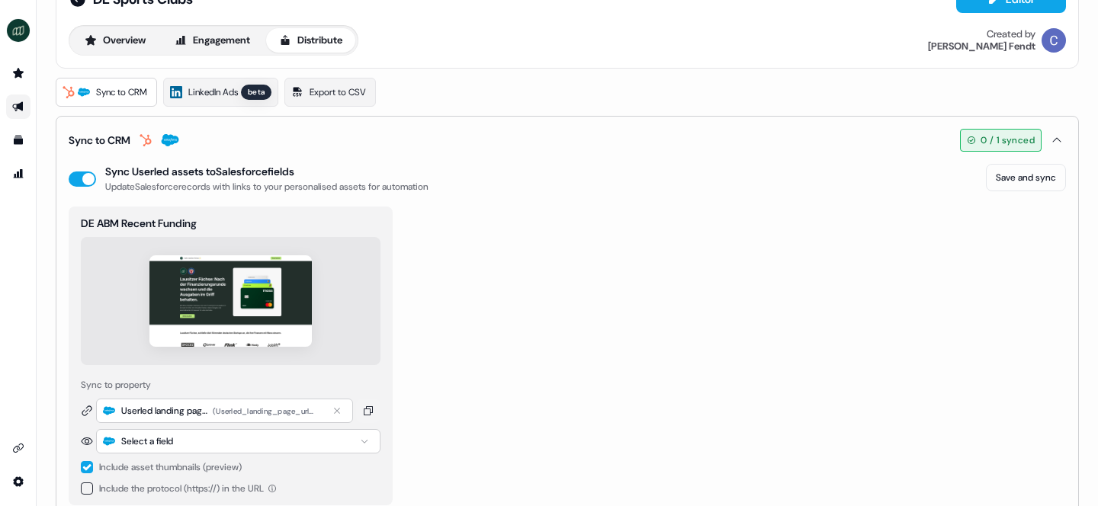
click at [201, 451] on div "Select a field" at bounding box center [238, 441] width 284 height 24
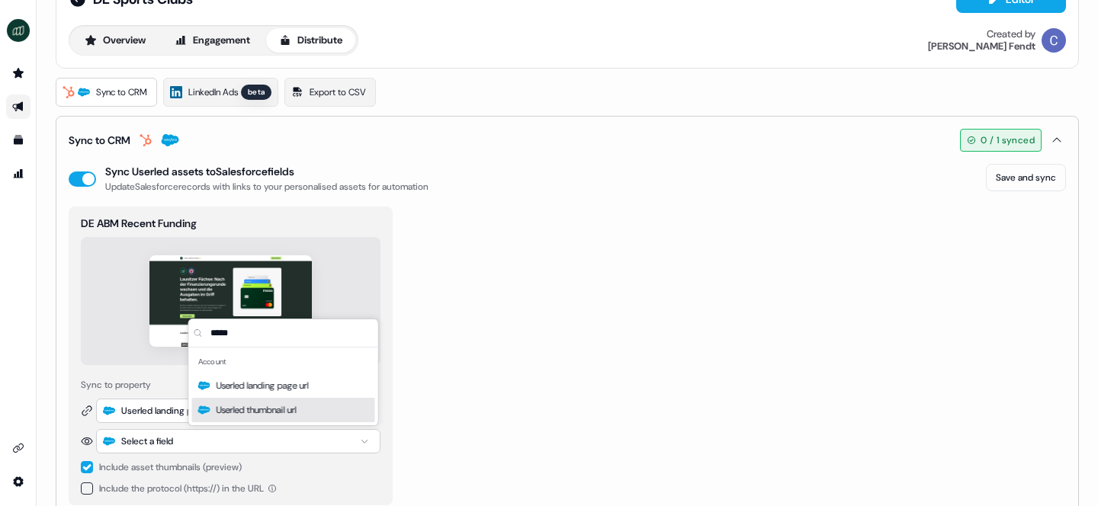
type input "*****"
click at [257, 414] on span "Userled thumbnail url" at bounding box center [257, 410] width 80 height 15
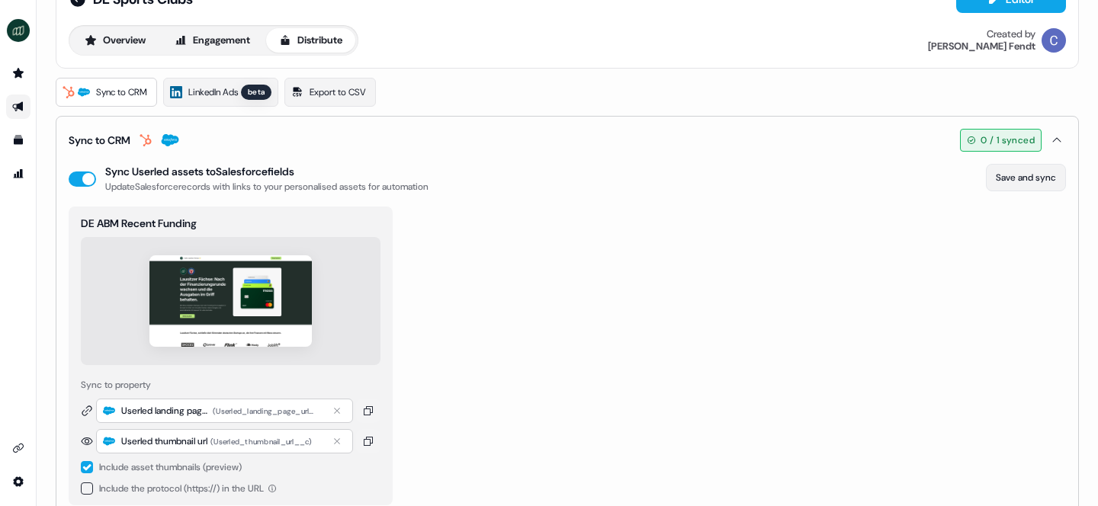
click at [1043, 183] on button "Save and sync" at bounding box center [1026, 177] width 80 height 27
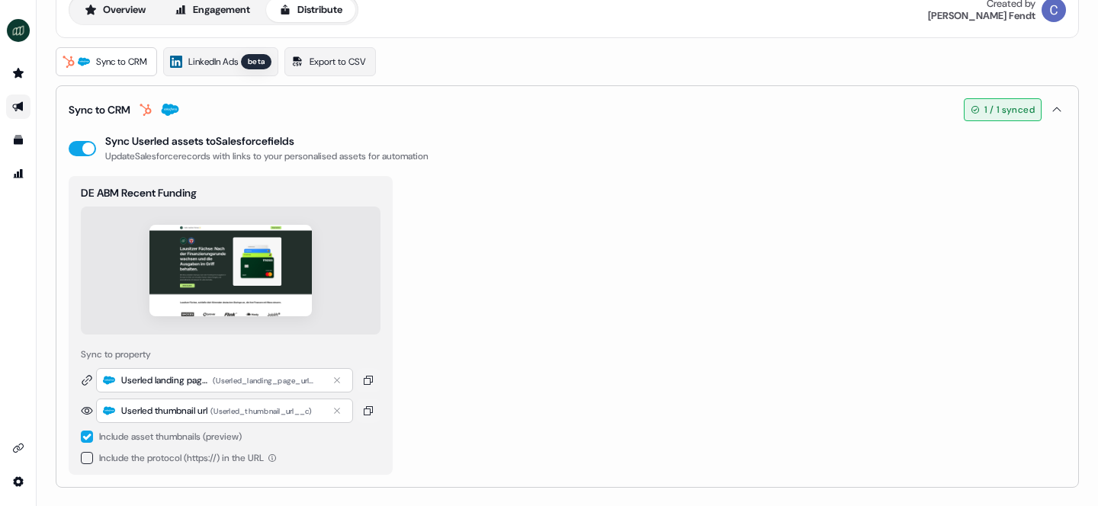
scroll to position [0, 0]
